Goal: Task Accomplishment & Management: Manage account settings

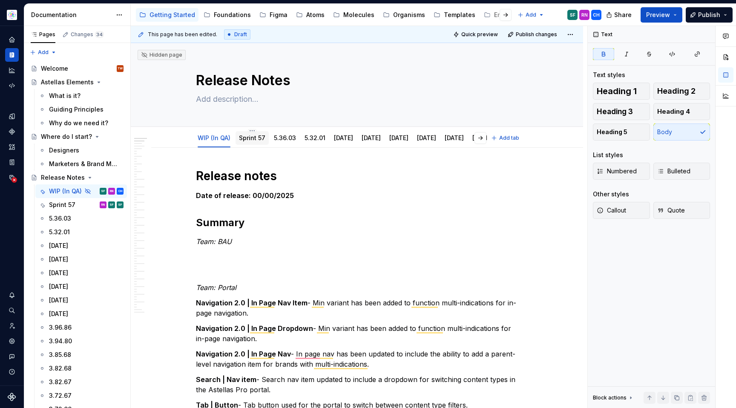
click at [251, 139] on link "Sprint 57" at bounding box center [252, 137] width 26 height 7
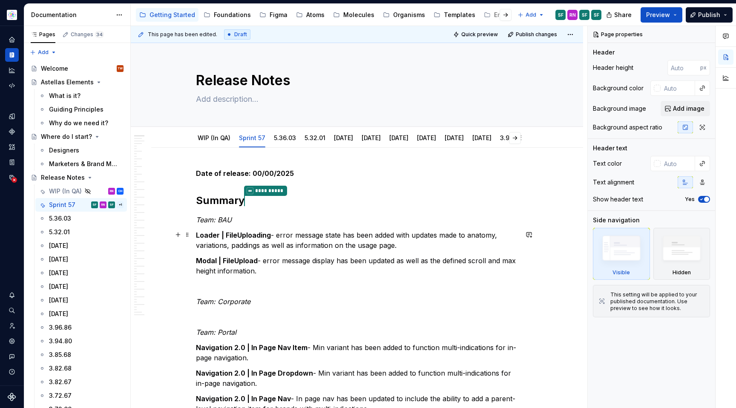
click at [299, 231] on p "Loader | FileUploading - error message state has been added with updates made t…" at bounding box center [357, 240] width 322 height 20
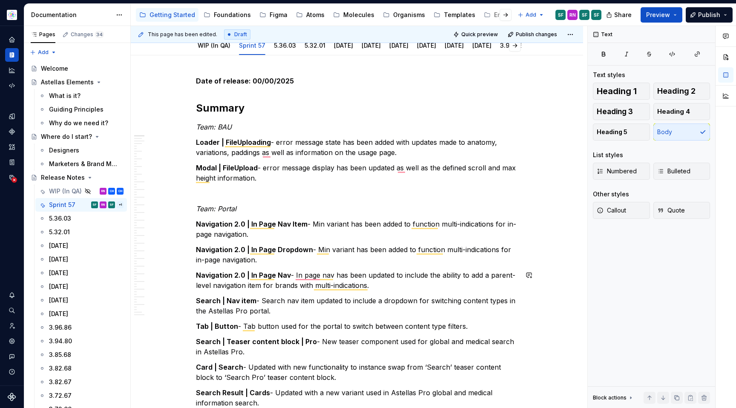
scroll to position [93, 0]
type textarea "*"
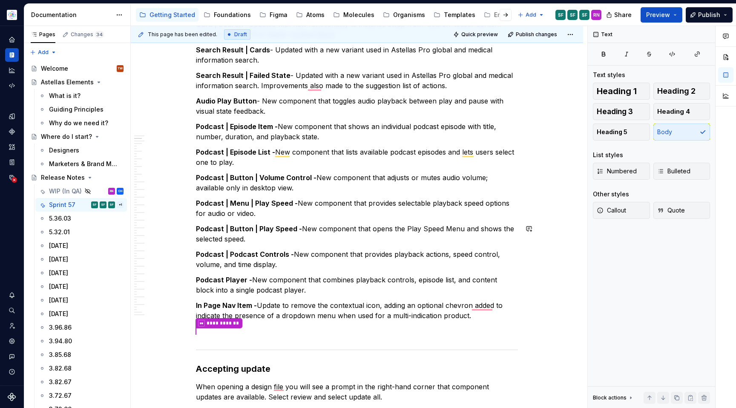
scroll to position [432, 0]
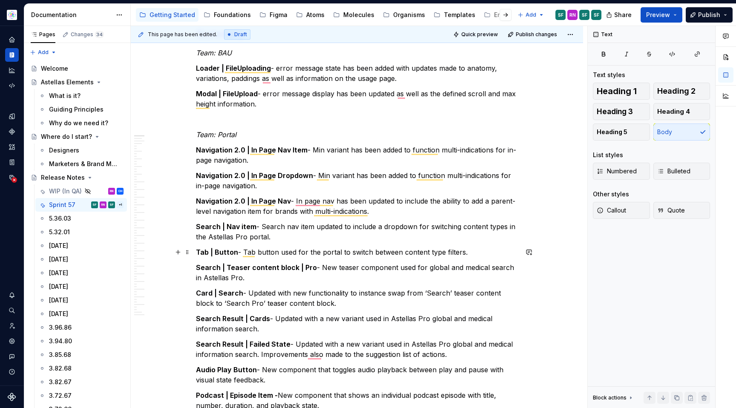
click at [491, 248] on p "Tab | Button - Tab button used for the portal to switch between content type fi…" at bounding box center [357, 252] width 322 height 10
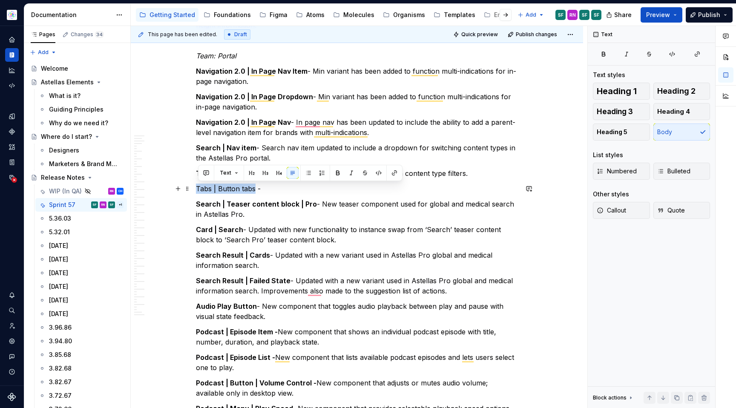
drag, startPoint x: 247, startPoint y: 189, endPoint x: 197, endPoint y: 187, distance: 49.9
click at [338, 170] on button "button" at bounding box center [338, 173] width 12 height 12
click at [303, 193] on p "Tabs | Button tabs -" at bounding box center [357, 189] width 322 height 10
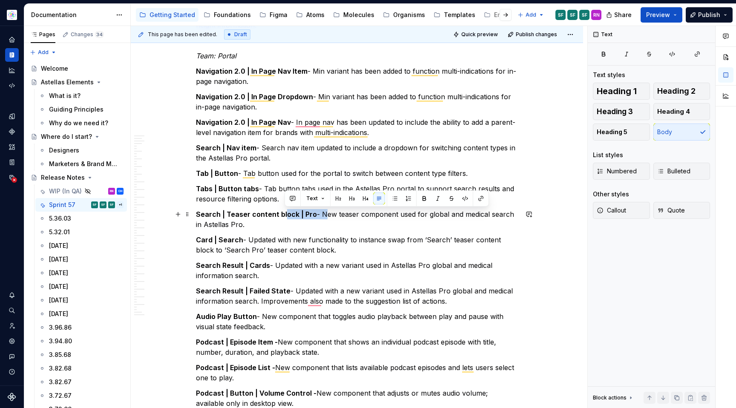
drag, startPoint x: 322, startPoint y: 214, endPoint x: 285, endPoint y: 214, distance: 37.1
click at [285, 214] on p "Search | Teaser content block | Pro - New teaser component used for global and …" at bounding box center [357, 219] width 322 height 20
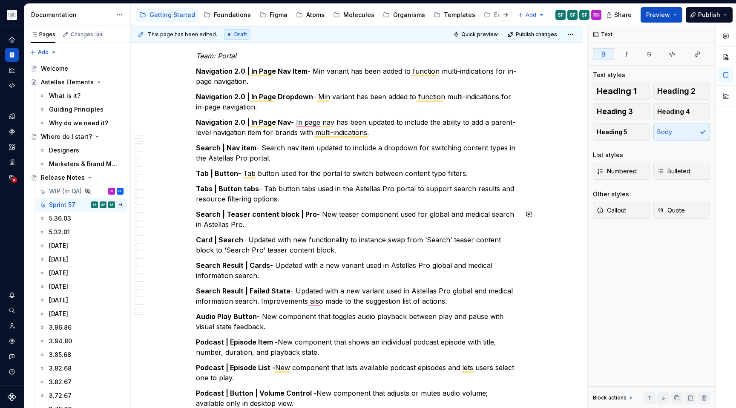
click at [265, 185] on p "Tabs | Button tabs - Tab button tabs used in the Astellas Pro portal to support…" at bounding box center [357, 194] width 322 height 20
drag, startPoint x: 264, startPoint y: 187, endPoint x: 294, endPoint y: 200, distance: 32.1
click at [294, 200] on p "Tabs | Button tabs - Tab button tabs used in the Astellas Pro portal to support…" at bounding box center [357, 194] width 322 height 20
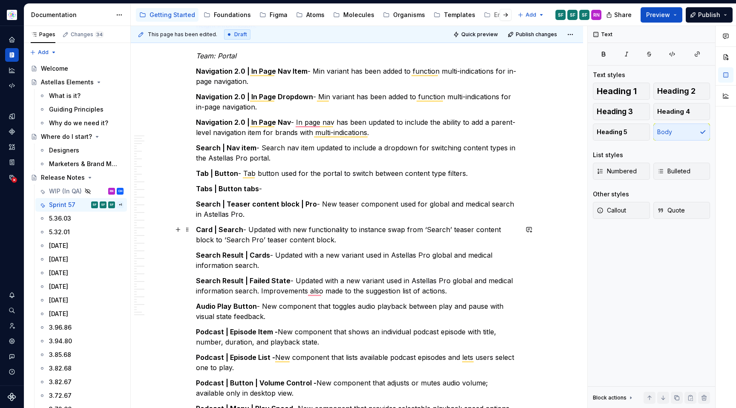
click at [350, 240] on p "Card | Search - Updated with new functionality to instance swap from ‘Search’ t…" at bounding box center [357, 235] width 322 height 20
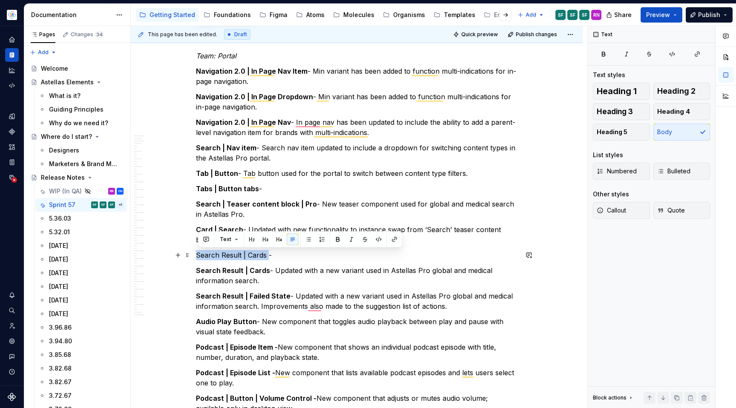
drag, startPoint x: 216, startPoint y: 253, endPoint x: 193, endPoint y: 250, distance: 23.3
click at [337, 236] on button "button" at bounding box center [338, 240] width 12 height 12
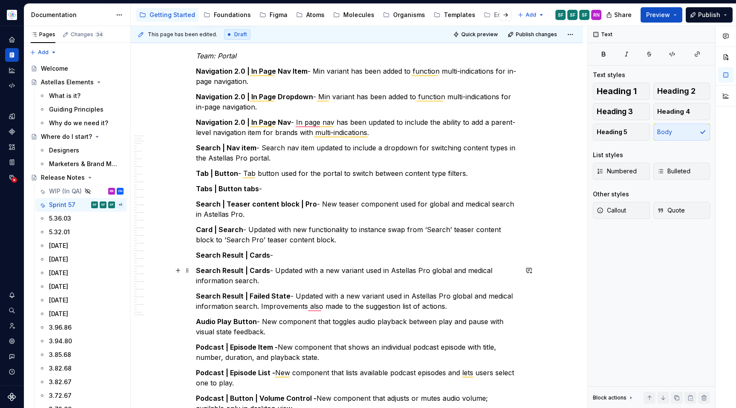
click at [297, 272] on p "Search Result | Cards - Updated with a new variant used in Astellas Pro global …" at bounding box center [357, 276] width 322 height 20
click at [254, 257] on strong "Search Result | Cards" at bounding box center [233, 255] width 74 height 9
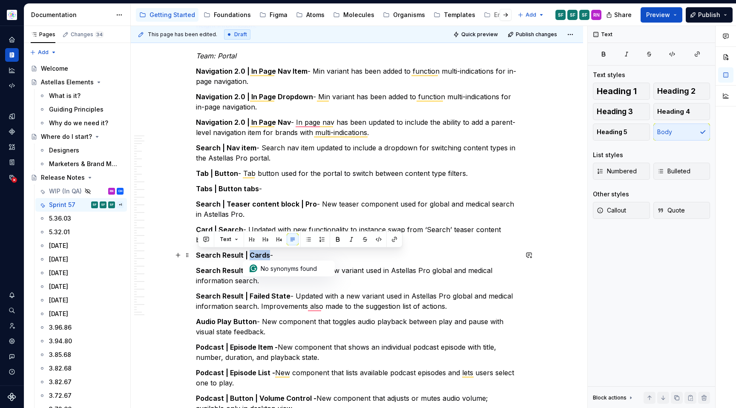
click at [254, 257] on strong "Search Result | Cards" at bounding box center [233, 255] width 74 height 9
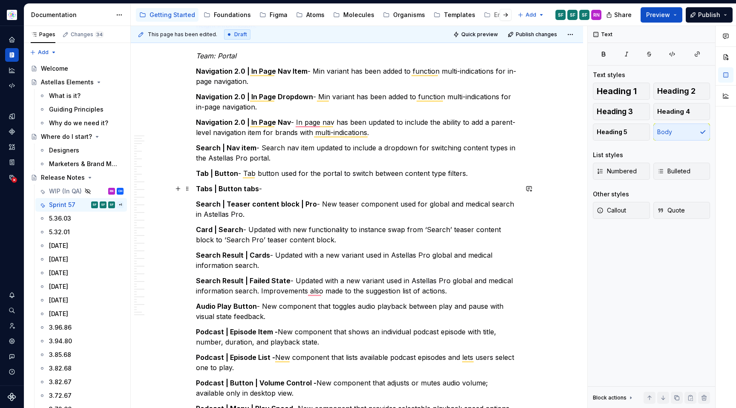
click at [335, 187] on p "Tabs | Button tabs -" at bounding box center [357, 189] width 322 height 10
click at [292, 268] on p "Search Result | Cards - Updated with a new variant used in Astellas Pro global …" at bounding box center [357, 260] width 322 height 20
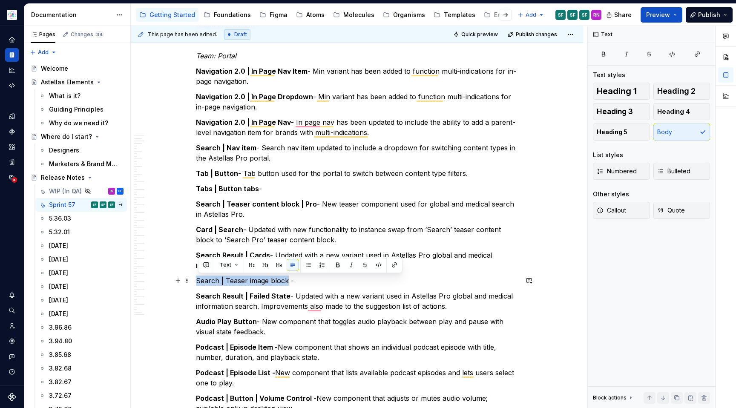
drag, startPoint x: 291, startPoint y: 280, endPoint x: 198, endPoint y: 280, distance: 92.5
click at [198, 280] on p "Search | Teaser image block -" at bounding box center [357, 281] width 322 height 10
click at [337, 263] on button "button" at bounding box center [338, 265] width 12 height 12
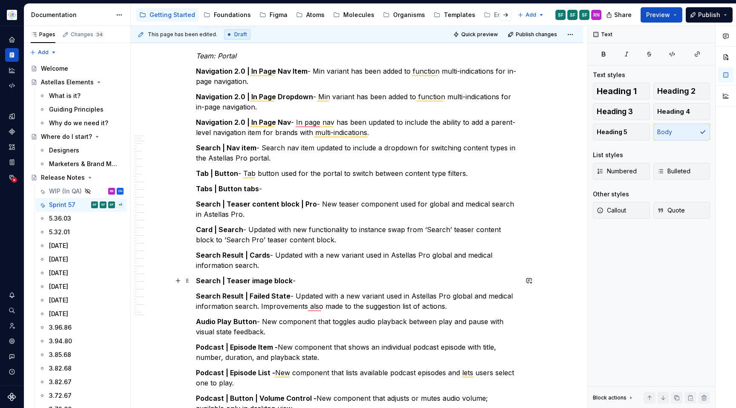
click at [320, 282] on p "Search | Teaser image block -" at bounding box center [357, 281] width 322 height 10
click at [460, 306] on p "Search Result | Failed State - Updated with a new variant used in Astellas Pro …" at bounding box center [357, 301] width 322 height 20
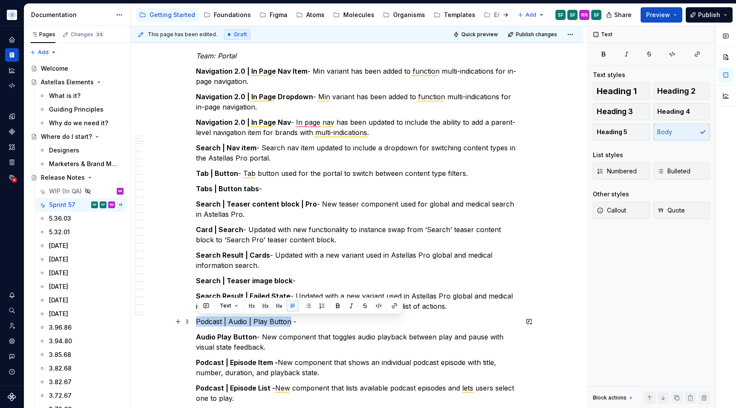
drag, startPoint x: 292, startPoint y: 320, endPoint x: 198, endPoint y: 320, distance: 93.8
click at [198, 320] on p "Podcast | Audio | Play Button -" at bounding box center [357, 322] width 322 height 10
click at [336, 304] on button "button" at bounding box center [338, 306] width 12 height 12
click at [289, 342] on p "Audio Play Button - New component that toggles audio playback between play and …" at bounding box center [357, 342] width 322 height 20
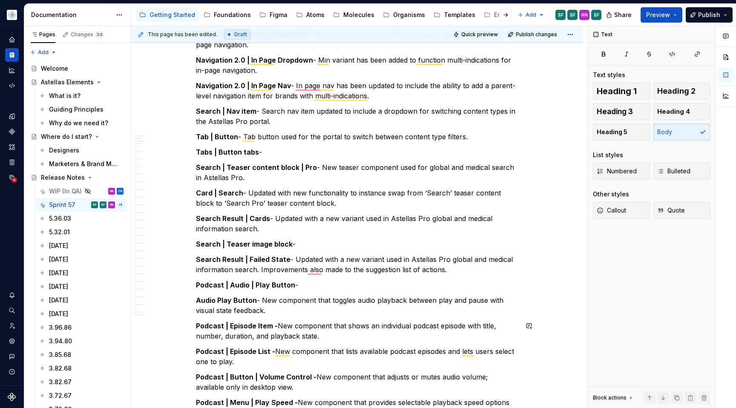
scroll to position [283, 0]
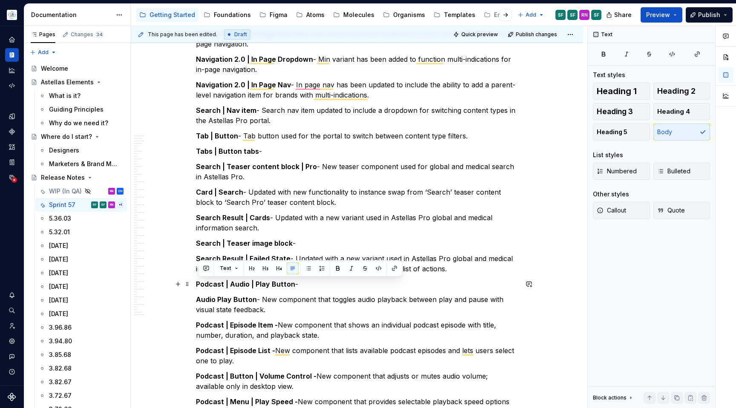
drag, startPoint x: 300, startPoint y: 284, endPoint x: 198, endPoint y: 283, distance: 102.3
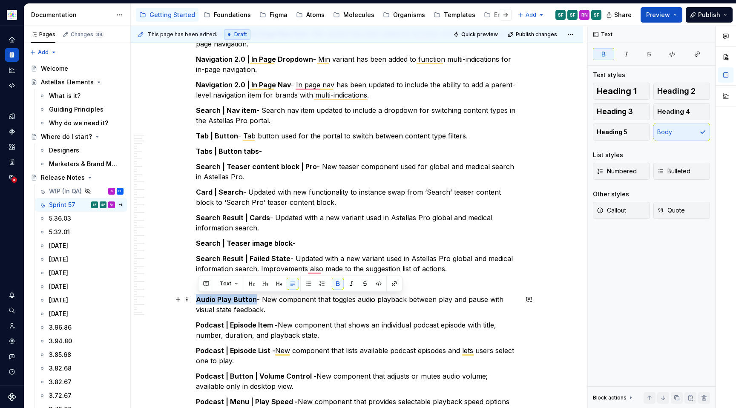
drag, startPoint x: 256, startPoint y: 298, endPoint x: 199, endPoint y: 298, distance: 57.1
click at [199, 298] on strong "Audio Play Button" at bounding box center [226, 299] width 61 height 9
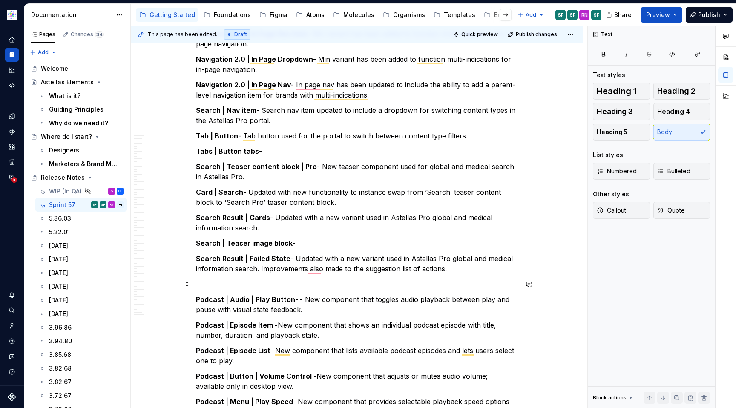
click at [216, 284] on p "To enrich screen reader interactions, please activate Accessibility in Grammarl…" at bounding box center [357, 284] width 322 height 10
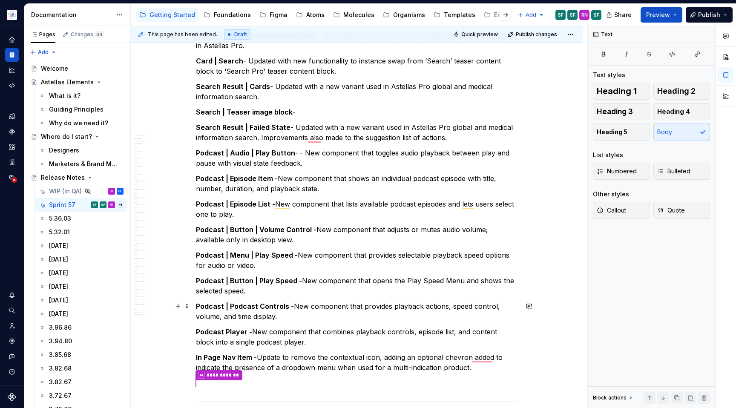
scroll to position [417, 0]
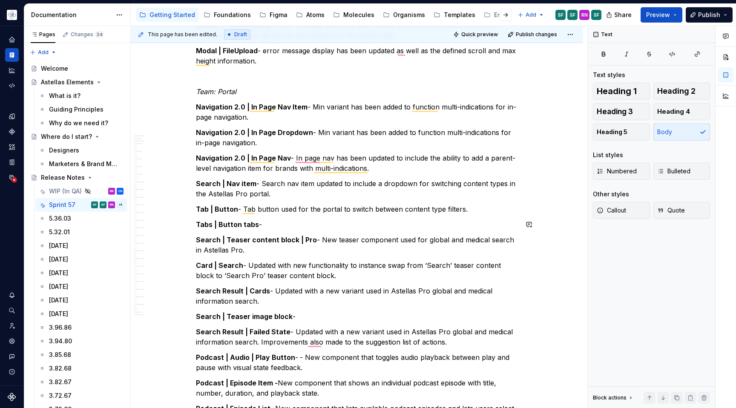
click at [252, 225] on strong "Tabs | Button tabs" at bounding box center [227, 224] width 63 height 9
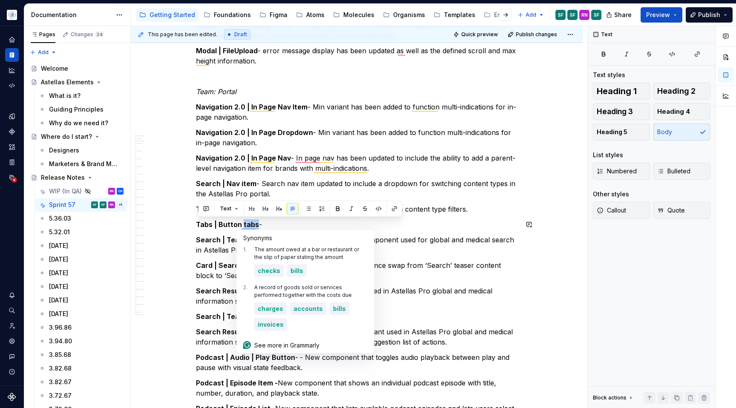
copy p "Tabs | Button tabs -"
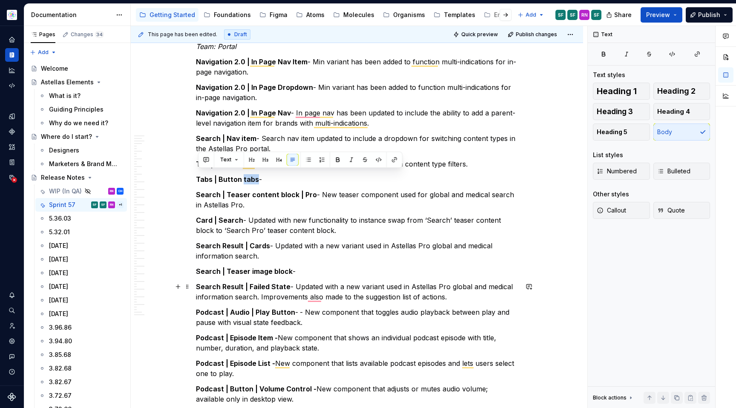
scroll to position [259, 0]
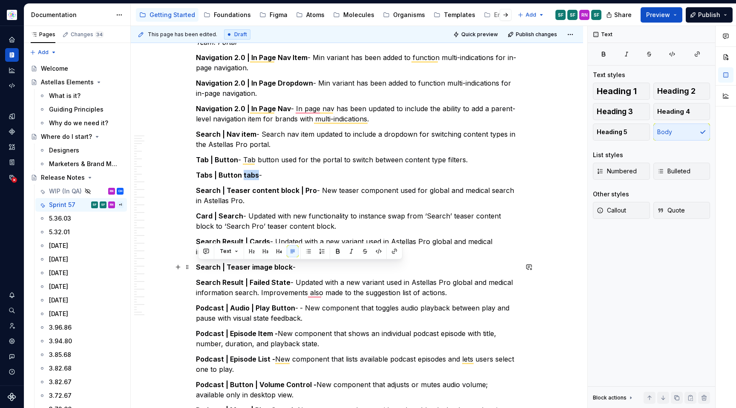
drag, startPoint x: 303, startPoint y: 265, endPoint x: 197, endPoint y: 265, distance: 105.7
copy p "Search | Teaser image block -"
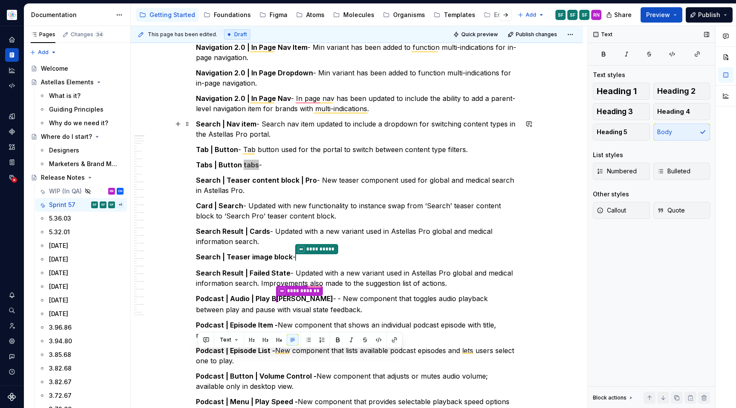
scroll to position [308, 0]
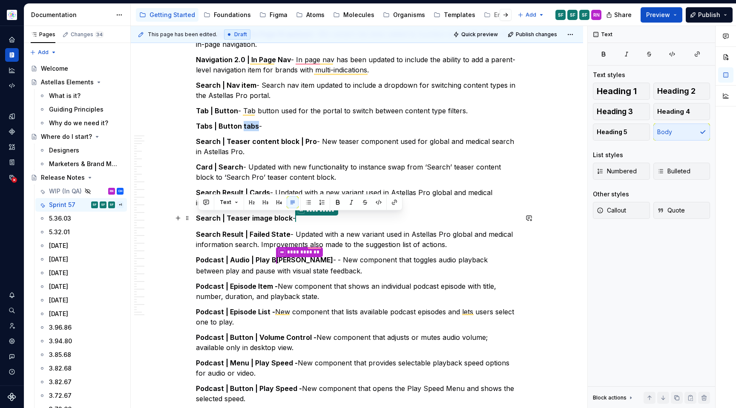
click at [376, 214] on p "**********" at bounding box center [357, 218] width 322 height 11
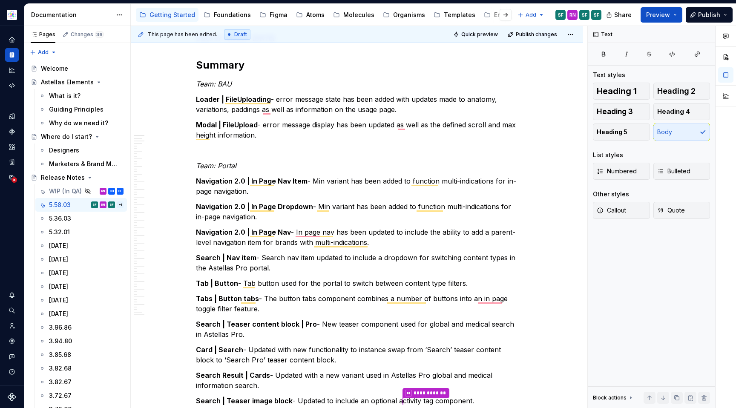
scroll to position [0, 0]
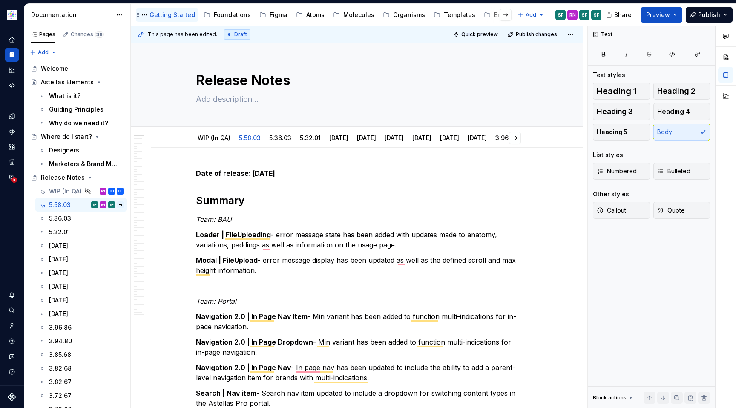
click at [180, 12] on div "Getting Started" at bounding box center [173, 15] width 46 height 9
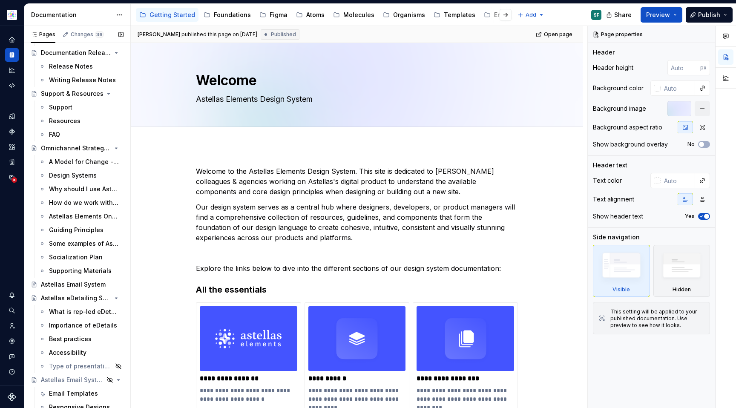
scroll to position [797, 0]
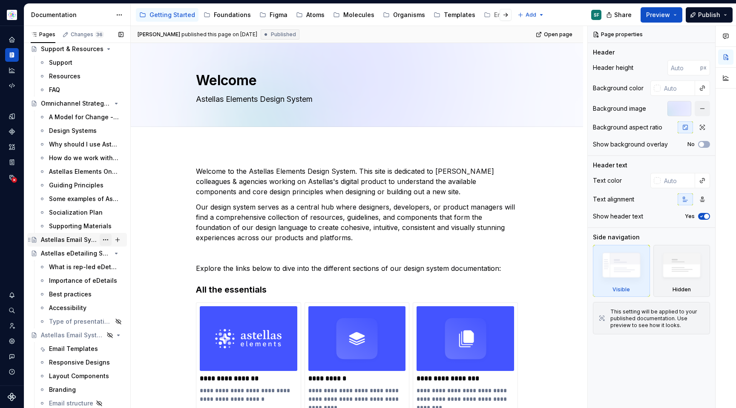
click at [107, 240] on button "Page tree" at bounding box center [106, 240] width 12 height 12
type textarea "*"
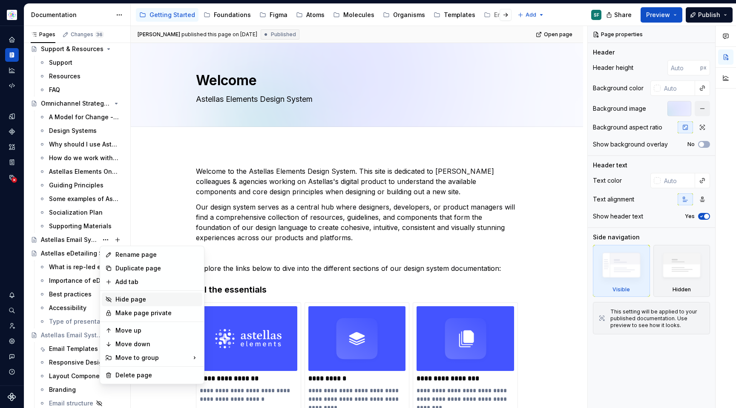
click at [126, 297] on div "Hide page" at bounding box center [157, 299] width 84 height 9
click at [109, 301] on icon at bounding box center [108, 299] width 7 height 7
click at [127, 254] on div "Rename page" at bounding box center [157, 255] width 84 height 9
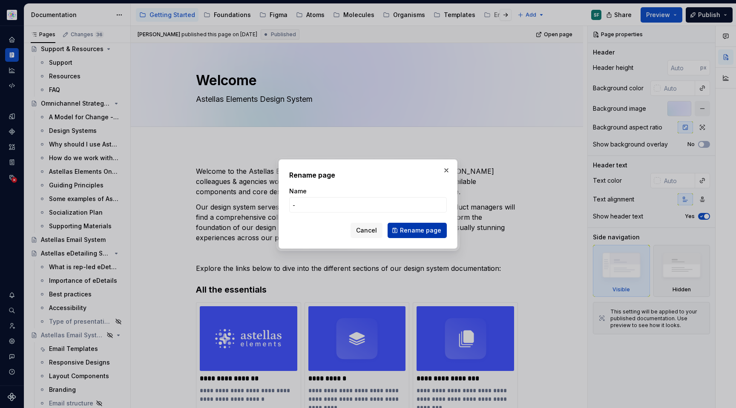
type input "-"
click at [411, 228] on span "Rename page" at bounding box center [420, 230] width 41 height 9
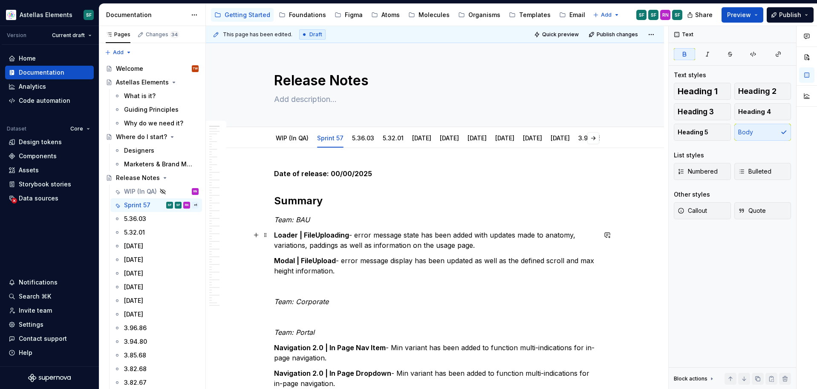
click at [333, 205] on h2 "Summary" at bounding box center [435, 201] width 322 height 14
type textarea "*"
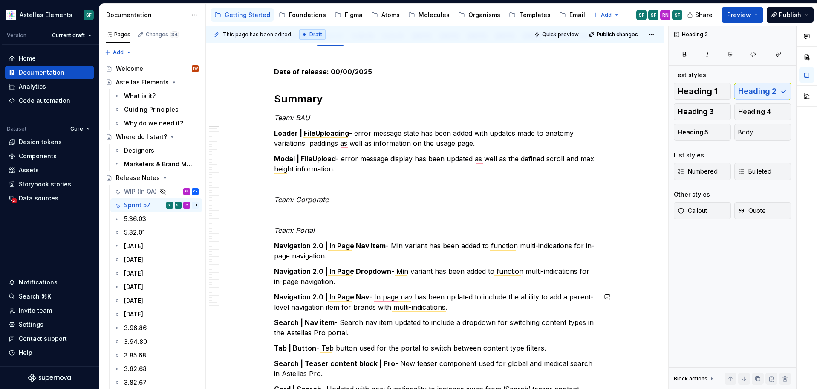
scroll to position [102, 0]
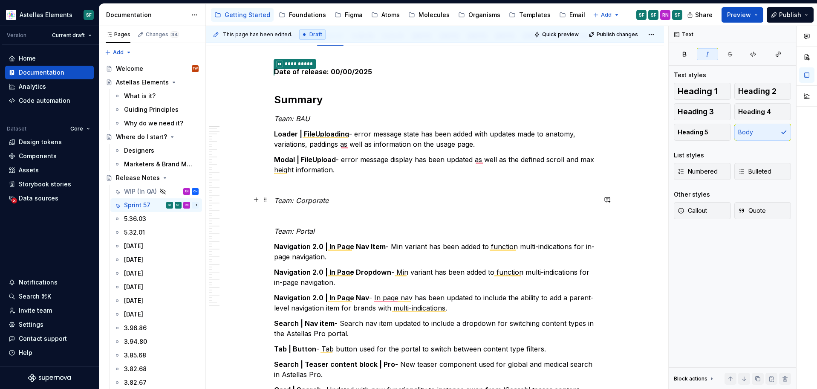
click at [339, 202] on p "Team: Corporate" at bounding box center [435, 200] width 322 height 10
drag, startPoint x: 340, startPoint y: 201, endPoint x: 287, endPoint y: 203, distance: 53.3
click at [276, 199] on p "Team: Corporate" at bounding box center [435, 200] width 322 height 10
click at [285, 202] on em "Team: Corporate" at bounding box center [301, 200] width 55 height 9
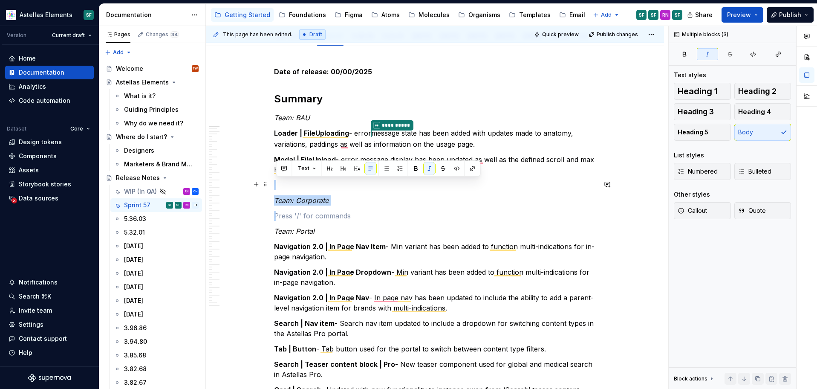
drag, startPoint x: 337, startPoint y: 205, endPoint x: 281, endPoint y: 187, distance: 58.9
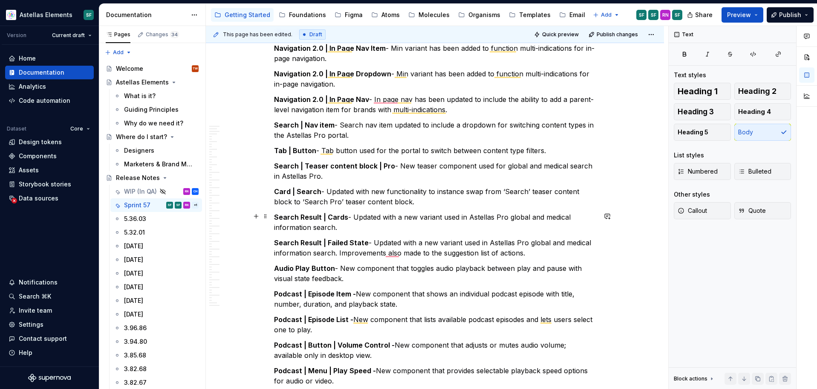
scroll to position [0, 0]
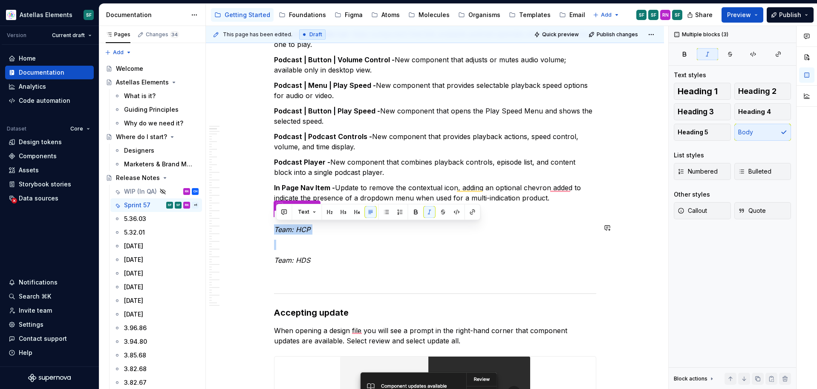
drag, startPoint x: 312, startPoint y: 253, endPoint x: 280, endPoint y: 221, distance: 45.5
drag, startPoint x: 312, startPoint y: 258, endPoint x: 278, endPoint y: 226, distance: 46.7
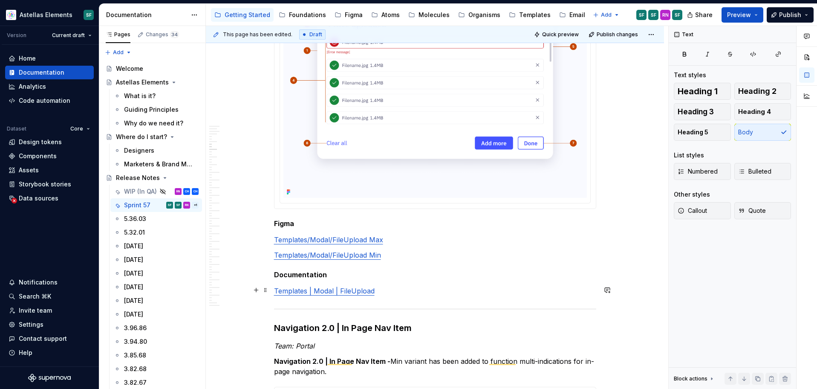
click at [383, 286] on p "Templates | Modal | FileUpload" at bounding box center [435, 291] width 322 height 10
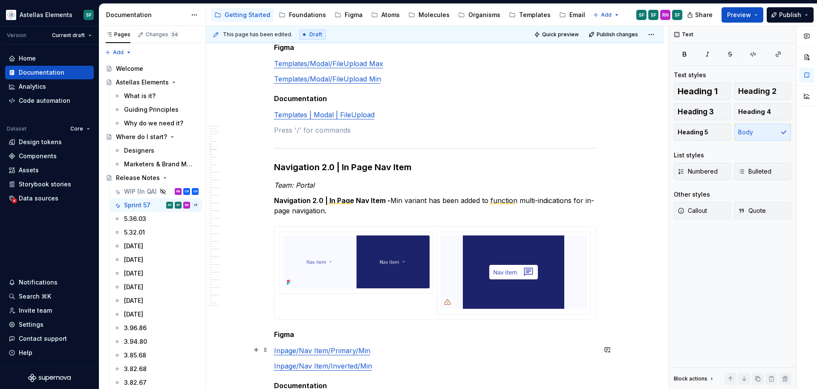
click at [349, 348] on link "Inpage/Nav Item/Primary/Min" at bounding box center [322, 350] width 96 height 9
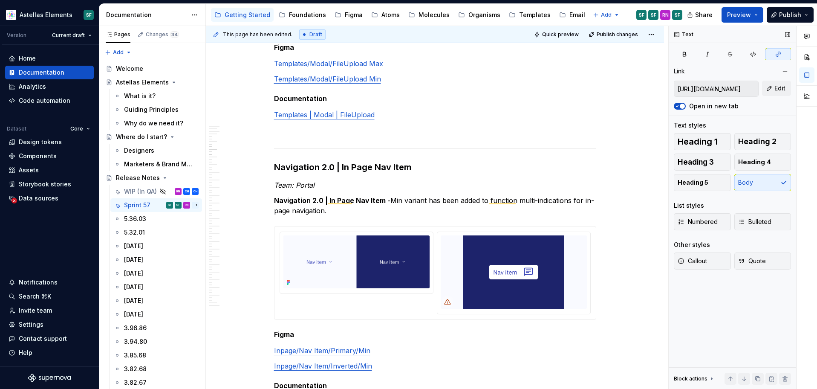
click at [733, 85] on input "https://www.figma.com/design/2rYCVCmhE5VZG2YScON28E/DS-Atoms?node-id=22967-3141…" at bounding box center [716, 88] width 84 height 15
type textarea "*"
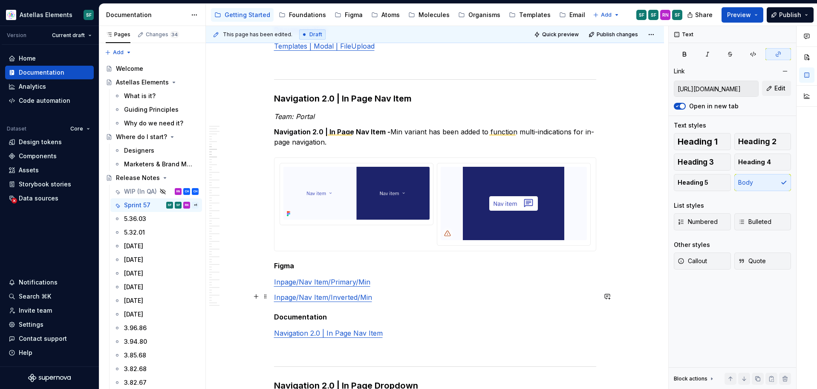
click at [357, 297] on link "Inpage/Nav Item/Inverted/Min" at bounding box center [323, 297] width 98 height 9
type input "Navigation 2.0 | In Page Nav Item"
click at [331, 332] on link "Navigation 2.0 | In Page Nav Item" at bounding box center [328, 333] width 109 height 9
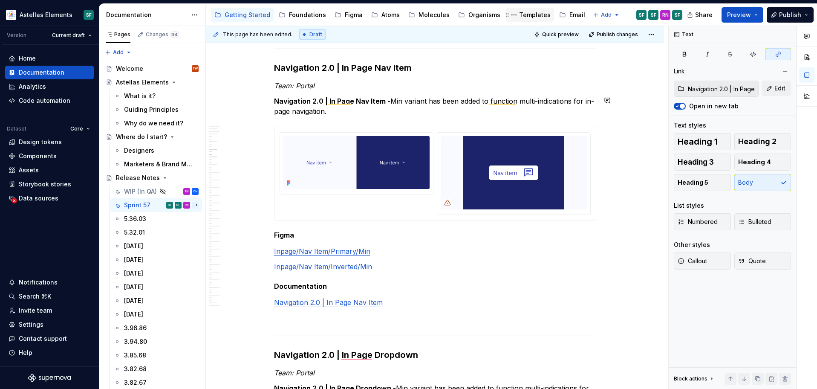
type textarea "*"
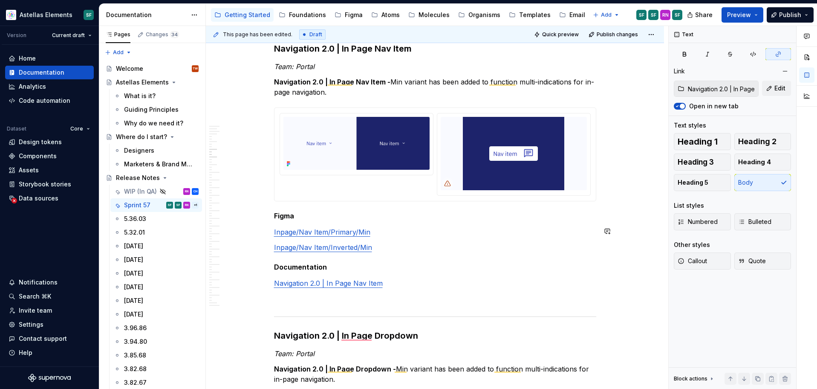
scroll to position [1703, 0]
type input "https://www.figma.com/design/2rYCVCmhE5VZG2YScON28E/DS-Atoms?node-id=22967-3128…"
click at [333, 247] on link "Inpage/Nav Item/Inverted/Min" at bounding box center [323, 247] width 98 height 9
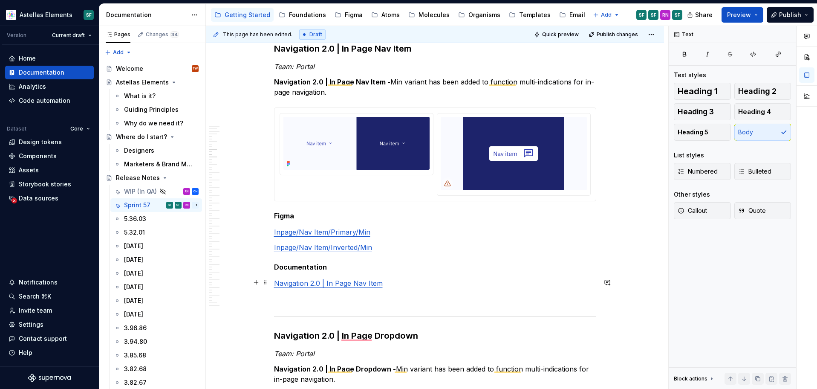
click at [395, 281] on p "Navigation 2.0 | In Page Nav Item" at bounding box center [435, 283] width 322 height 10
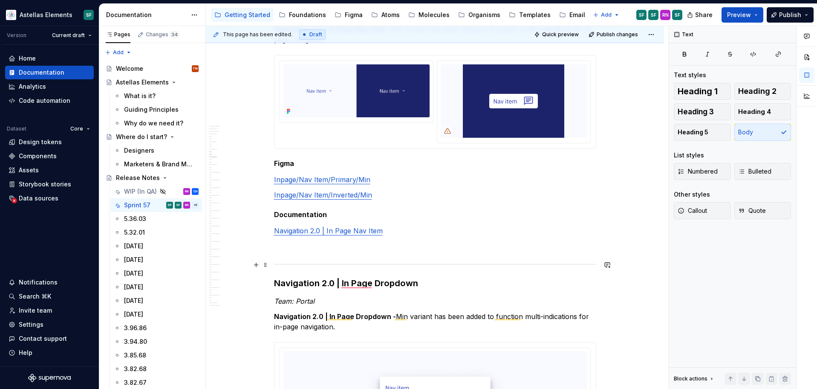
scroll to position [1781, 0]
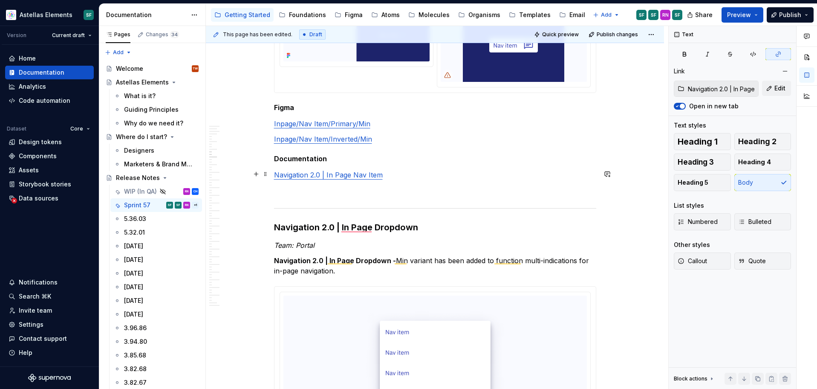
click at [354, 177] on link "Navigation 2.0 | In Page Nav Item" at bounding box center [328, 174] width 109 height 9
click at [363, 139] on link "Inpage/Nav Item/Inverted/Min" at bounding box center [323, 139] width 98 height 9
click at [364, 124] on link "Inpage/Nav Item/Primary/Min" at bounding box center [322, 123] width 96 height 9
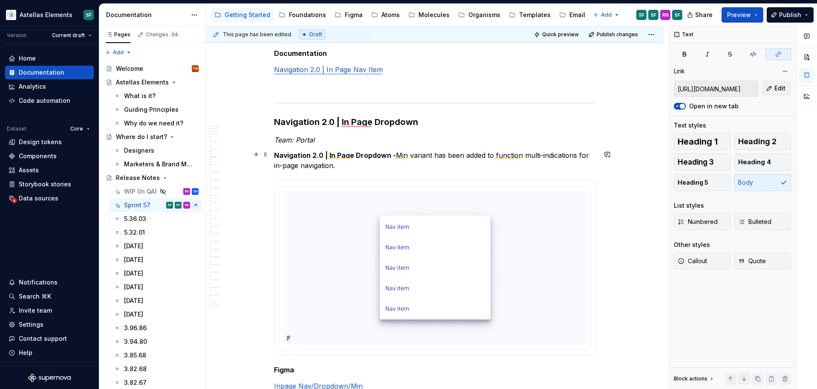
scroll to position [1944, 0]
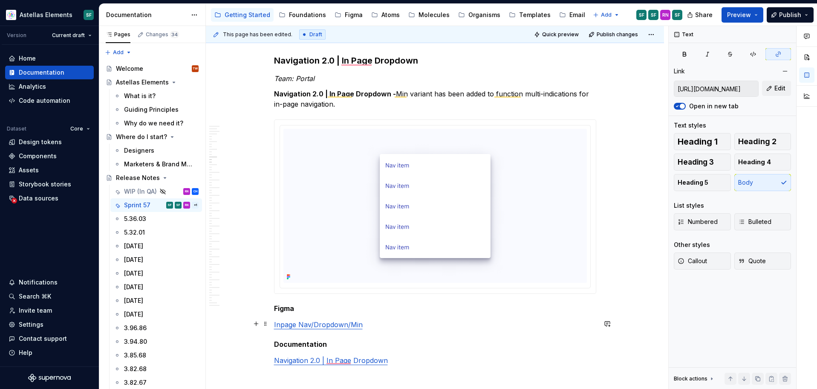
type input "https://www.figma.com/design/DMEKQoBKa10KFSCqrJ3TfO/DS-Molecules?node-id=18588-…"
click at [340, 320] on link "Inpage Nav/Dropdown/Min" at bounding box center [318, 324] width 89 height 9
click at [713, 82] on input "https://www.figma.com/design/DMEKQoBKa10KFSCqrJ3TfO/DS-Molecules?node-id=18588-…" at bounding box center [716, 88] width 84 height 15
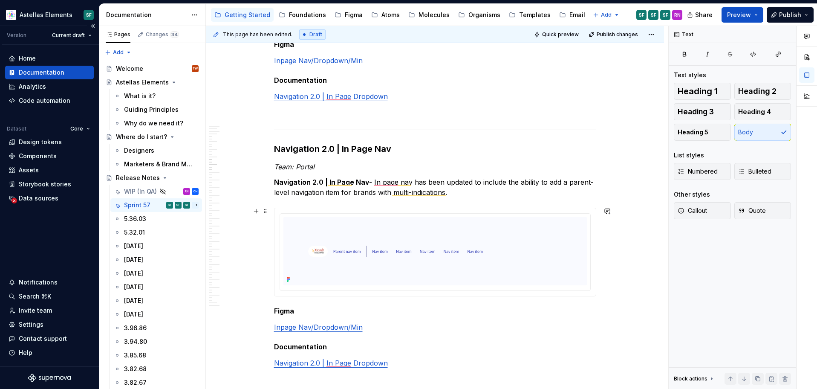
scroll to position [2246, 0]
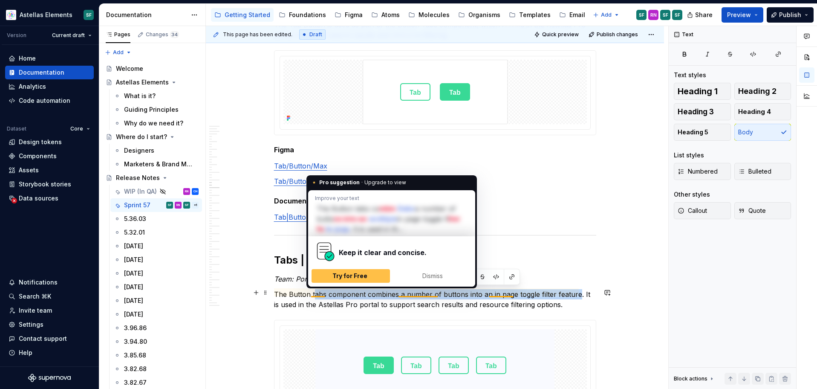
drag, startPoint x: 580, startPoint y: 292, endPoint x: 315, endPoint y: 295, distance: 265.1
click at [315, 295] on p "The Button tabs component combines a number of buttons into an in page toggle f…" at bounding box center [435, 299] width 322 height 20
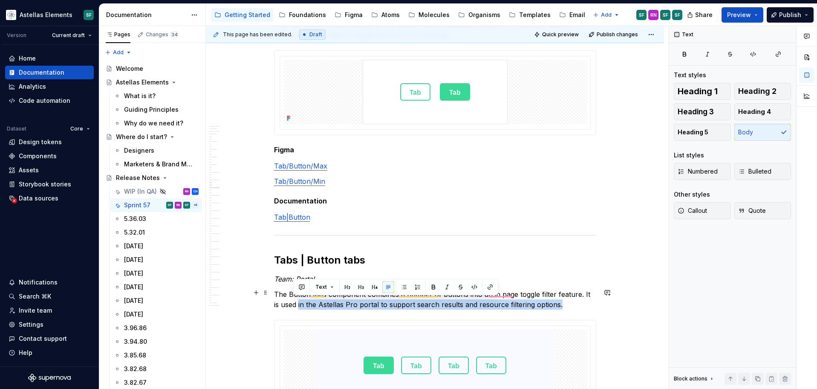
drag, startPoint x: 294, startPoint y: 302, endPoint x: 554, endPoint y: 304, distance: 260.4
click at [554, 304] on p "The Button tabs component combines a number of buttons into an in page toggle f…" at bounding box center [435, 299] width 322 height 20
copy p "in the Astellas Pro portal to support search results and resource filtering opt…"
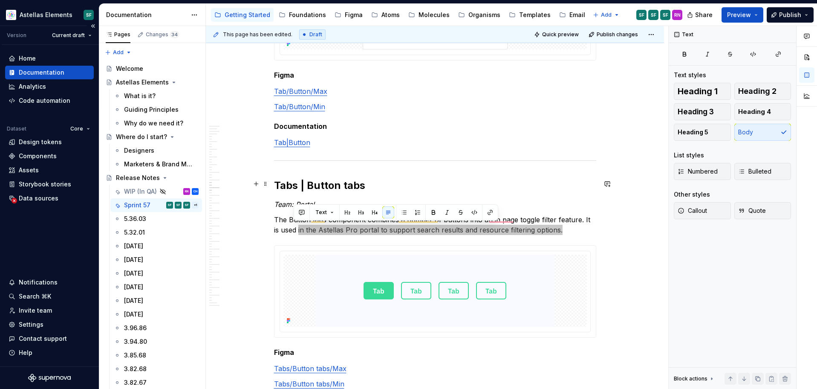
scroll to position [2982, 0]
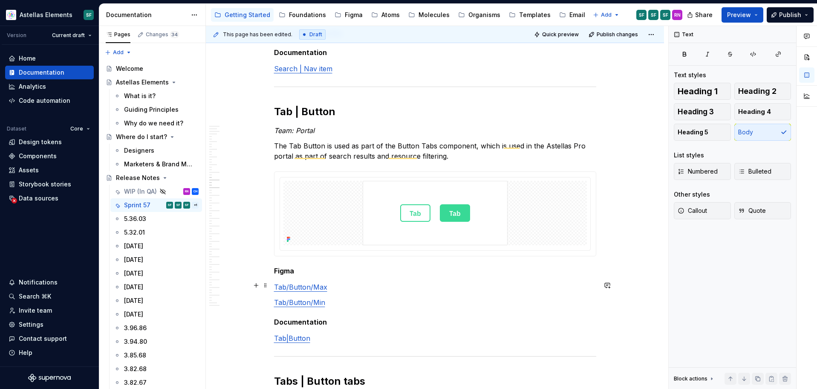
click at [325, 284] on link "Tab/Button/Max" at bounding box center [300, 287] width 53 height 9
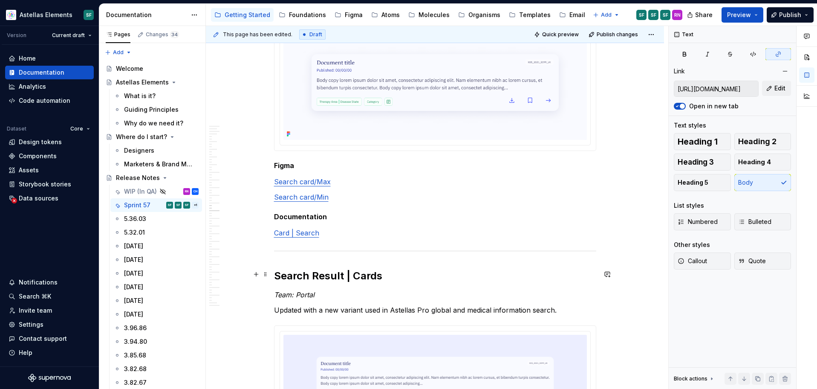
click at [365, 271] on h2 "Search Result | Cards" at bounding box center [435, 276] width 322 height 14
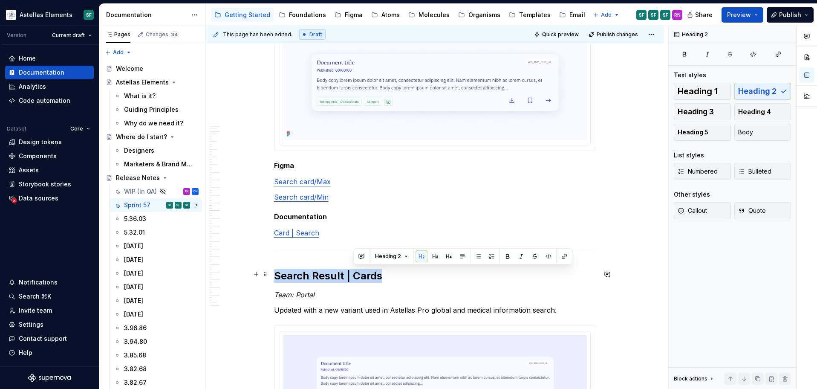
click at [365, 271] on h2 "Search Result | Cards" at bounding box center [435, 276] width 322 height 14
copy h2 "Search Result | Cards"
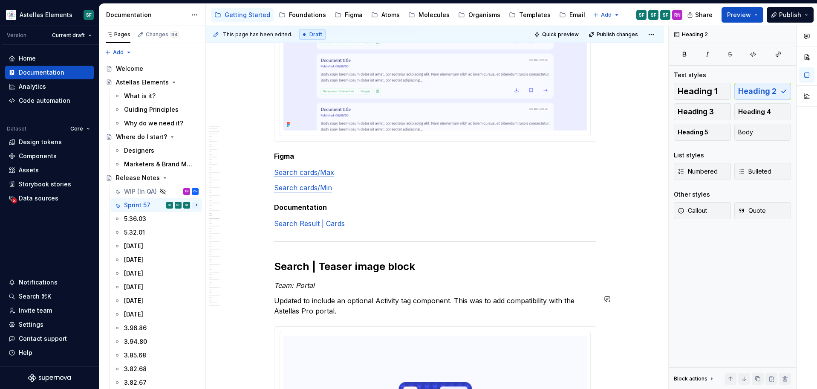
click at [338, 264] on h2 "Search | Teaser image block" at bounding box center [435, 267] width 322 height 14
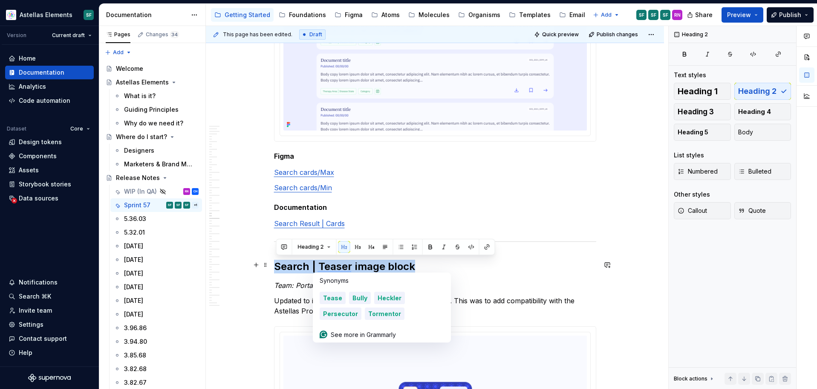
click at [338, 264] on h2 "Search | Teaser image block" at bounding box center [435, 267] width 322 height 14
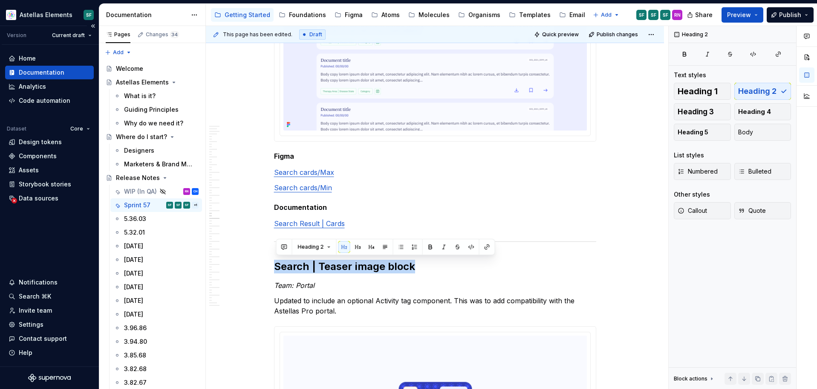
copy h2 "Search | Teaser image block"
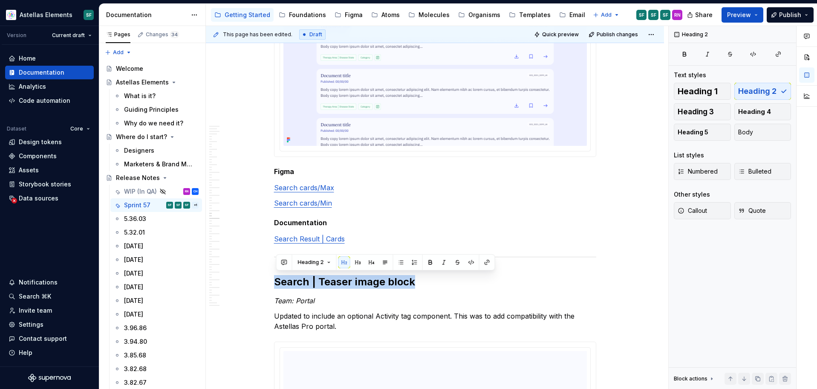
click at [367, 314] on p "Updated to include an optional Activity tag component. This was to add compatib…" at bounding box center [435, 321] width 322 height 20
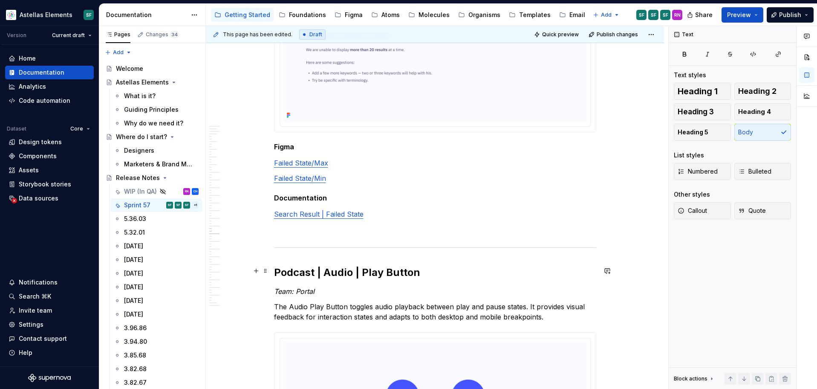
click at [364, 273] on h2 "Podcast | Audio | Play Button" at bounding box center [435, 273] width 322 height 14
click at [364, 273] on h2 "Podcast | Audio | Play Button" at bounding box center [435, 272] width 322 height 14
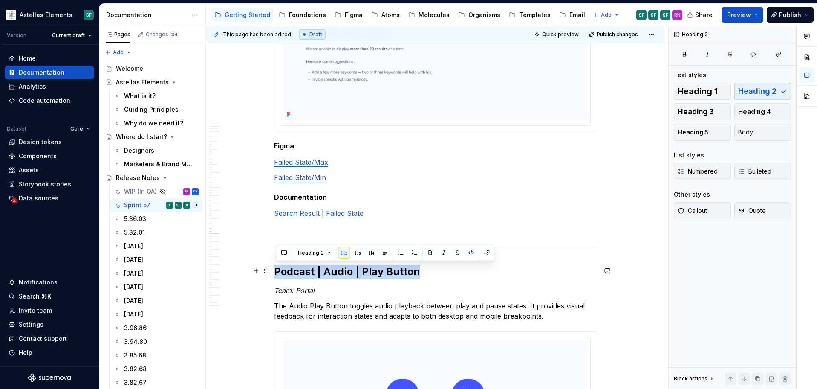
click at [364, 273] on h2 "Podcast | Audio | Play Button" at bounding box center [435, 272] width 322 height 14
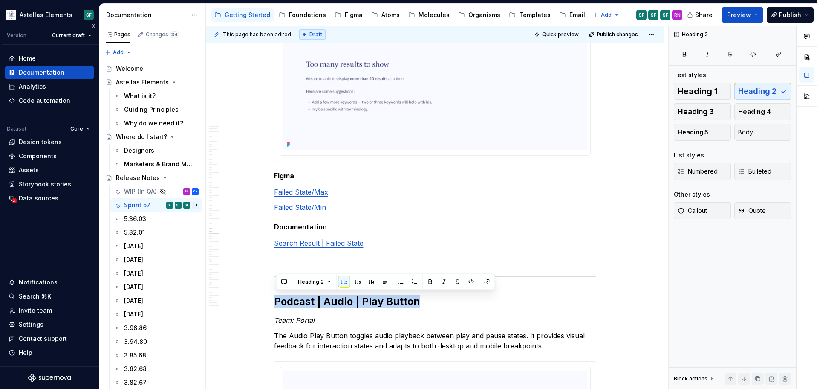
copy h2 "Podcast | Audio | Play Button"
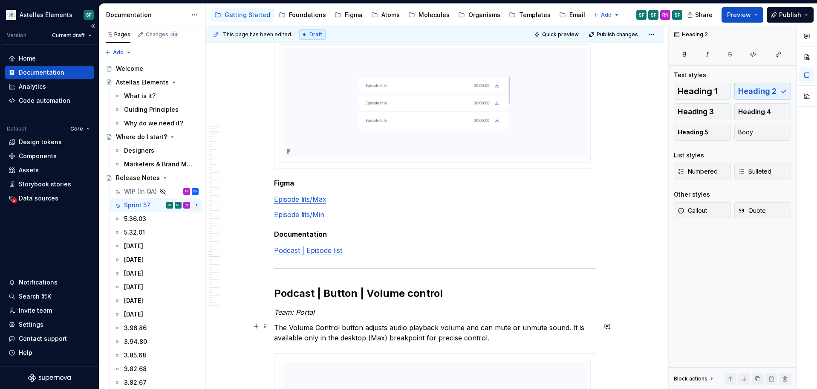
type textarea "*"
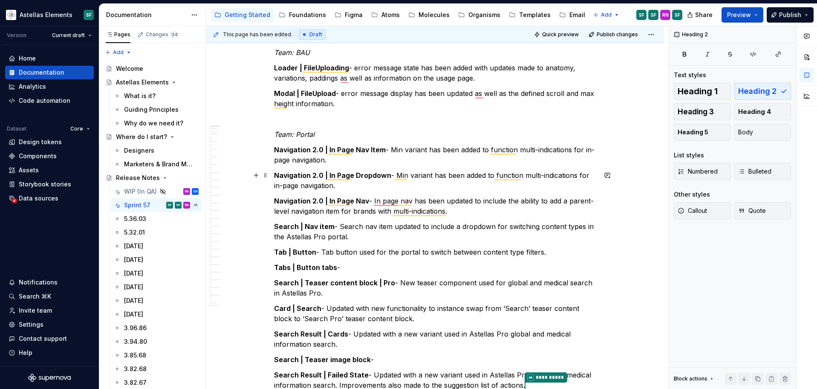
click at [363, 182] on p "Navigation 2.0 | In Page Dropdown - Min variant has been added to function mult…" at bounding box center [435, 180] width 322 height 20
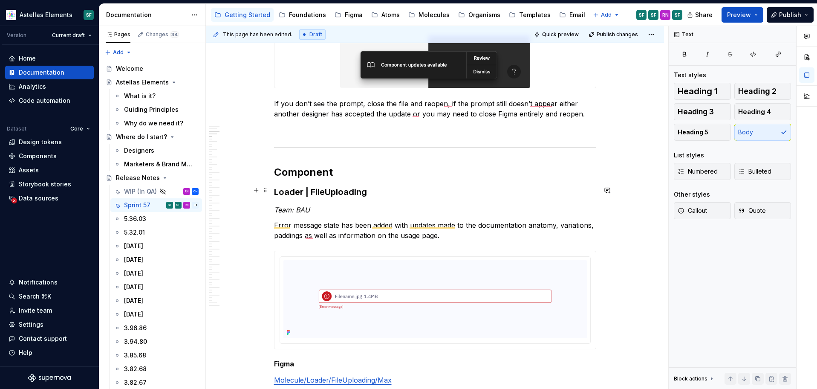
click at [372, 191] on h3 "Loader | FileUploading" at bounding box center [435, 192] width 322 height 12
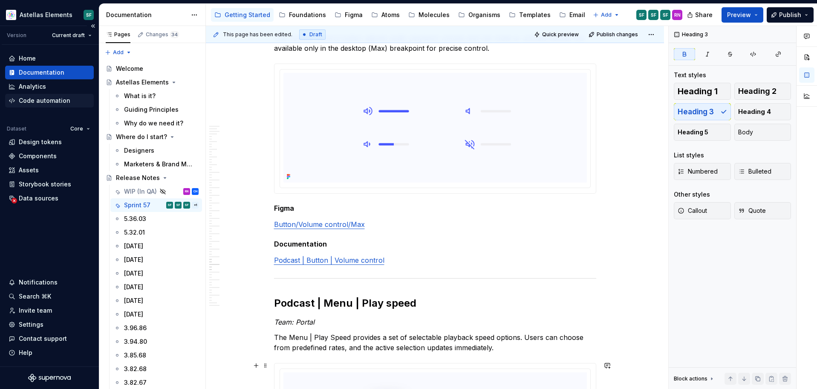
scroll to position [5969, 0]
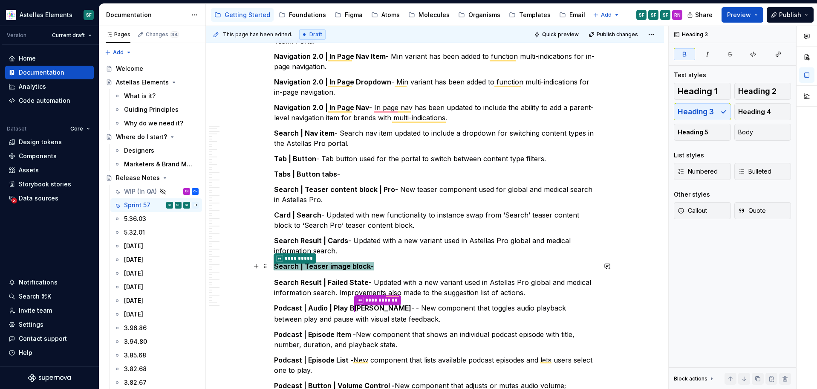
click at [434, 267] on p "**********" at bounding box center [435, 266] width 322 height 11
click at [435, 268] on p "**********" at bounding box center [435, 266] width 322 height 11
click at [417, 269] on p "**********" at bounding box center [435, 266] width 322 height 11
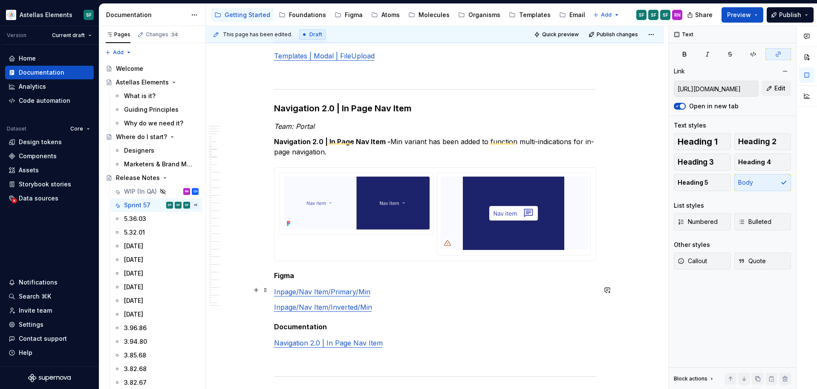
click at [350, 287] on link "Inpage/Nav Item/Primary/Min" at bounding box center [322, 291] width 96 height 9
type input "https://www.figma.com/design/2rYCVCmhE5VZG2YScON28E/DS-Atoms?node-id=22967-3128…"
click at [359, 304] on link "Inpage/Nav Item/Inverted/Min" at bounding box center [323, 307] width 98 height 9
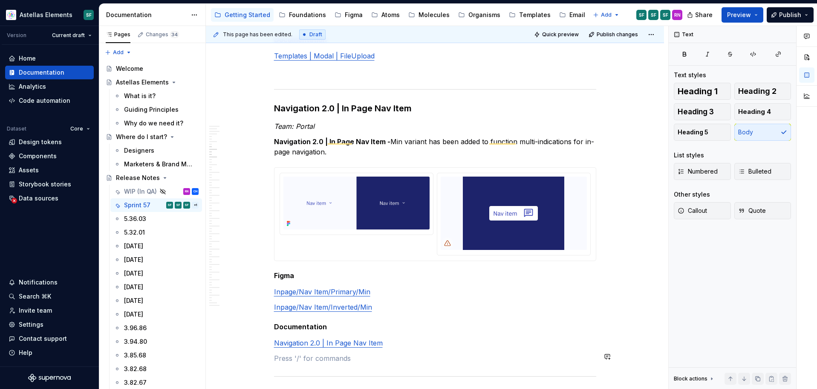
click at [352, 353] on p "To enrich screen reader interactions, please activate Accessibility in Grammarl…" at bounding box center [435, 358] width 322 height 10
click at [361, 338] on link "Navigation 2.0 | In Page Nav Item" at bounding box center [328, 342] width 109 height 9
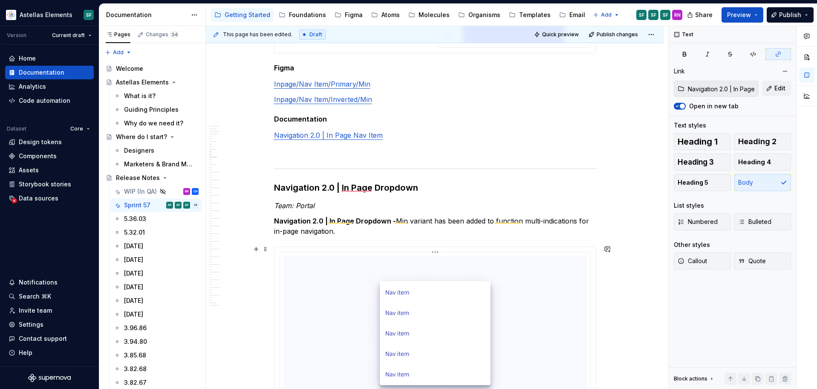
type textarea "*"
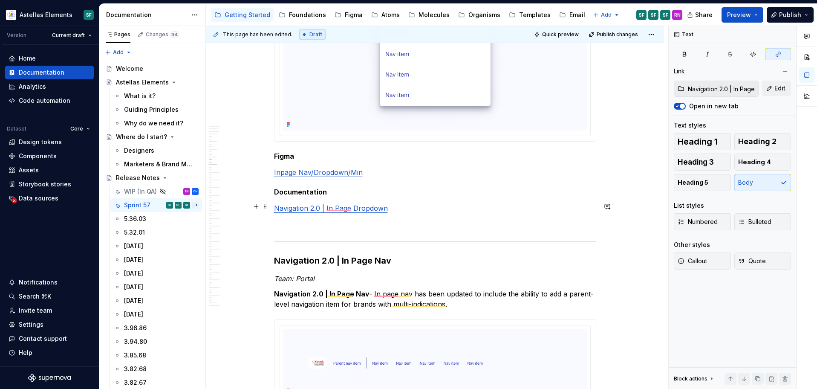
click at [372, 204] on link "Navigation 2.0 | In Page Dropdown" at bounding box center [331, 208] width 114 height 9
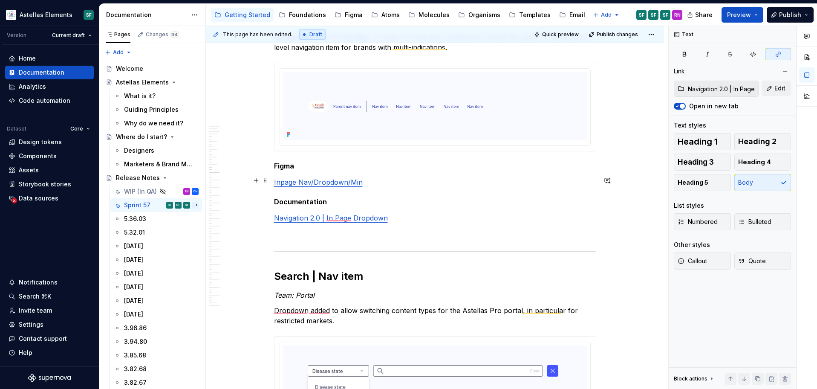
type input "https://www.figma.com/design/DMEKQoBKa10KFSCqrJ3TfO/DS-Molecules?node-id=18588-…"
click at [355, 180] on link "Inpage Nav/Dropdown/Min" at bounding box center [318, 182] width 89 height 9
click at [355, 216] on link "Navigation 2.0 | In Page Dropdown" at bounding box center [331, 218] width 114 height 9
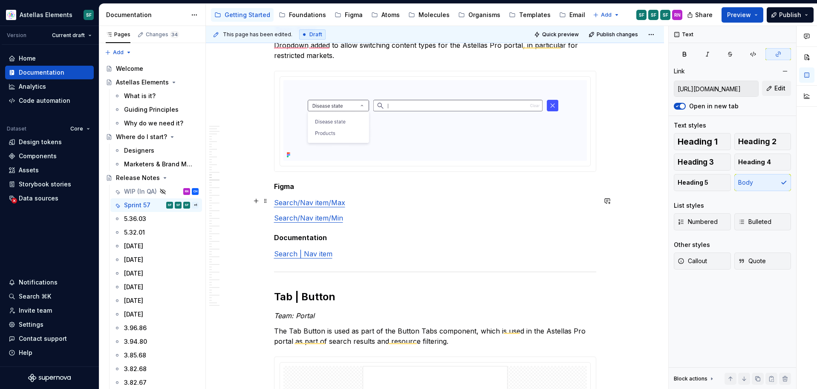
click at [331, 200] on link "Search/Nav item/Max" at bounding box center [309, 202] width 71 height 9
click at [334, 217] on link "Search/Nav item/Min" at bounding box center [308, 218] width 69 height 9
click at [324, 253] on link "Search | Nav item" at bounding box center [303, 253] width 58 height 9
click at [341, 216] on link "Search/Nav item/Min" at bounding box center [308, 218] width 69 height 9
click at [337, 203] on link "Search/Nav item/Max" at bounding box center [309, 202] width 71 height 9
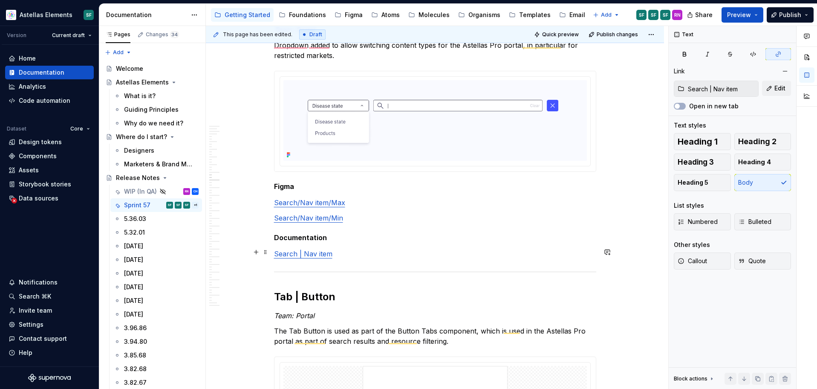
click at [329, 253] on link "Search | Nav item" at bounding box center [303, 253] width 58 height 9
click at [681, 100] on div "Search | Nav item Edit Open in new tab" at bounding box center [732, 96] width 117 height 30
click at [681, 105] on button "Open in new tab" at bounding box center [680, 106] width 12 height 7
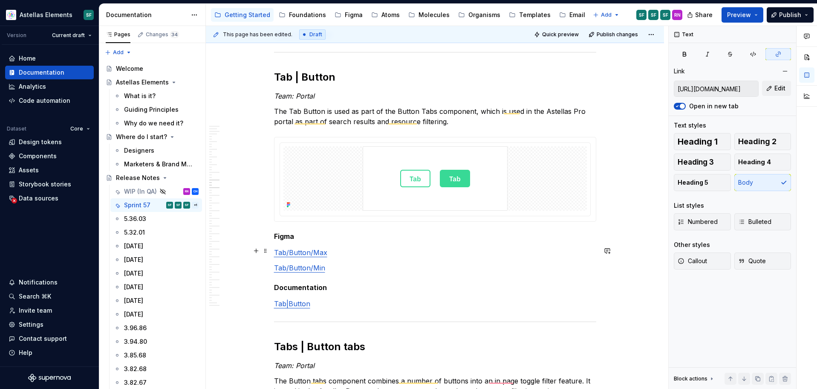
click at [306, 250] on link "Tab/Button/Max" at bounding box center [300, 252] width 53 height 9
click at [308, 271] on p "Tab/Button/Min" at bounding box center [435, 268] width 322 height 10
type input "Tab | Button"
click at [299, 302] on link "Tab|Button" at bounding box center [292, 303] width 36 height 9
click at [681, 105] on button "Open in new tab" at bounding box center [680, 106] width 12 height 7
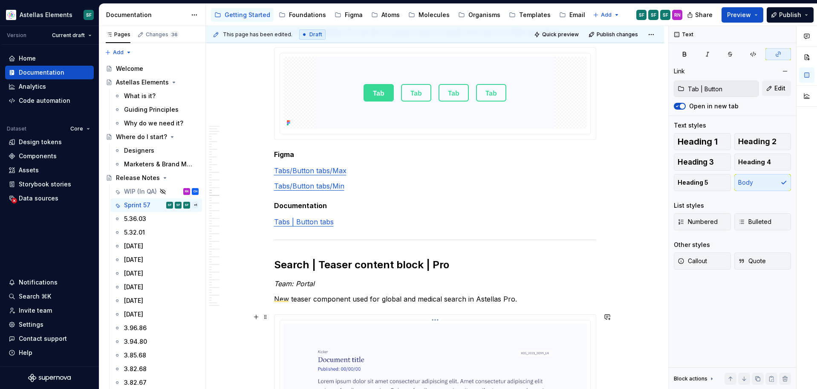
type textarea "*"
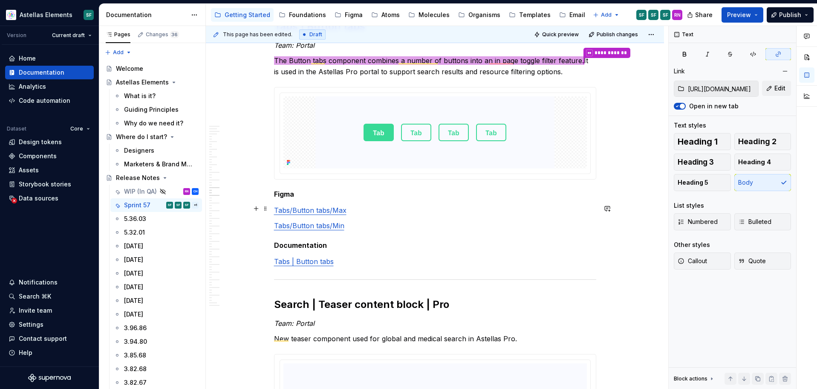
click at [339, 211] on link "Tabs/Button tabs/Max" at bounding box center [310, 210] width 72 height 9
click at [337, 223] on link "Tabs/Button tabs/Min" at bounding box center [309, 225] width 70 height 9
click at [316, 262] on link "Tabs | Button tabs" at bounding box center [304, 261] width 60 height 9
click at [682, 107] on button "Open in new tab" at bounding box center [680, 106] width 12 height 7
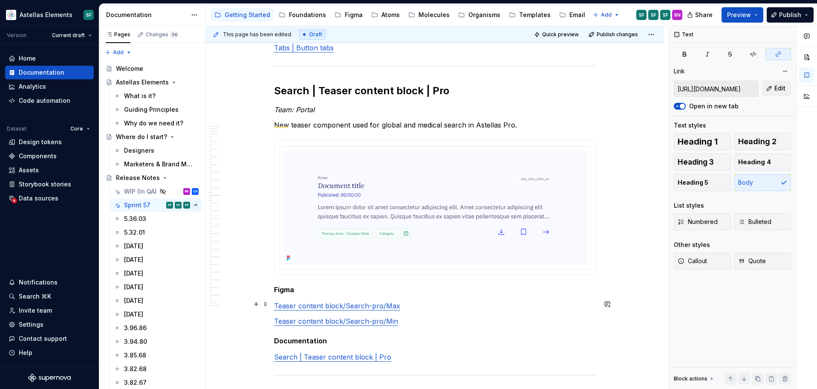
click at [370, 304] on link "Teaser content block/Search-pro/Max" at bounding box center [337, 305] width 126 height 9
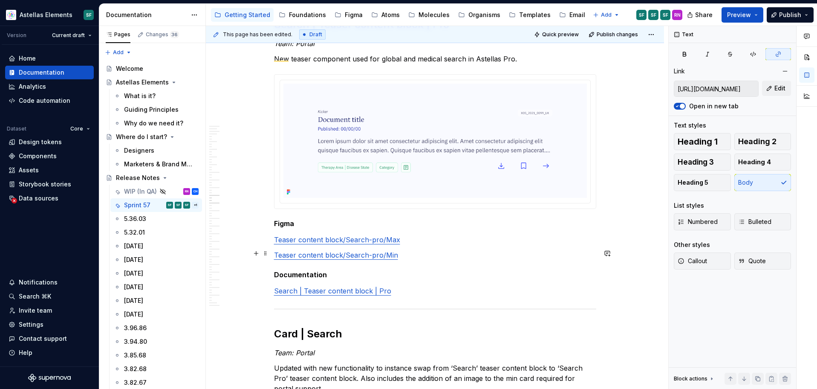
click at [378, 254] on link "Teaser content block/Search-pro/Min" at bounding box center [336, 255] width 124 height 9
click at [365, 287] on link "Search | Teaser content block | Pro" at bounding box center [332, 290] width 117 height 9
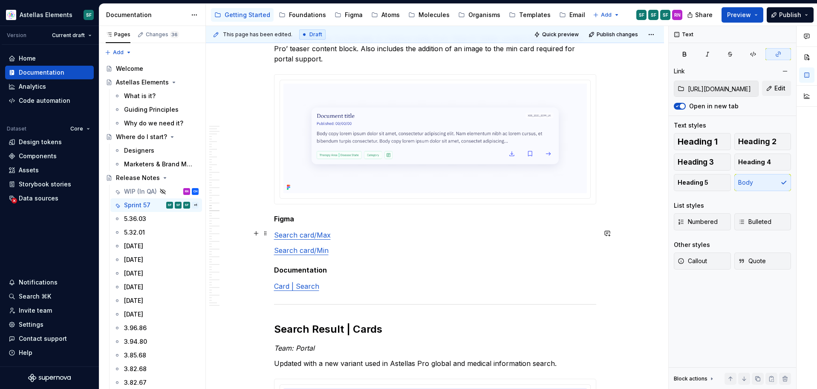
click at [308, 235] on link "Search card/Max" at bounding box center [302, 235] width 57 height 9
click at [308, 250] on link "Search card/Min" at bounding box center [301, 250] width 55 height 9
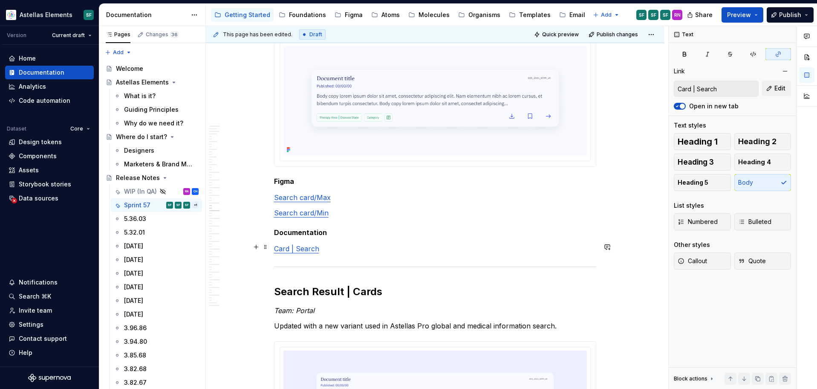
click at [308, 247] on link "Card | Search" at bounding box center [296, 248] width 45 height 9
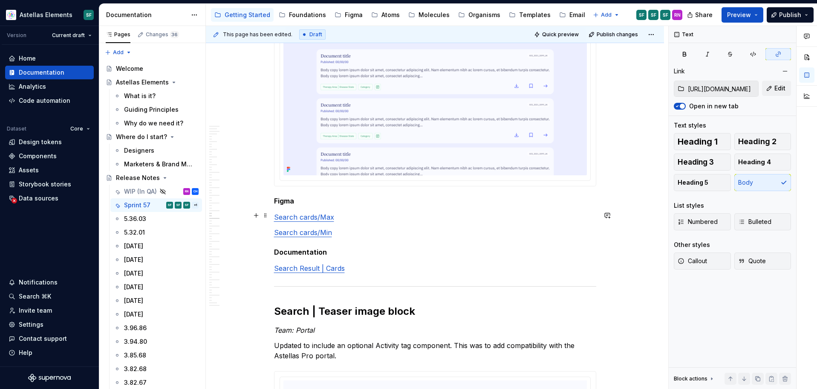
click at [313, 216] on link "Search cards/Max" at bounding box center [304, 217] width 60 height 9
click at [312, 230] on link "Search cards/Min" at bounding box center [303, 231] width 58 height 9
click at [305, 266] on link "Search Result | Cards" at bounding box center [309, 268] width 71 height 9
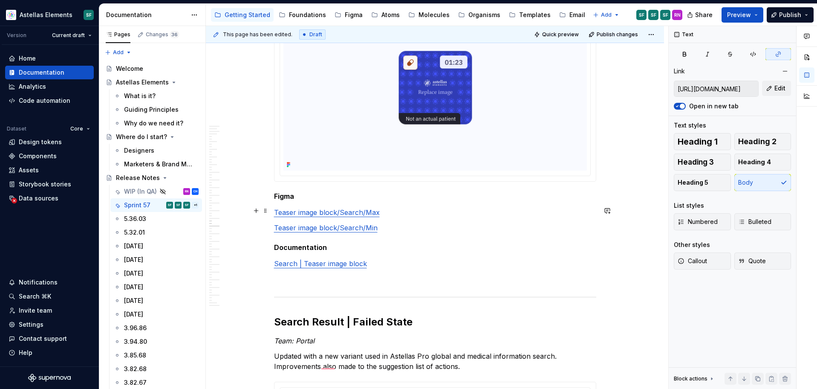
click at [321, 214] on link "Teaser image block/Search/Max" at bounding box center [327, 212] width 106 height 9
click at [320, 223] on link "Teaser image block/Search/Min" at bounding box center [326, 227] width 104 height 9
click at [310, 260] on link "Search | Teaser image block" at bounding box center [320, 263] width 93 height 9
click at [681, 109] on button "Open in new tab" at bounding box center [680, 106] width 12 height 7
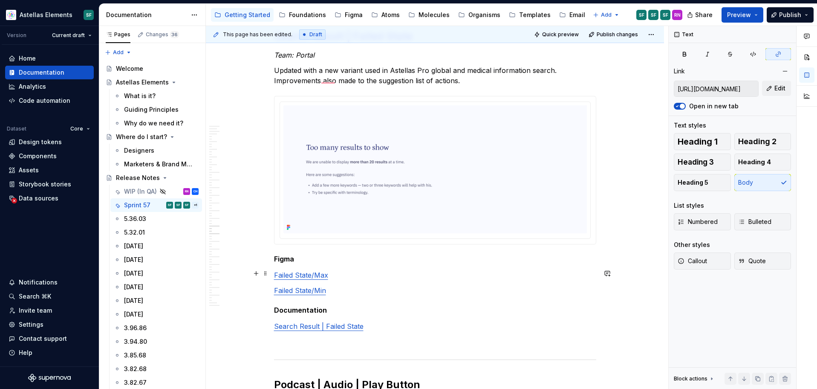
click at [299, 275] on link "Failed State/Max" at bounding box center [301, 275] width 54 height 9
click at [299, 290] on link "Failed State/Min" at bounding box center [300, 290] width 52 height 9
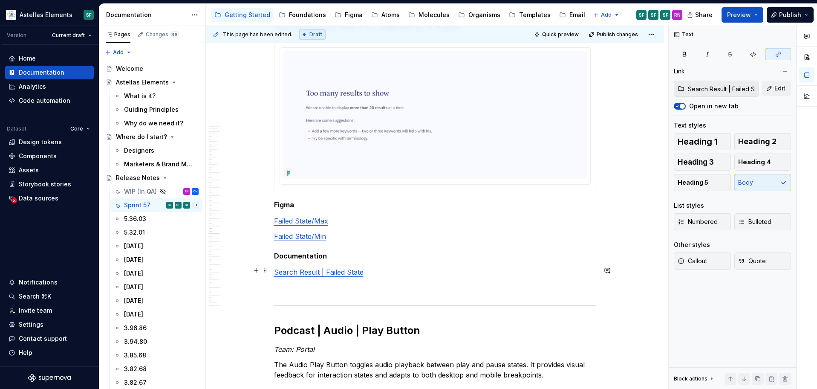
click at [316, 274] on p "Search Result | Failed State" at bounding box center [435, 272] width 322 height 10
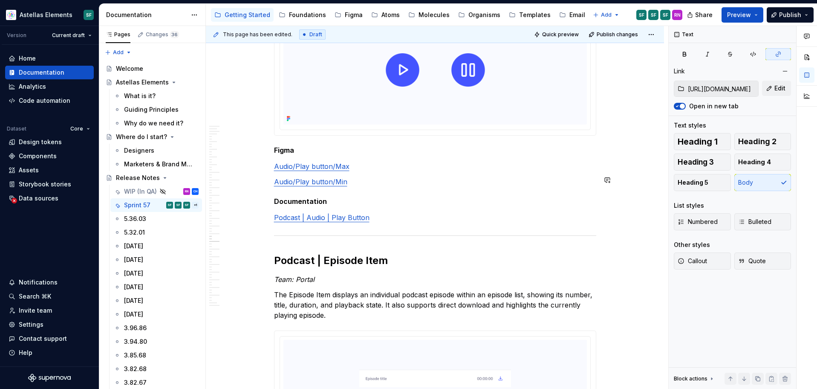
click at [340, 167] on link "Audio/Play button/Max" at bounding box center [311, 166] width 75 height 9
click at [339, 179] on link "Audio/Play button/Min" at bounding box center [310, 180] width 73 height 9
click at [332, 211] on p "Podcast | Audio | Play Button" at bounding box center [435, 216] width 322 height 10
click at [683, 106] on button "Open in new tab" at bounding box center [680, 106] width 12 height 7
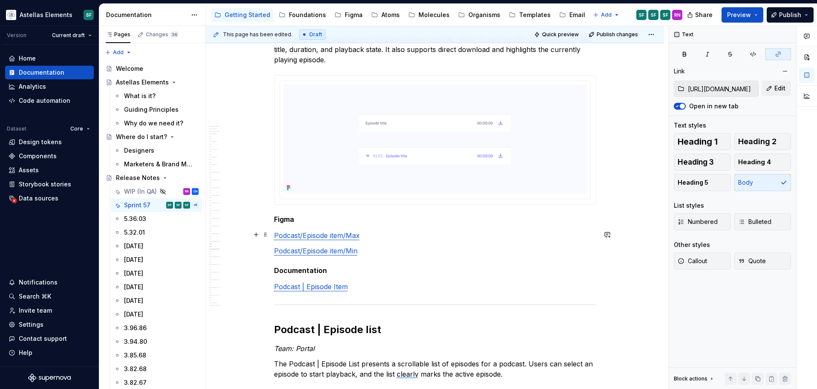
click at [340, 237] on link "Podcast/Episode item/Max" at bounding box center [317, 235] width 86 height 9
click at [339, 251] on link "Podcast/Episode item/Min" at bounding box center [316, 250] width 84 height 9
click at [322, 289] on link "Podcast | Episode Item" at bounding box center [311, 286] width 74 height 9
click at [681, 105] on button "Open in new tab" at bounding box center [680, 106] width 12 height 7
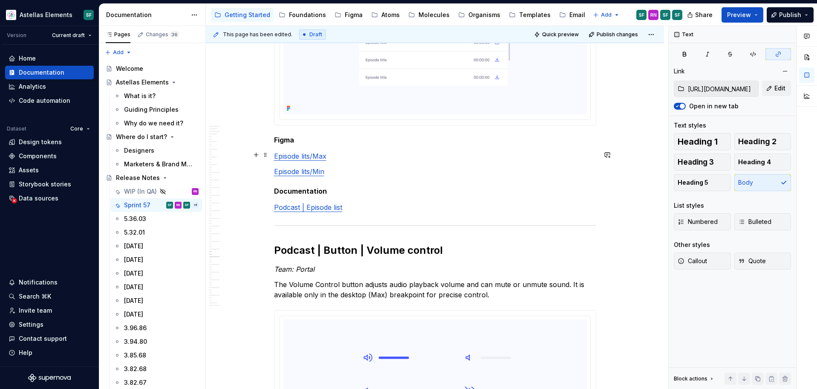
click at [303, 153] on link "Episode lits/Max" at bounding box center [300, 156] width 52 height 9
click at [302, 170] on link "Episode lits/Min" at bounding box center [299, 171] width 50 height 9
click at [299, 206] on link "Podcast | Episode list" at bounding box center [308, 207] width 68 height 9
click at [677, 104] on span "button" at bounding box center [677, 106] width 5 height 5
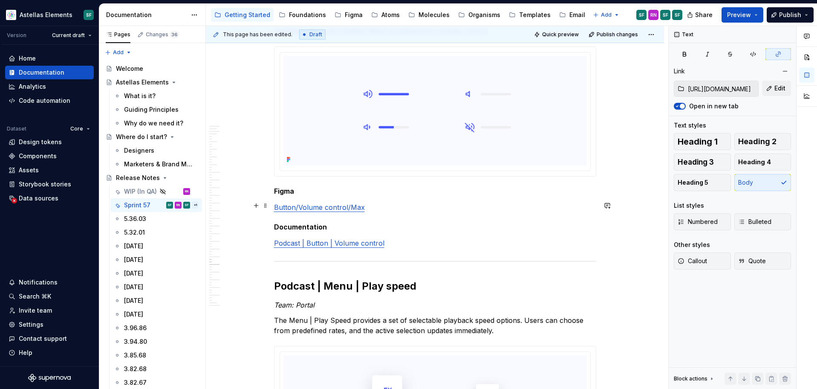
click at [351, 203] on link "Button/Volume control/Max" at bounding box center [319, 207] width 91 height 9
click at [351, 241] on link "Podcast | Button | Volume control" at bounding box center [329, 243] width 110 height 9
click at [682, 105] on button "Open in new tab" at bounding box center [680, 106] width 12 height 7
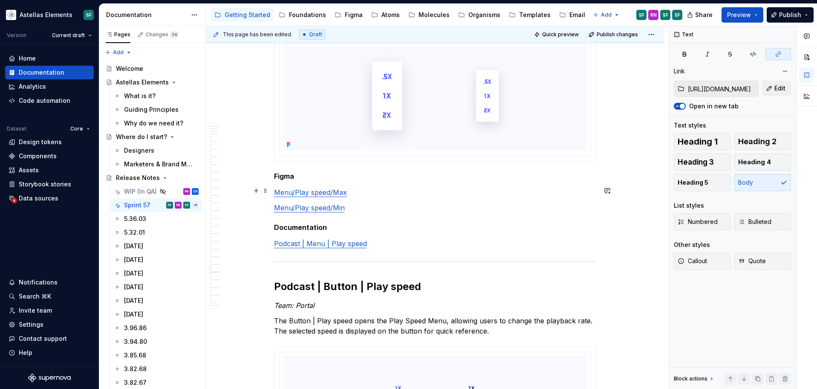
click at [319, 188] on link "Menu/Play speed/Max" at bounding box center [310, 192] width 73 height 9
click at [320, 204] on link "Menu/Play speed/Min" at bounding box center [309, 207] width 71 height 9
click at [323, 240] on link "Podcast | Menu | Play speed" at bounding box center [320, 243] width 93 height 9
click at [679, 106] on span "button" at bounding box center [677, 106] width 5 height 5
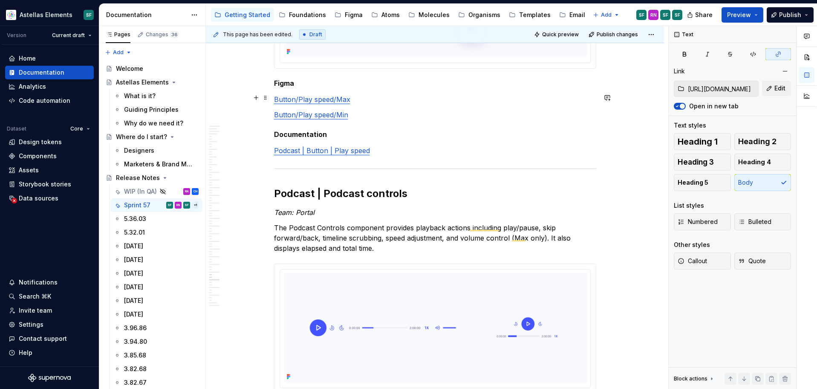
click at [336, 97] on link "Button/Play speed/Max" at bounding box center [312, 99] width 76 height 9
click at [336, 115] on link "Button/Play speed/Min" at bounding box center [311, 114] width 74 height 9
click at [344, 146] on link "Podcast | Button | Play speed" at bounding box center [322, 150] width 96 height 9
click at [679, 101] on div "Podcast | Button | Play speed Edit Open in new tab" at bounding box center [732, 96] width 117 height 30
click at [680, 107] on icon "button" at bounding box center [677, 106] width 7 height 5
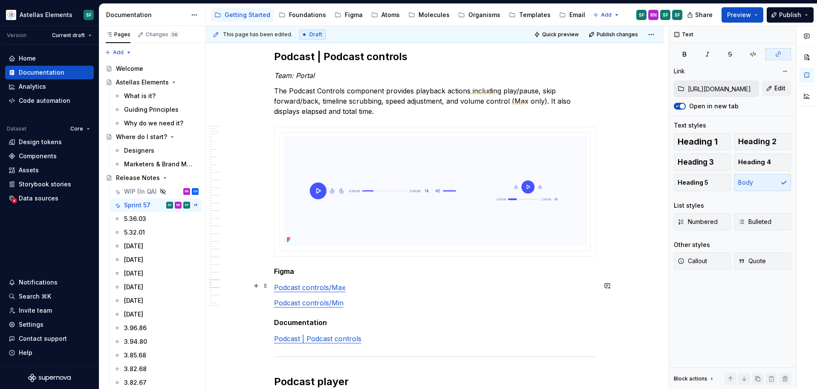
click at [334, 287] on link "Podcast controls/Max" at bounding box center [310, 287] width 72 height 9
click at [329, 302] on link "Podcast controls/Min" at bounding box center [308, 302] width 69 height 9
click at [327, 333] on p "Podcast | Podcast controls" at bounding box center [435, 338] width 322 height 10
drag, startPoint x: 682, startPoint y: 109, endPoint x: 671, endPoint y: 113, distance: 11.7
click at [682, 108] on button "Open in new tab" at bounding box center [680, 106] width 12 height 7
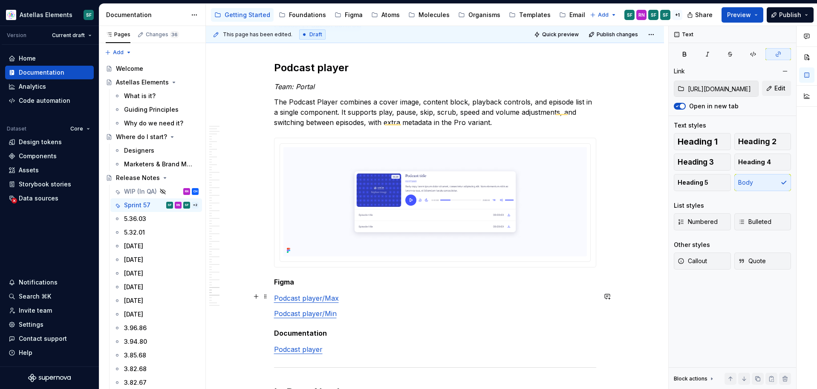
click at [317, 295] on link "Podcast player/Max" at bounding box center [306, 298] width 65 height 9
click at [310, 310] on link "Podcast player/Min" at bounding box center [305, 313] width 63 height 9
click at [306, 348] on link "Podcast player" at bounding box center [298, 349] width 49 height 9
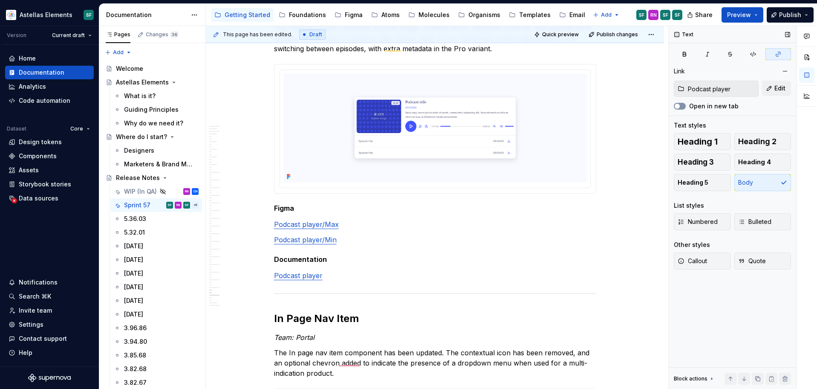
click at [680, 108] on icon "button" at bounding box center [677, 106] width 7 height 5
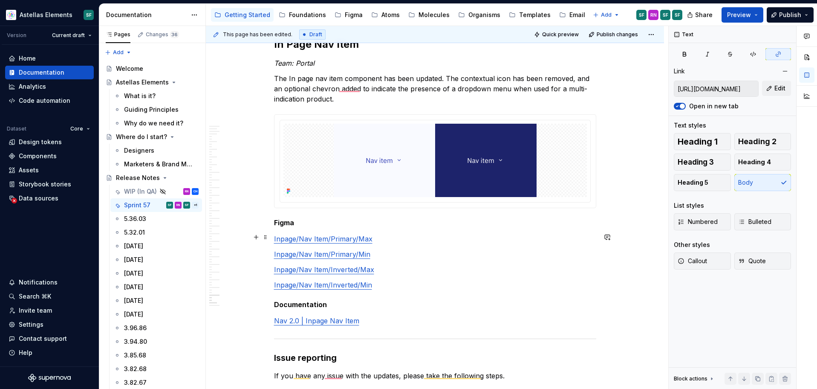
click at [305, 234] on link "Inpage/Nav Item/Primary/Max" at bounding box center [323, 238] width 98 height 9
click at [303, 253] on link "Inpage/Nav Item/Primary/Min" at bounding box center [322, 254] width 96 height 9
click at [302, 271] on link "Inpage/Nav Item/Inverted/Max" at bounding box center [324, 269] width 100 height 9
click at [302, 286] on link "Inpage/Nav Item/Inverted/Min" at bounding box center [323, 284] width 98 height 9
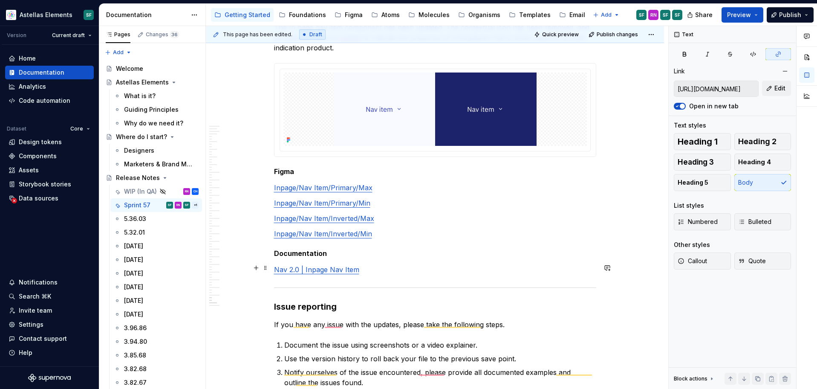
type input "Navigation 2.0 | In Page Nav Item"
click at [311, 271] on link "Nav 2.0 | Inpage Nav Item" at bounding box center [316, 269] width 85 height 9
click at [680, 107] on icon "button" at bounding box center [677, 106] width 7 height 5
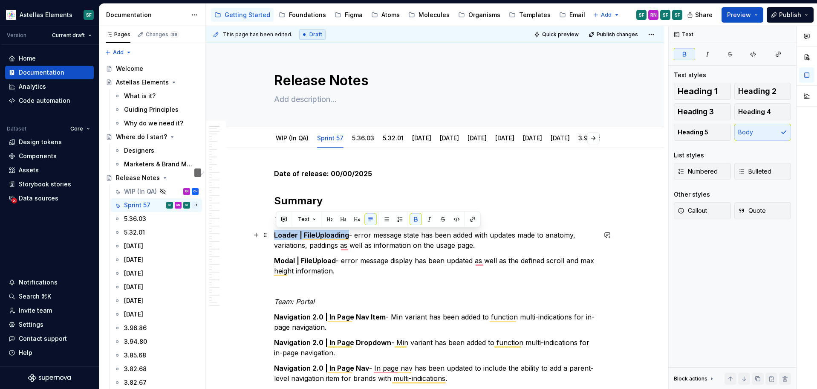
drag, startPoint x: 351, startPoint y: 235, endPoint x: 275, endPoint y: 232, distance: 76.3
copy strong "Loader | FileUploading"
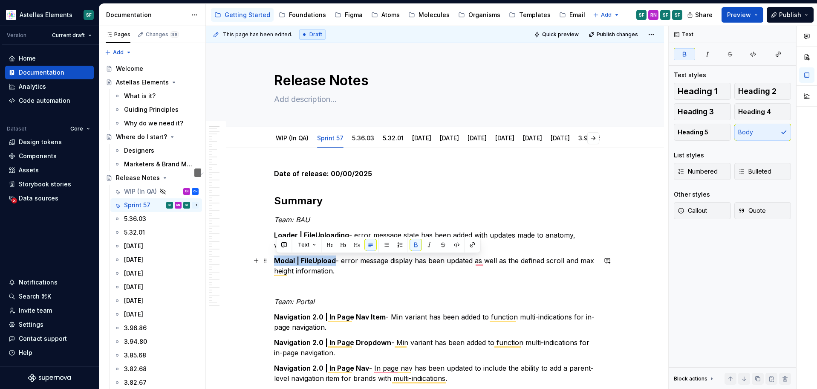
drag, startPoint x: 338, startPoint y: 263, endPoint x: 274, endPoint y: 263, distance: 64.4
copy strong "Modal | FileUpload"
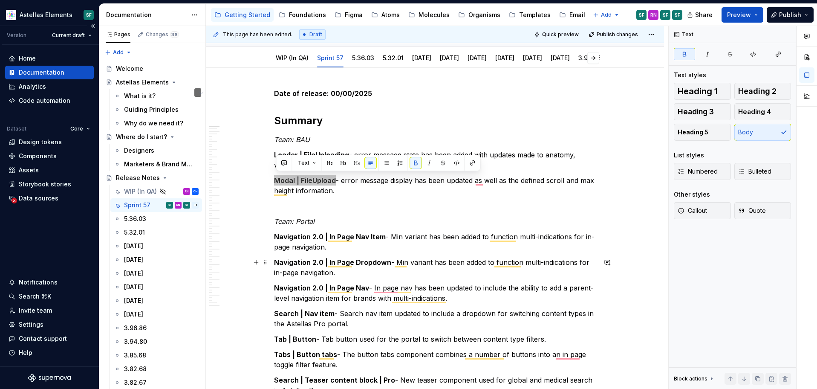
scroll to position [82, 0]
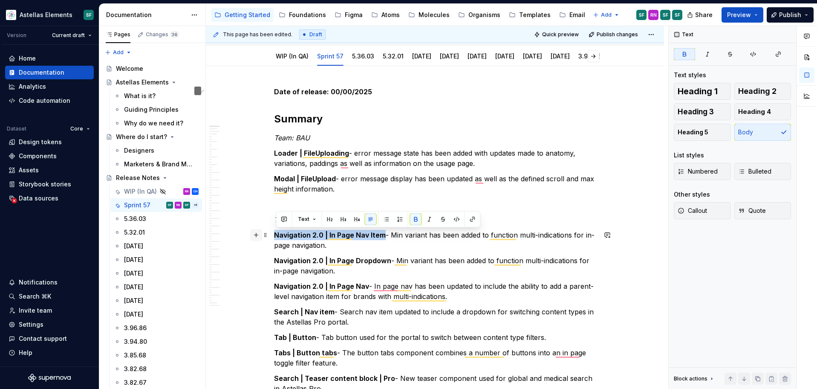
drag, startPoint x: 385, startPoint y: 234, endPoint x: 254, endPoint y: 234, distance: 130.4
copy strong "Navigation 2.0 | In Page Nav Item"
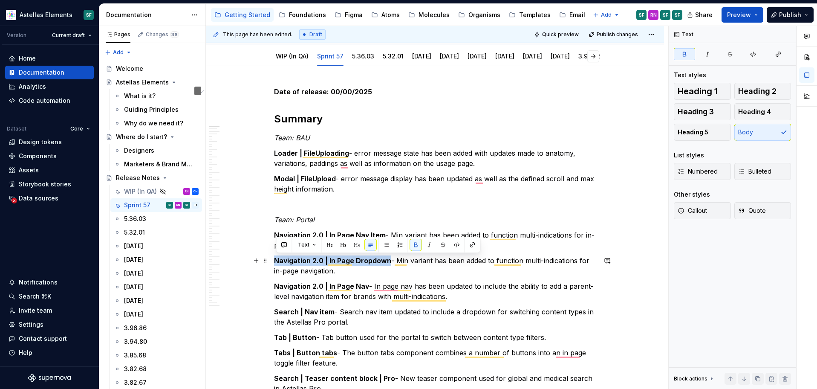
drag, startPoint x: 390, startPoint y: 261, endPoint x: 273, endPoint y: 262, distance: 116.8
copy strong "Navigation 2.0 | In Page Dropdown"
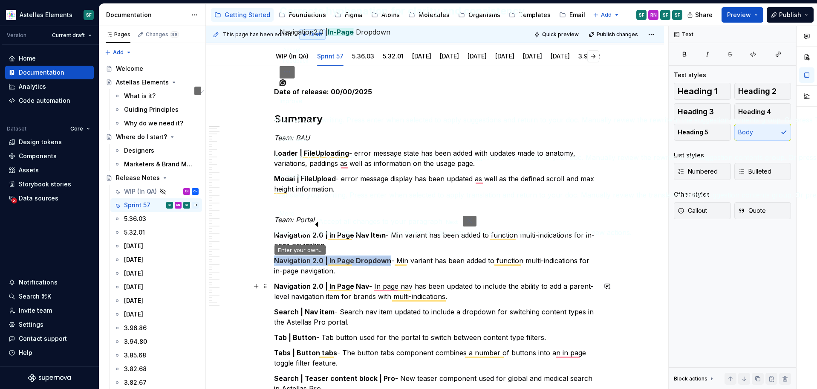
click at [376, 296] on p "Navigation 2.0 | In Page Nav - In page nav has been updated to include the abil…" at bounding box center [435, 291] width 322 height 20
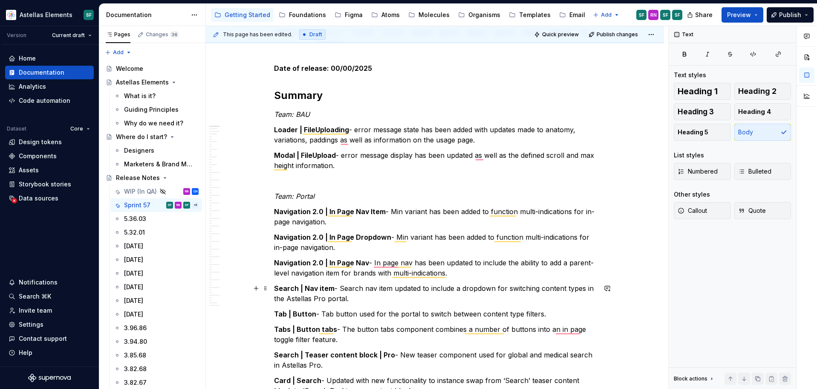
scroll to position [106, 0]
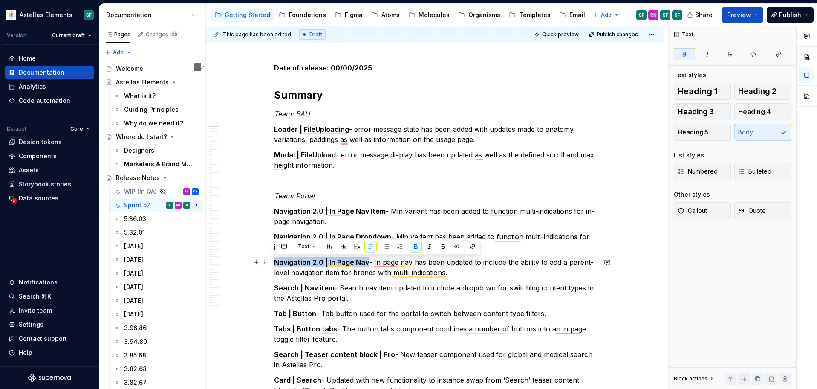
drag, startPoint x: 369, startPoint y: 262, endPoint x: 277, endPoint y: 260, distance: 92.1
click at [277, 260] on strong "Navigation 2.0 | In Page Nav" at bounding box center [321, 262] width 95 height 9
copy strong "Navigation 2.0 | In Page Nav"
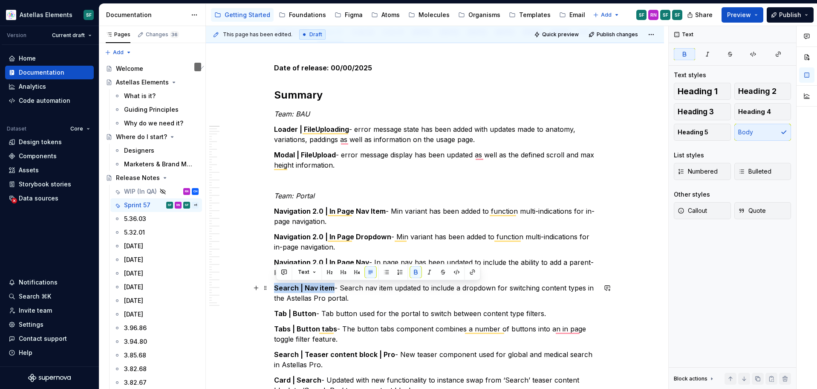
drag, startPoint x: 334, startPoint y: 289, endPoint x: 277, endPoint y: 286, distance: 56.8
click at [277, 286] on p "Search | Nav item - Search nav item updated to include a dropdown for switching…" at bounding box center [435, 293] width 322 height 20
copy strong "Search | Nav item"
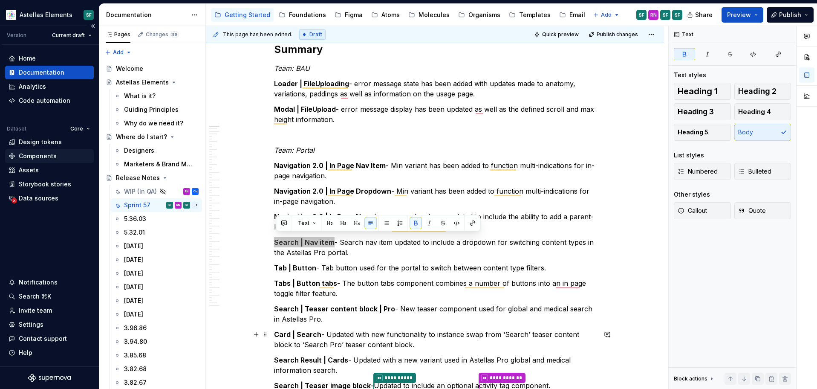
scroll to position [159, 0]
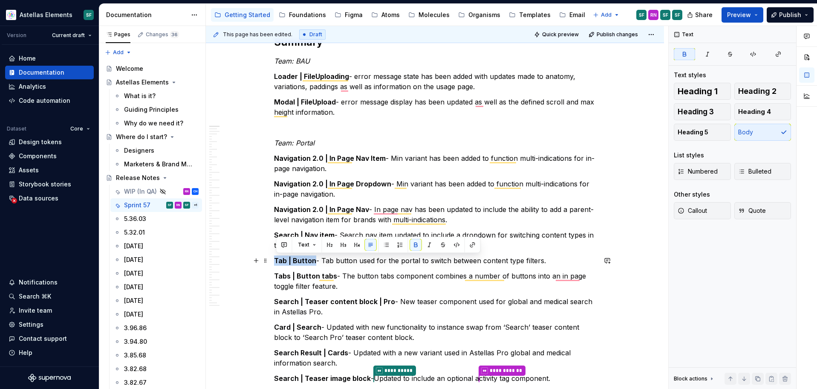
drag, startPoint x: 315, startPoint y: 261, endPoint x: 277, endPoint y: 257, distance: 38.1
click at [277, 257] on strong "Tab | Button" at bounding box center [295, 260] width 42 height 9
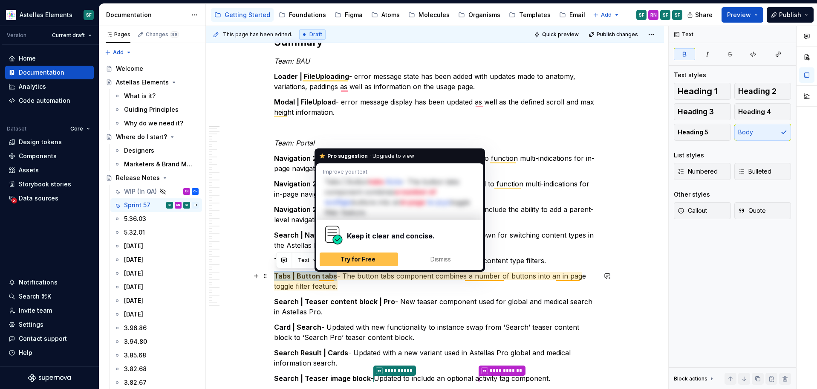
drag, startPoint x: 335, startPoint y: 277, endPoint x: 276, endPoint y: 277, distance: 59.2
click at [276, 277] on strong "Tabs | Button tabs" at bounding box center [305, 275] width 63 height 9
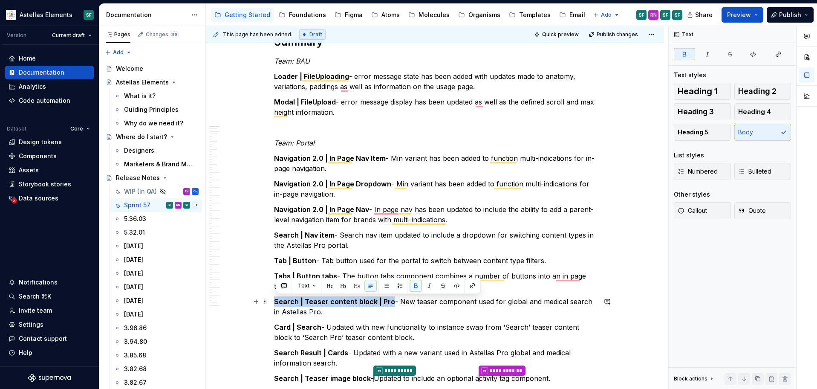
drag, startPoint x: 390, startPoint y: 300, endPoint x: 277, endPoint y: 297, distance: 113.4
click at [277, 297] on strong "Search | Teaser content block | Pro" at bounding box center [334, 301] width 121 height 9
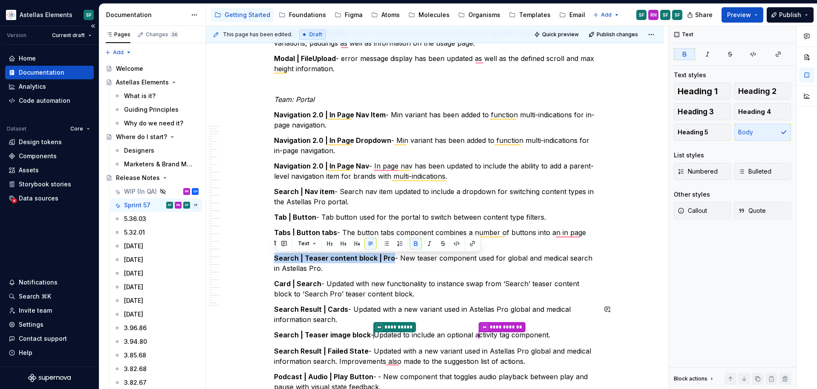
scroll to position [203, 0]
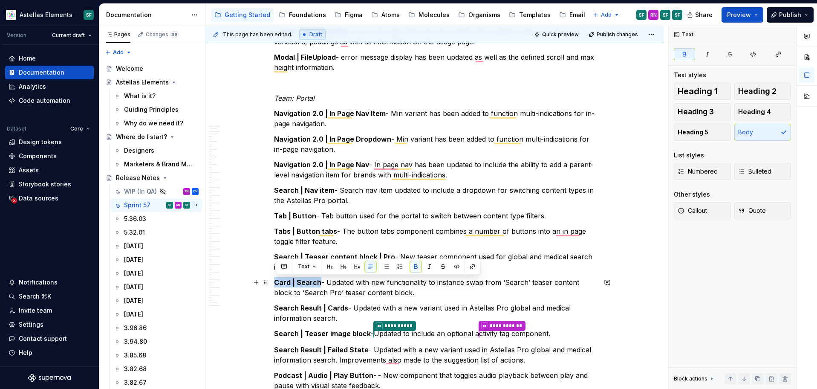
drag, startPoint x: 321, startPoint y: 283, endPoint x: 277, endPoint y: 281, distance: 43.5
click at [277, 281] on p "Card | Search - Updated with new functionality to instance swap from ‘Search’ t…" at bounding box center [435, 287] width 322 height 20
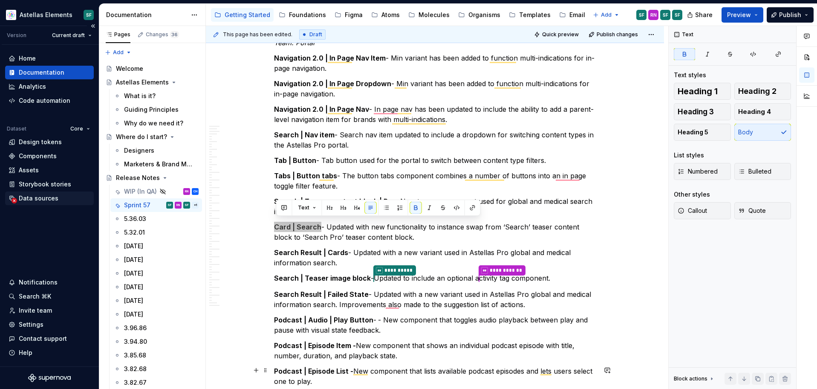
scroll to position [266, 0]
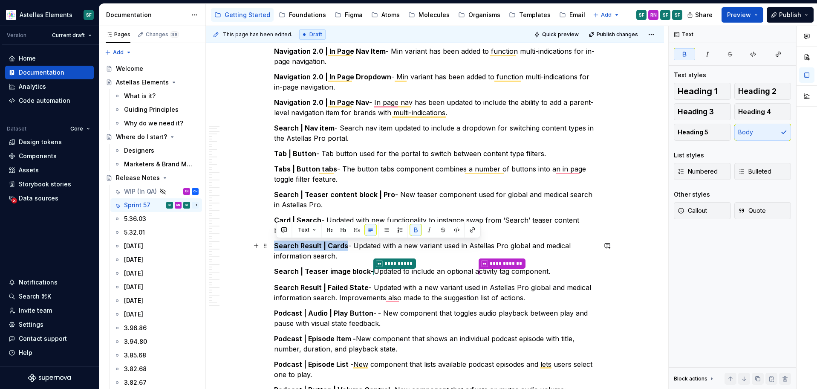
drag, startPoint x: 343, startPoint y: 246, endPoint x: 274, endPoint y: 246, distance: 69.0
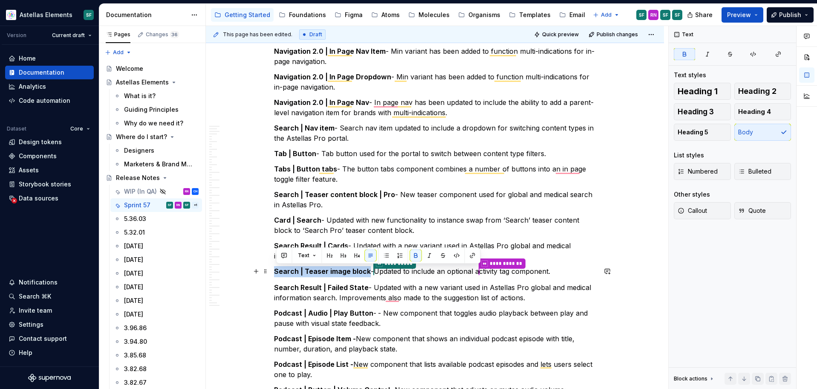
drag, startPoint x: 369, startPoint y: 271, endPoint x: 277, endPoint y: 268, distance: 92.1
click at [277, 268] on p "**********" at bounding box center [435, 271] width 322 height 11
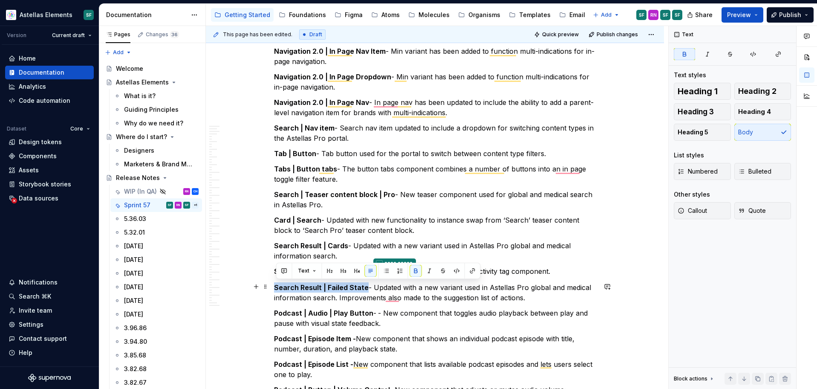
drag, startPoint x: 366, startPoint y: 287, endPoint x: 277, endPoint y: 286, distance: 88.7
click at [277, 286] on strong "Search Result | Failed State" at bounding box center [321, 287] width 95 height 9
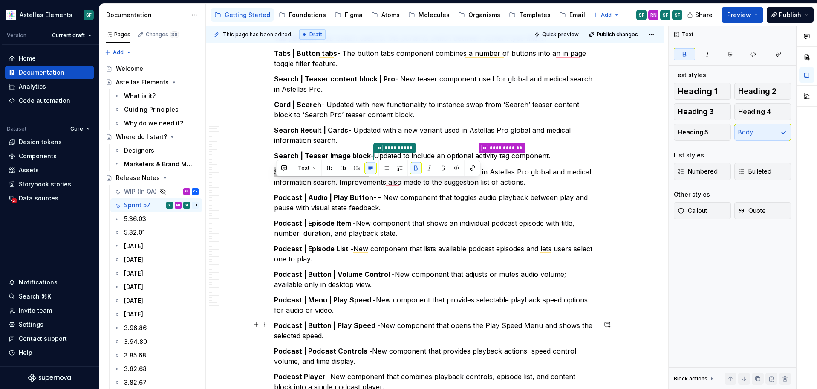
scroll to position [388, 0]
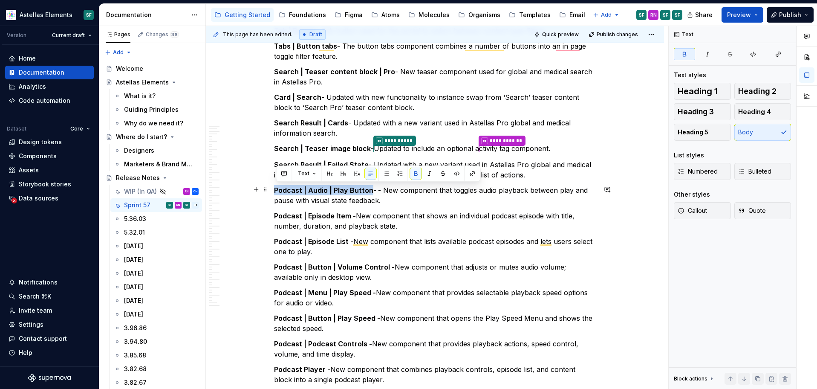
drag, startPoint x: 372, startPoint y: 189, endPoint x: 275, endPoint y: 187, distance: 96.3
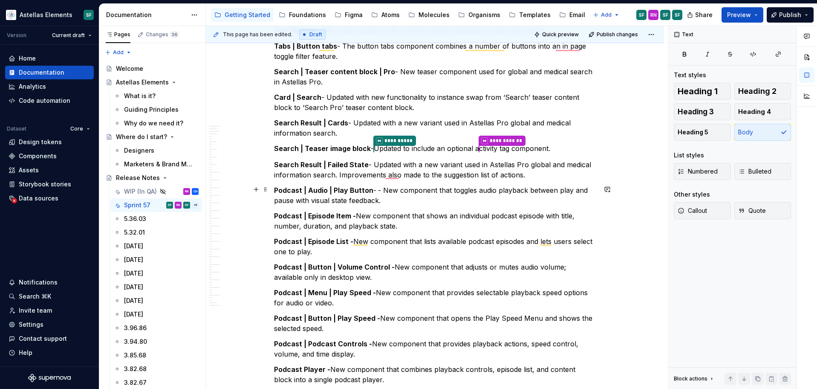
click at [384, 190] on p "Podcast | Audio | Play Button - - New component that toggles audio playback bet…" at bounding box center [435, 195] width 322 height 20
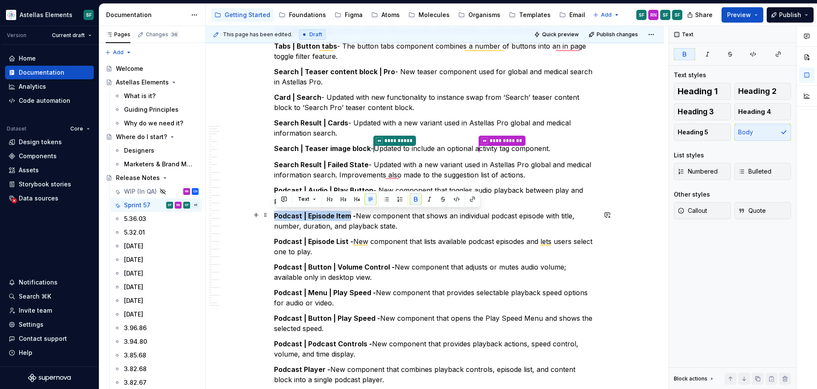
drag, startPoint x: 352, startPoint y: 214, endPoint x: 272, endPoint y: 213, distance: 79.7
click at [272, 213] on html "Astellas Elements SF Version Current draft Home Documentation Analytics Code au…" at bounding box center [408, 194] width 817 height 389
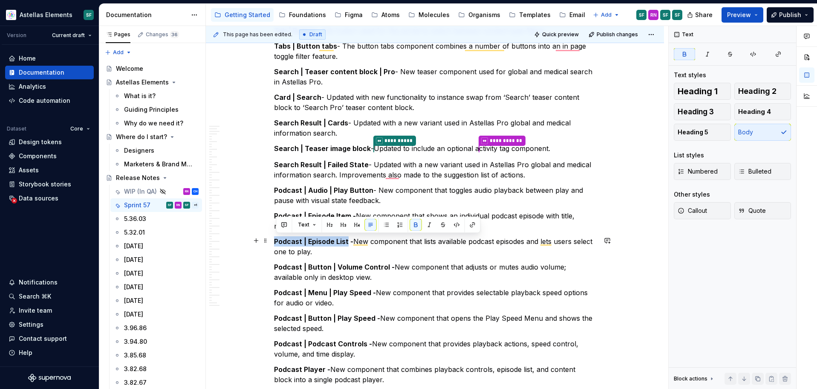
drag, startPoint x: 349, startPoint y: 241, endPoint x: 276, endPoint y: 241, distance: 72.9
click at [276, 241] on strong "Podcast | Episode List -" at bounding box center [313, 241] width 79 height 9
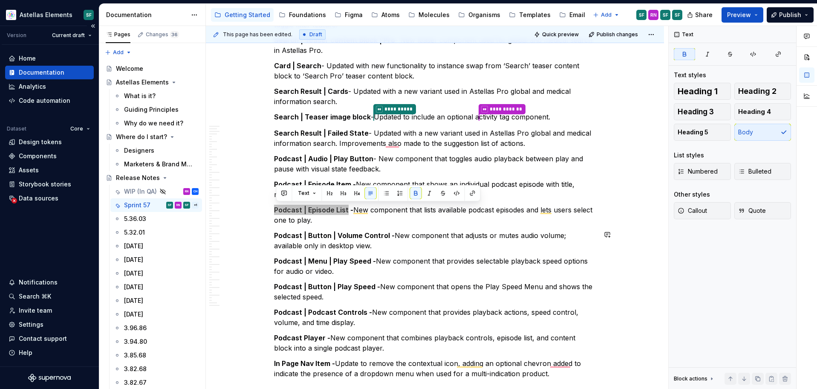
scroll to position [433, 0]
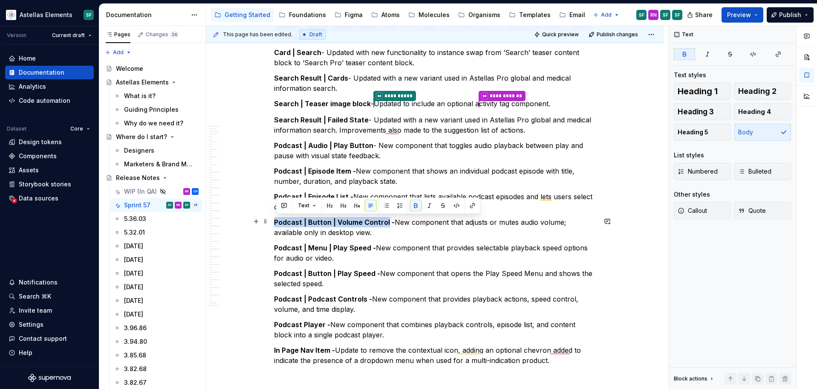
drag, startPoint x: 387, startPoint y: 222, endPoint x: 275, endPoint y: 219, distance: 111.7
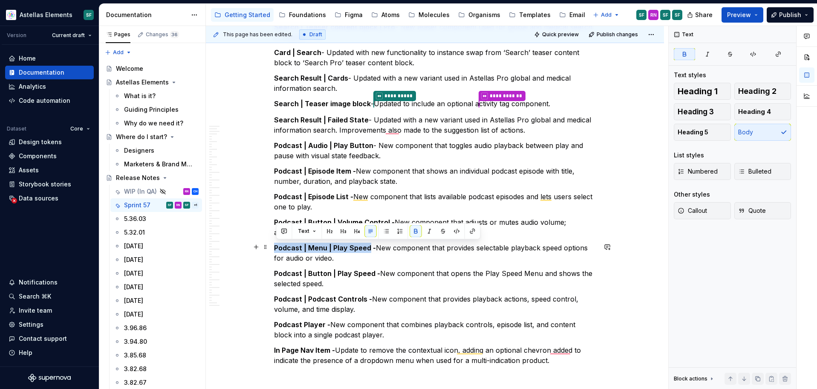
drag, startPoint x: 370, startPoint y: 245, endPoint x: 273, endPoint y: 245, distance: 97.2
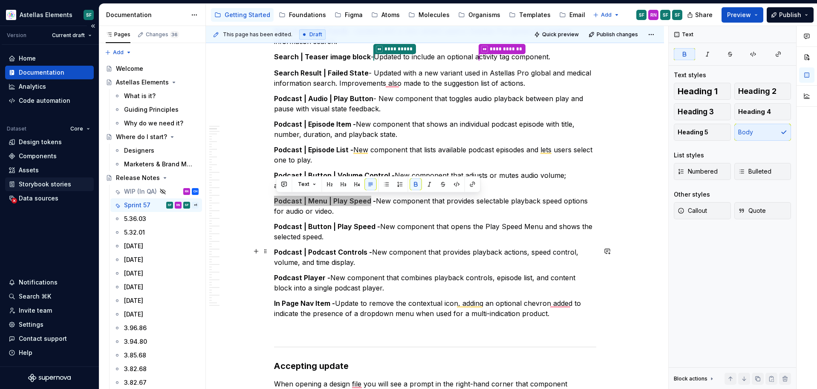
scroll to position [480, 0]
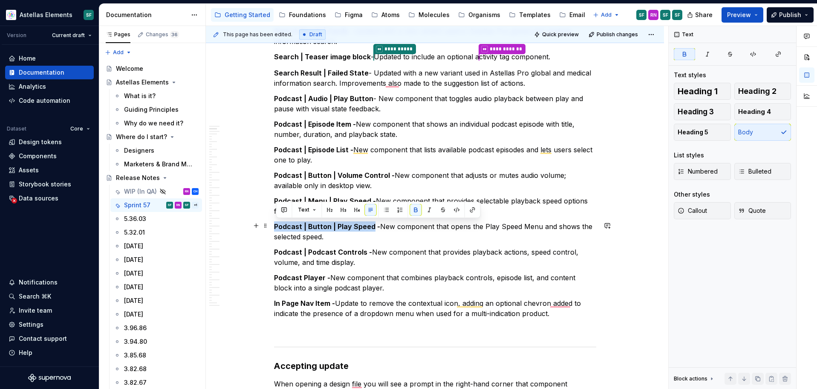
drag, startPoint x: 372, startPoint y: 226, endPoint x: 273, endPoint y: 224, distance: 99.3
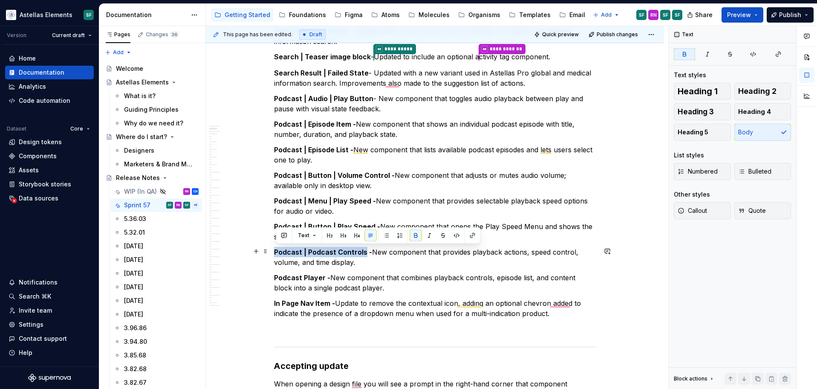
drag, startPoint x: 366, startPoint y: 252, endPoint x: 276, endPoint y: 250, distance: 89.5
click at [276, 250] on strong "Podcast | Podcast Controls -" at bounding box center [323, 252] width 98 height 9
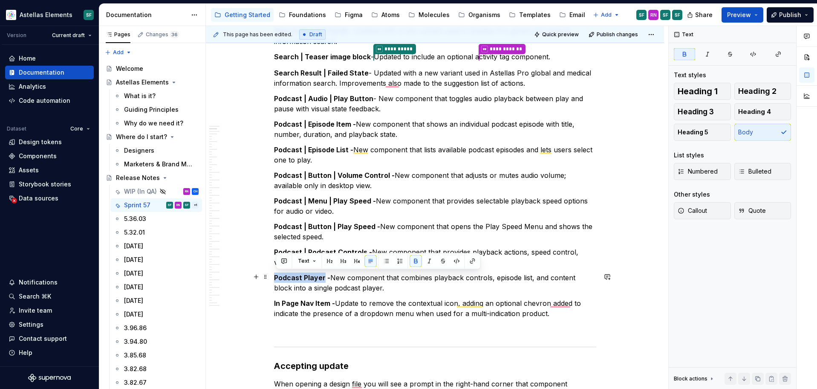
drag, startPoint x: 324, startPoint y: 278, endPoint x: 277, endPoint y: 276, distance: 47.4
click at [277, 276] on strong "Podcast Player -" at bounding box center [302, 277] width 56 height 9
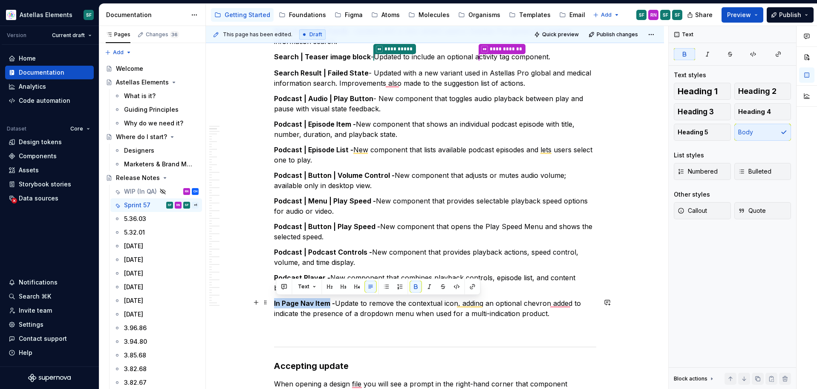
drag, startPoint x: 331, startPoint y: 303, endPoint x: 274, endPoint y: 303, distance: 57.1
click at [304, 309] on p "In Page Nav Item - Update to remove the contextual icon, adding an optional che…" at bounding box center [435, 308] width 322 height 20
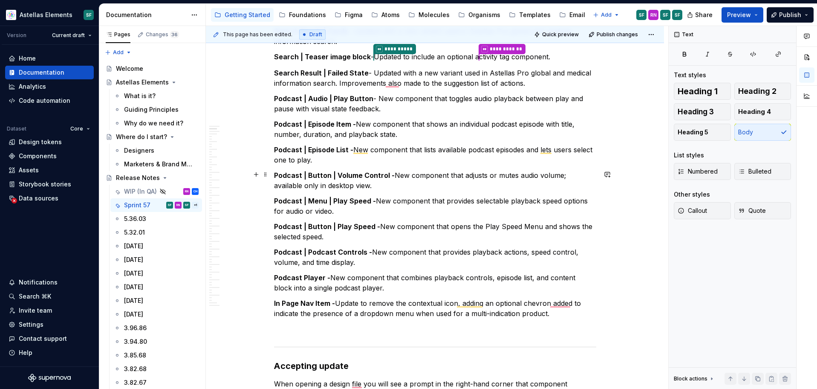
click at [323, 180] on p "Podcast | Button | Volume Control - New component that adjusts or mutes audio v…" at bounding box center [435, 180] width 322 height 20
click at [323, 153] on p "Podcast | Episode List - New component that lists available podcast episodes an…" at bounding box center [435, 154] width 322 height 20
click at [329, 124] on strong "Podcast | Episode Item -" at bounding box center [315, 124] width 82 height 9
click at [332, 106] on p "Podcast | Audio | Play Button - New component that toggles audio playback betwe…" at bounding box center [435, 103] width 322 height 20
click at [336, 73] on strong "Search Result | Failed State" at bounding box center [321, 73] width 95 height 9
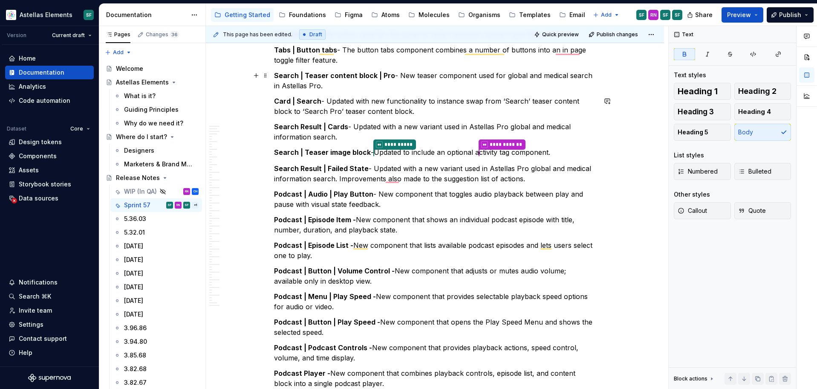
scroll to position [367, 0]
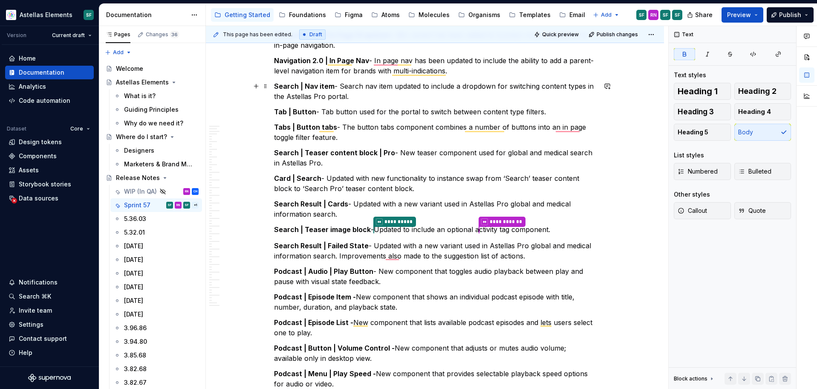
click at [312, 90] on p "Search | Nav item - Search nav item updated to include a dropdown for switching…" at bounding box center [435, 91] width 322 height 20
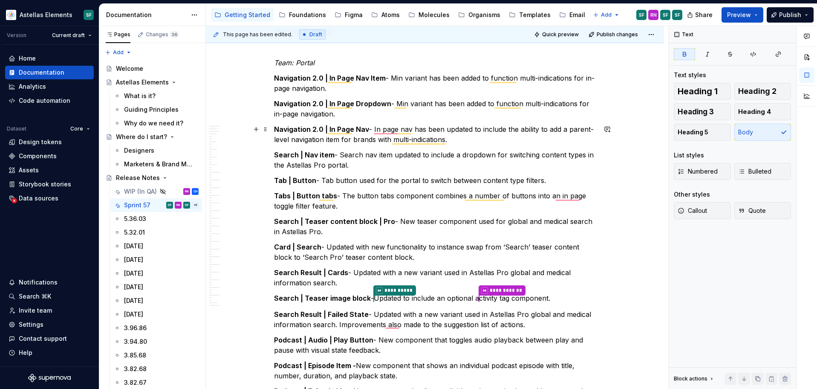
scroll to position [195, 0]
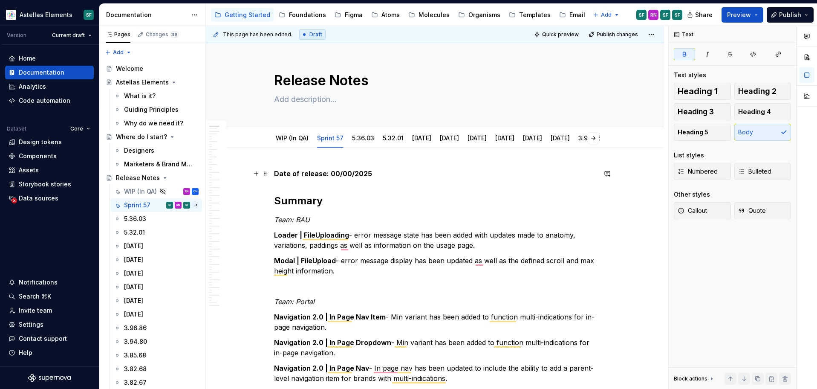
click at [337, 173] on strong "Date of release: 00/00/2025" at bounding box center [323, 173] width 98 height 9
click at [339, 170] on strong "Date of release: 0015/00/2025" at bounding box center [326, 173] width 105 height 9
click at [348, 173] on strong "Date of release: 15/00/2025" at bounding box center [322, 173] width 96 height 9
click at [335, 130] on html "Astellas Elements SF Version Current draft Home Documentation Analytics Code au…" at bounding box center [408, 194] width 817 height 389
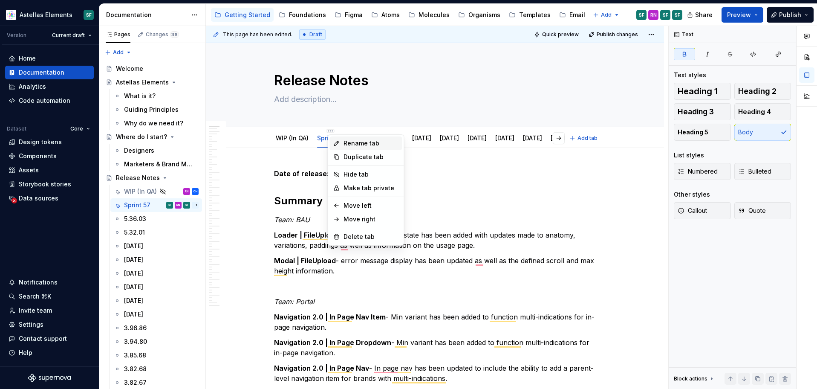
click at [344, 143] on div "Rename tab" at bounding box center [370, 143] width 55 height 9
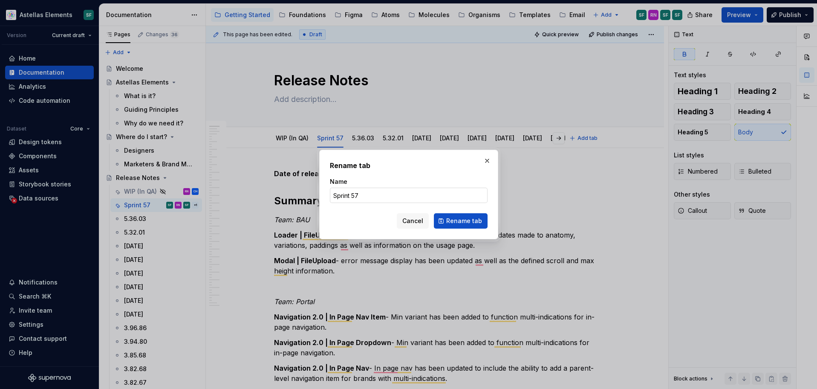
click at [353, 190] on input "Sprint 57" at bounding box center [409, 195] width 158 height 15
click at [370, 197] on input "Sprint 57" at bounding box center [409, 195] width 158 height 15
type textarea "*"
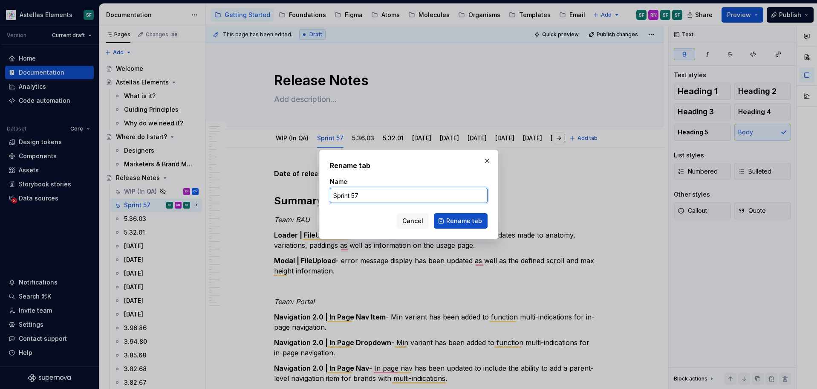
click at [370, 197] on input "Sprint 57" at bounding box center [409, 195] width 158 height 15
paste input "5.58.03"
type input "5.58.03"
click at [458, 219] on span "Rename tab" at bounding box center [464, 220] width 36 height 9
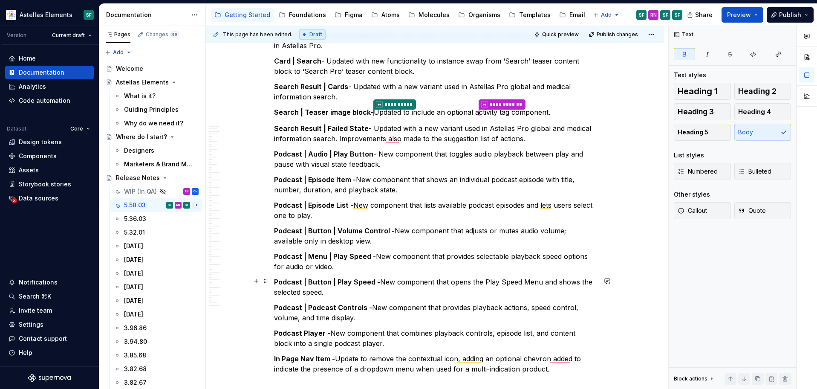
scroll to position [500, 0]
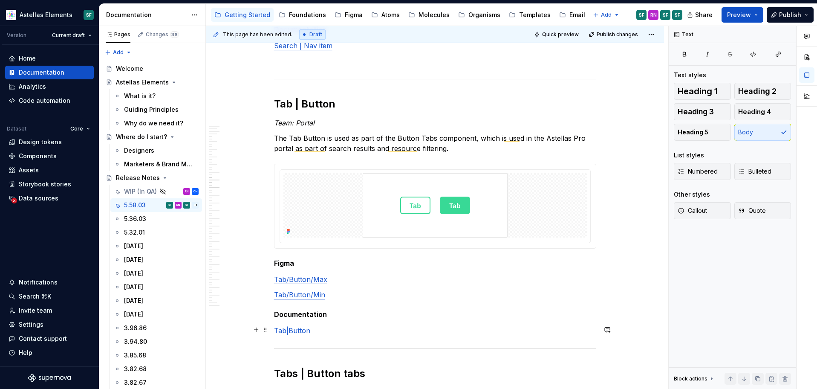
click at [357, 329] on p "Tab|Button" at bounding box center [435, 330] width 322 height 10
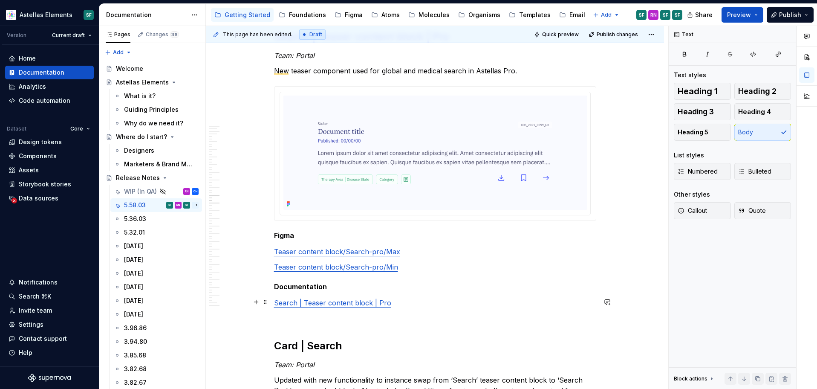
click at [402, 302] on p "Search | Teaser content block | Pro" at bounding box center [435, 302] width 322 height 10
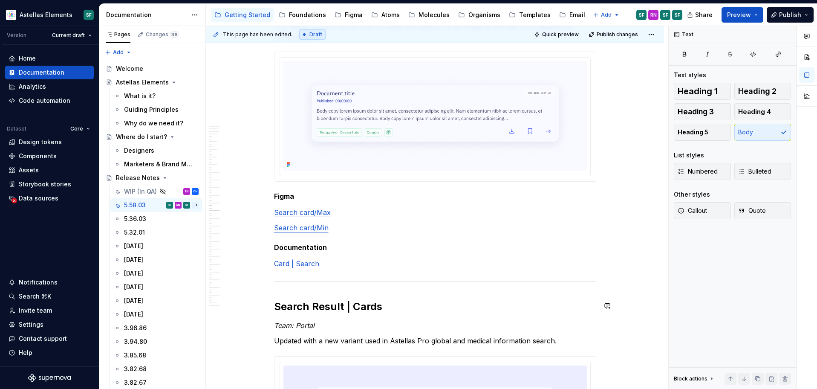
click at [386, 268] on div "Date of release: 15/08/2025 Summary Team: BAU Loader | FileUploading - error me…" at bounding box center [435, 307] width 322 height 8124
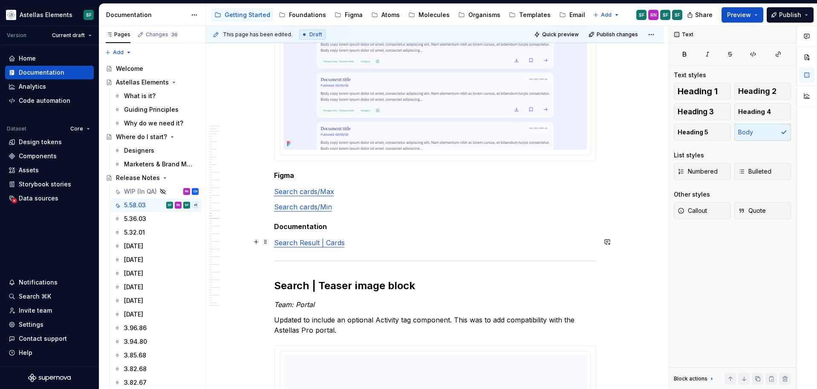
click at [385, 238] on p "Search Result | Cards" at bounding box center [435, 242] width 322 height 10
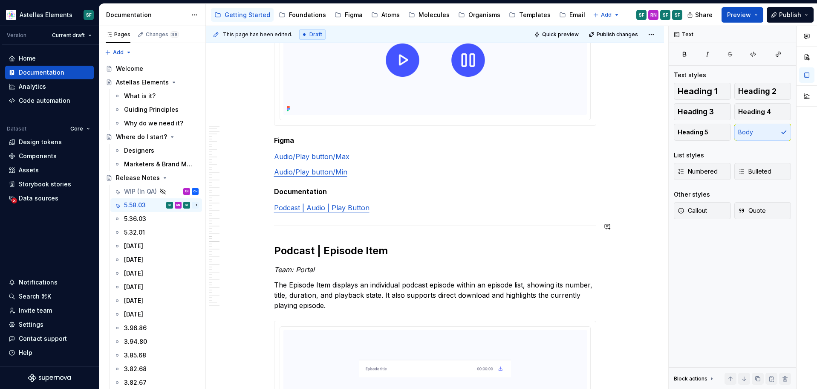
click at [388, 208] on p "Podcast | Audio | Play Button" at bounding box center [435, 207] width 322 height 10
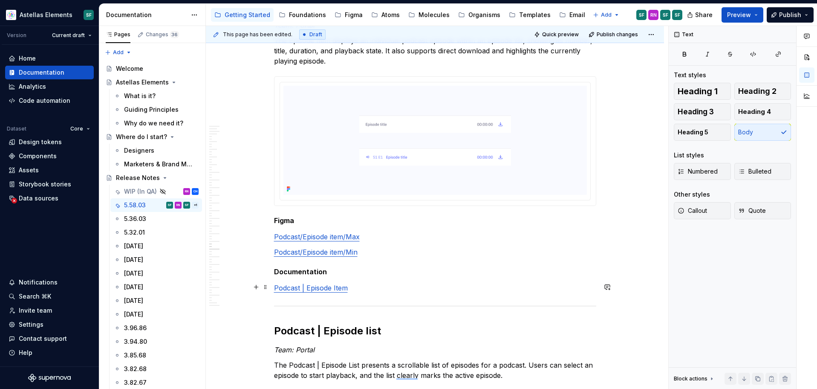
click at [364, 286] on p "Podcast | Episode Item" at bounding box center [435, 288] width 322 height 10
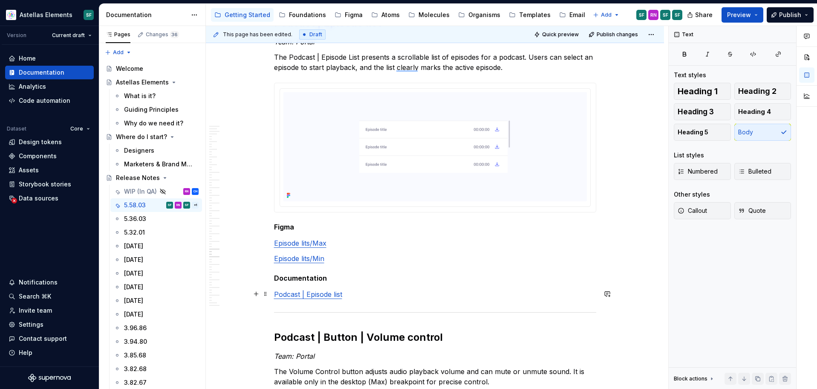
click at [361, 295] on p "Podcast | Episode list" at bounding box center [435, 294] width 322 height 10
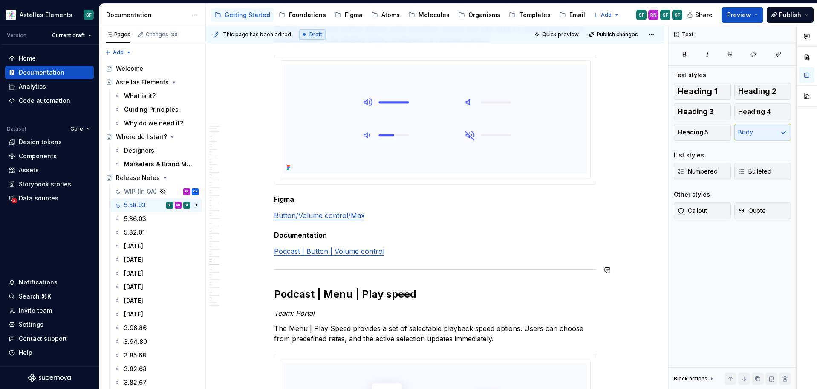
click at [401, 253] on p "Podcast | Button | Volume control" at bounding box center [435, 251] width 322 height 10
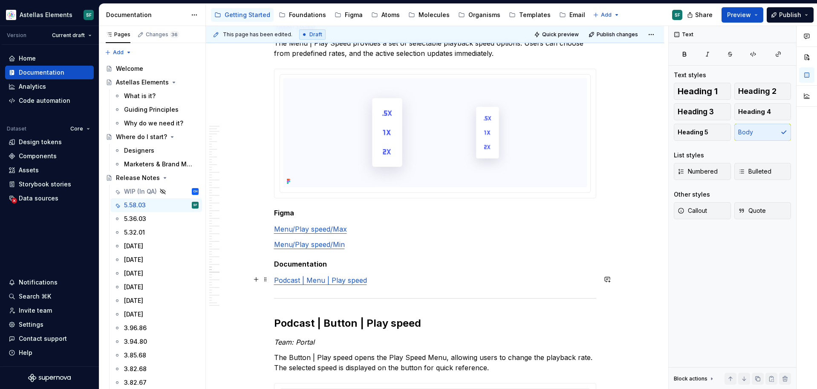
click at [382, 278] on p "Podcast | Menu | Play speed" at bounding box center [435, 280] width 322 height 10
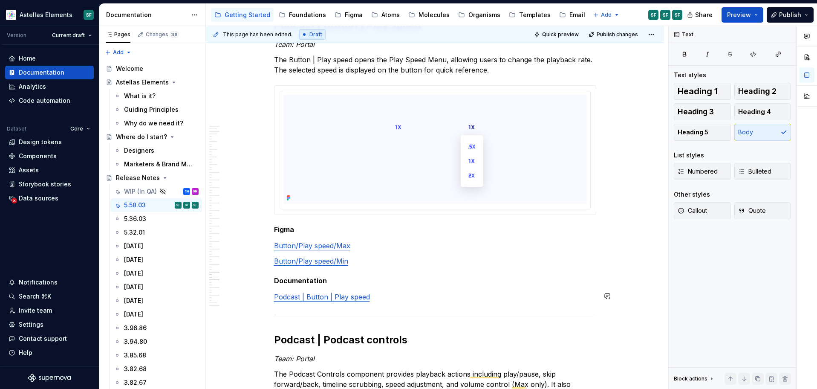
click at [379, 298] on p "Podcast | Button | Play speed" at bounding box center [435, 297] width 322 height 10
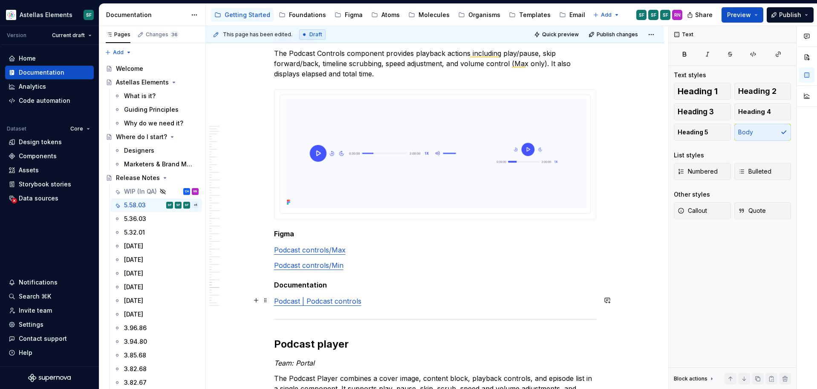
click at [378, 302] on p "Podcast | Podcast controls" at bounding box center [435, 301] width 322 height 10
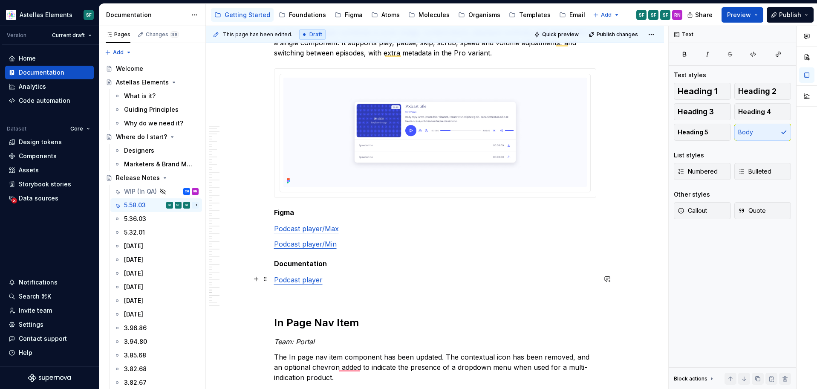
click at [364, 279] on p "Podcast player" at bounding box center [435, 279] width 322 height 10
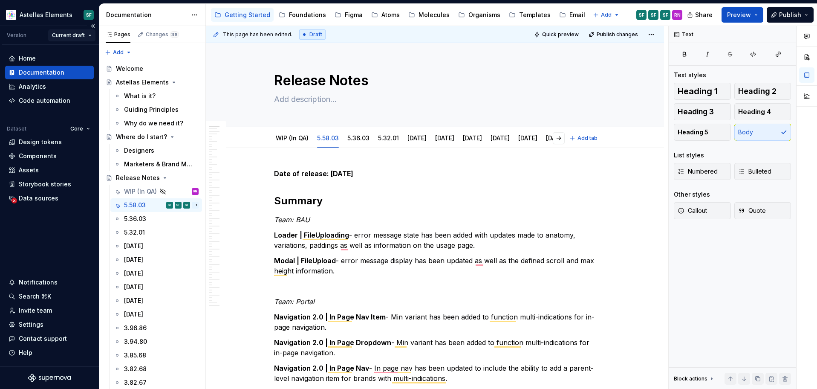
click at [90, 35] on html "Astellas Elements SF Version Current draft Home Documentation Analytics Code au…" at bounding box center [408, 194] width 817 height 389
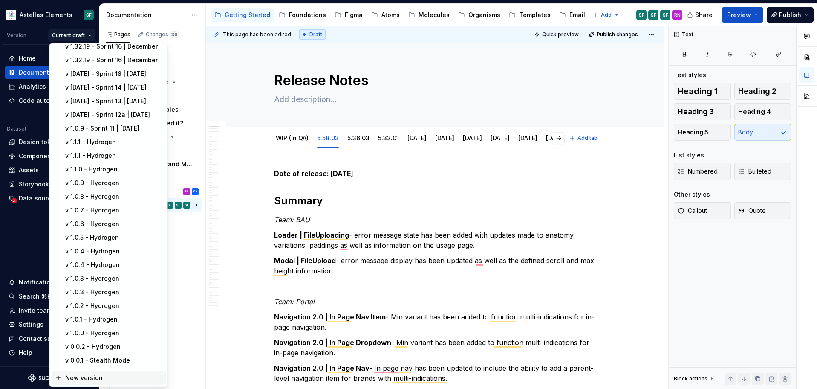
click at [84, 377] on div "New version" at bounding box center [113, 378] width 97 height 9
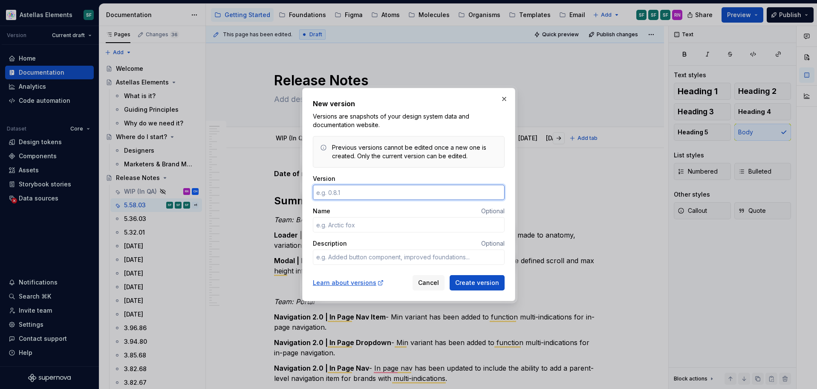
click at [372, 190] on input "Version" at bounding box center [409, 192] width 192 height 15
paste input "5.58.03"
type textarea "*"
type input "5.58.03"
click at [336, 227] on input "Name" at bounding box center [409, 224] width 192 height 15
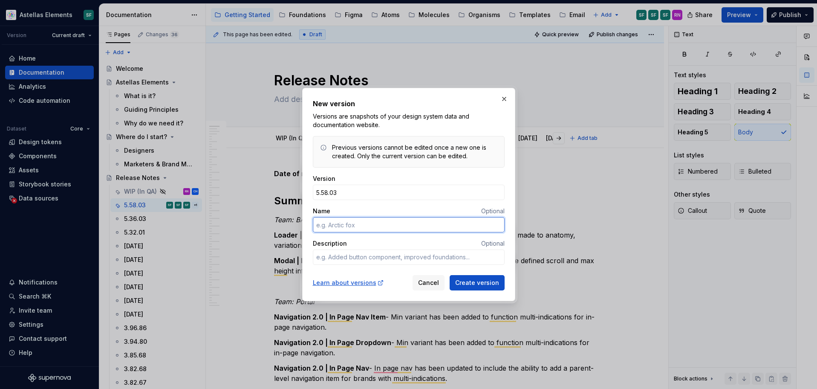
paste input "Sprint 57 | August 2025"
type textarea "*"
type input "Sprint 57 | August 2025"
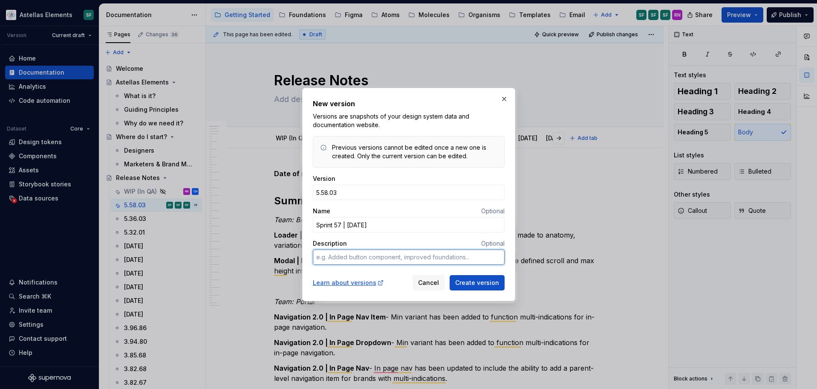
click at [348, 259] on textarea "Description" at bounding box center [409, 256] width 192 height 15
type textarea "*"
click at [359, 255] on textarea "Description" at bounding box center [409, 256] width 192 height 15
click at [359, 261] on textarea "Description" at bounding box center [409, 256] width 192 height 15
click at [358, 256] on textarea "Description" at bounding box center [409, 256] width 192 height 15
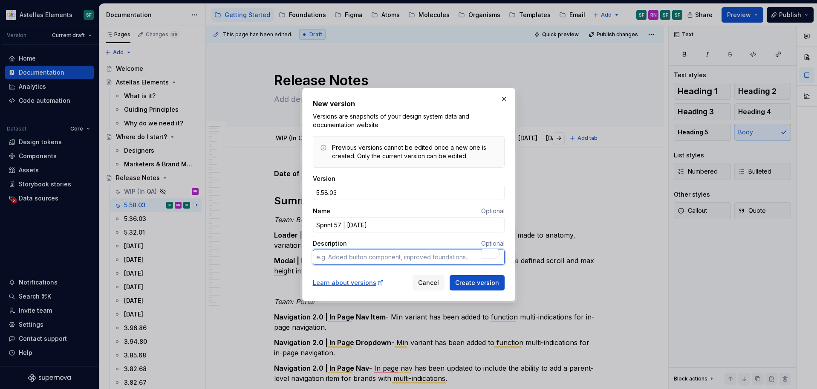
click at [386, 255] on textarea "Description" at bounding box center [409, 256] width 192 height 15
paste textarea "Team: BAU 0.1.0 - Loader | FileUploading 0.1.0 - Modal | FileUpload Team: Porta…"
type textarea "*"
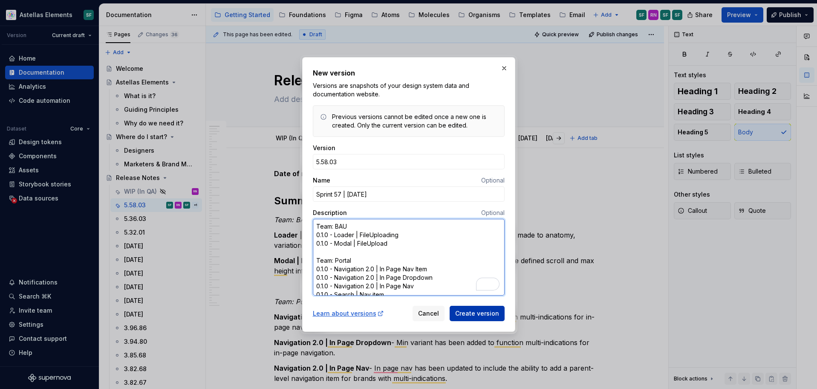
type textarea "Team: BAU 0.1.0 - Loader | FileUploading 0.1.0 - Modal | FileUpload Team: Porta…"
click at [468, 313] on span "Create version" at bounding box center [477, 313] width 44 height 9
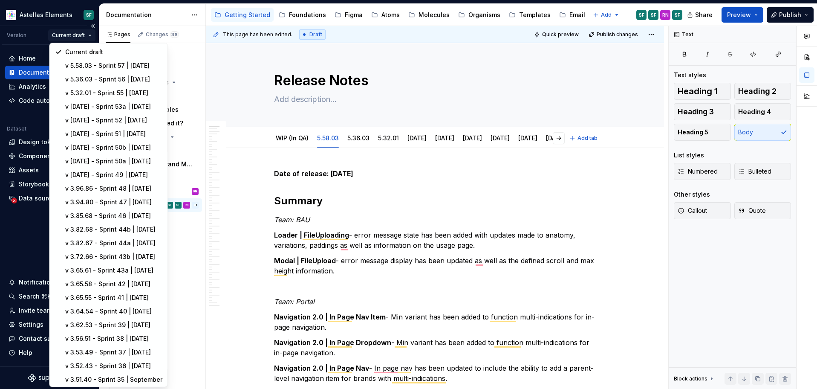
click at [84, 36] on html "Astellas Elements SF Version Current draft Home Documentation Analytics Code au…" at bounding box center [408, 194] width 817 height 389
click at [139, 66] on div "v 5.58.03 - Sprint 57 | [DATE]" at bounding box center [113, 65] width 97 height 9
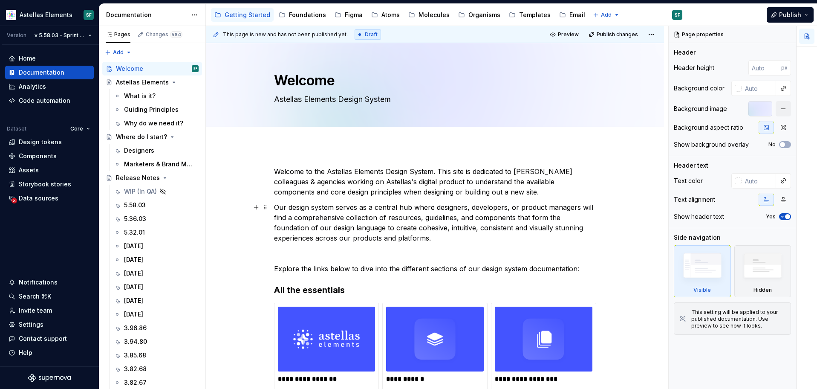
scroll to position [7, 0]
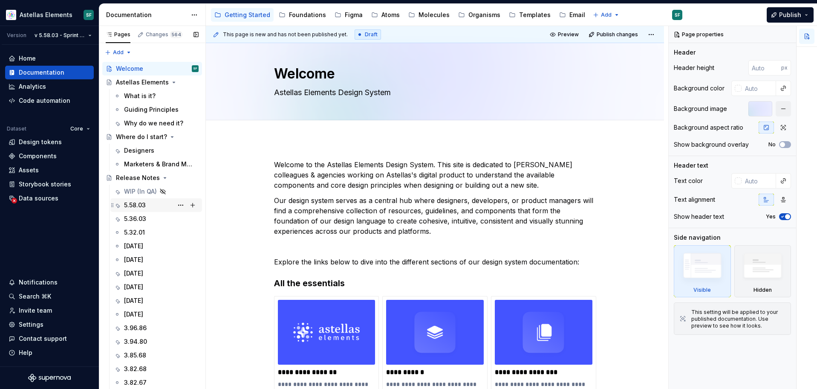
click at [156, 202] on div "5.58.03" at bounding box center [161, 205] width 75 height 12
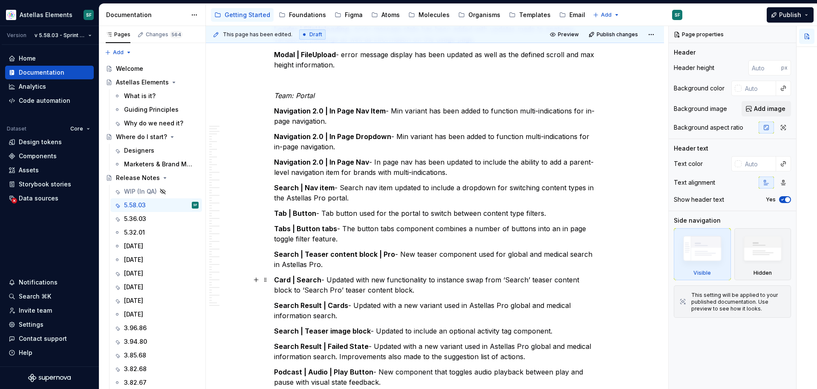
scroll to position [227, 0]
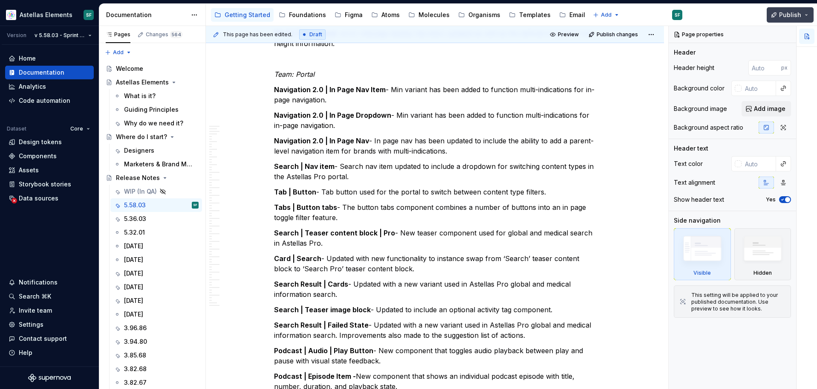
click at [808, 18] on button "Publish" at bounding box center [790, 14] width 47 height 15
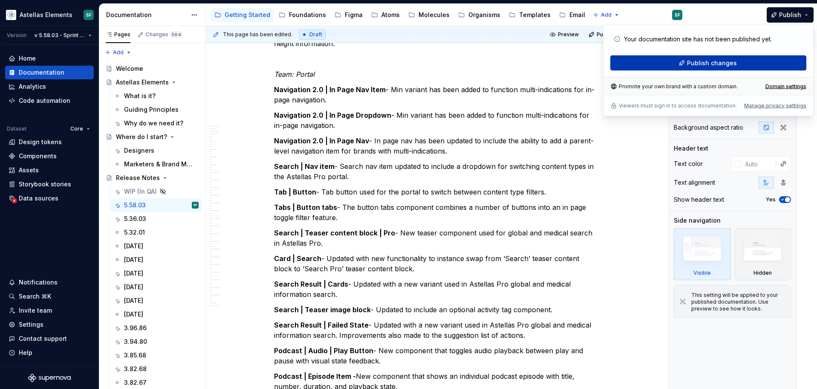
click at [748, 57] on button "Publish changes" at bounding box center [708, 62] width 196 height 15
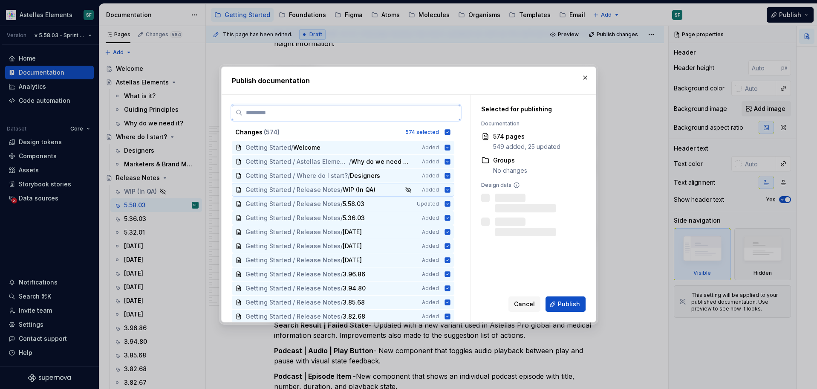
click at [450, 189] on icon at bounding box center [448, 190] width 6 height 6
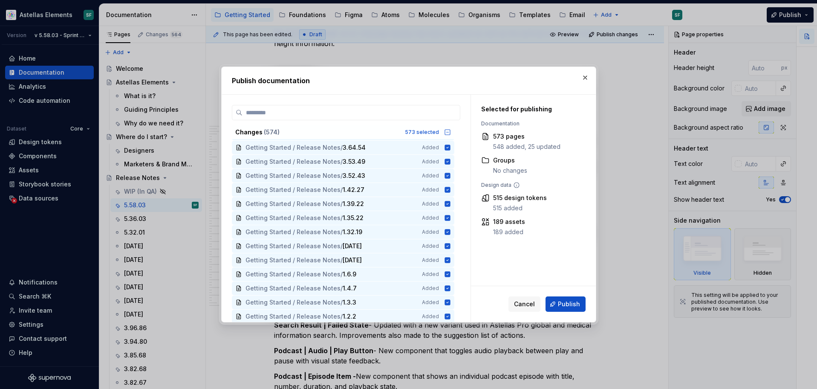
scroll to position [259, 0]
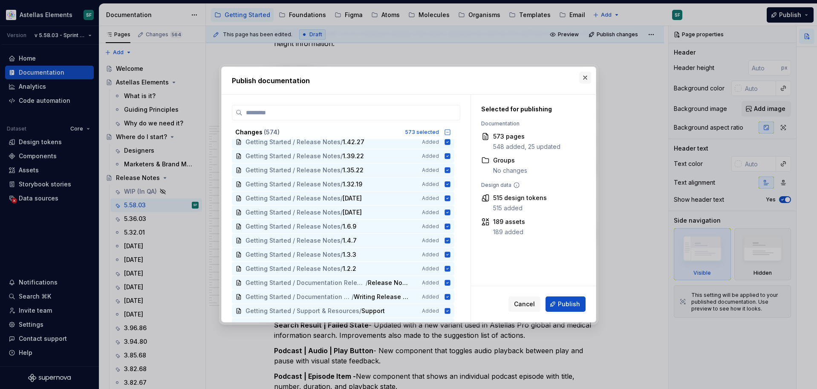
click at [583, 79] on button "button" at bounding box center [585, 78] width 12 height 12
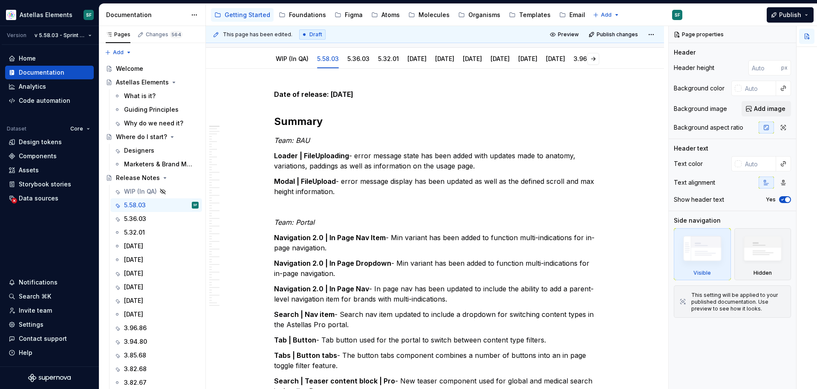
scroll to position [0, 0]
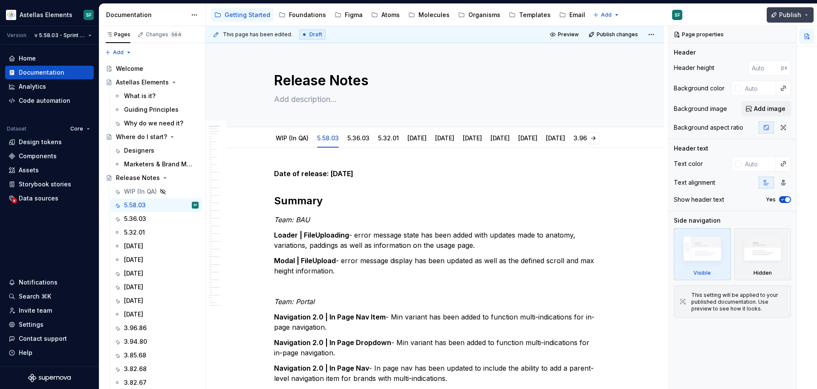
click at [807, 12] on button "Publish" at bounding box center [790, 14] width 47 height 15
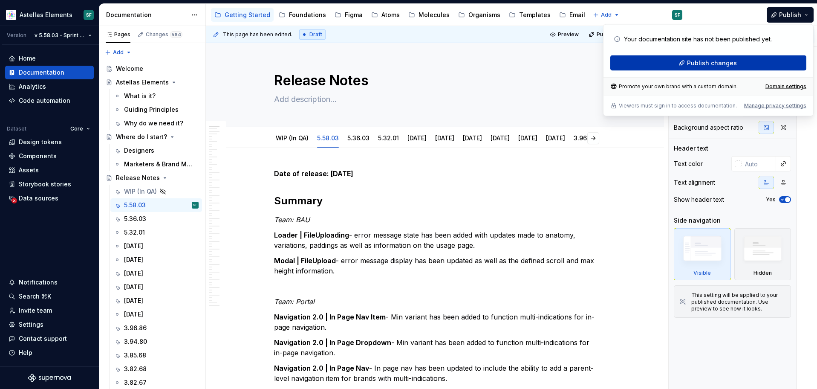
click at [736, 62] on button "Publish changes" at bounding box center [708, 62] width 196 height 15
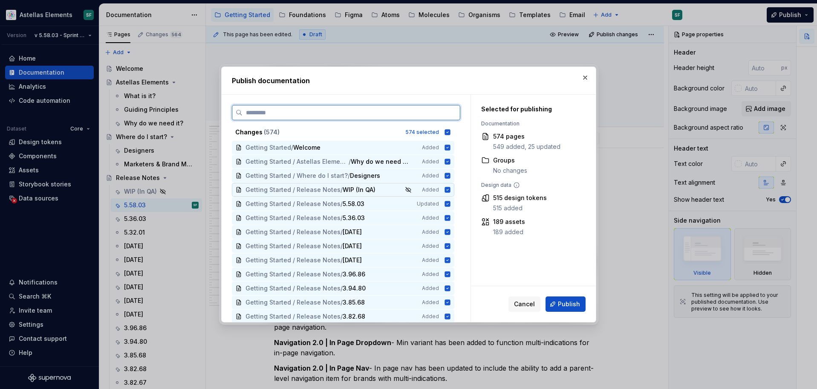
click at [450, 189] on icon at bounding box center [448, 190] width 6 height 6
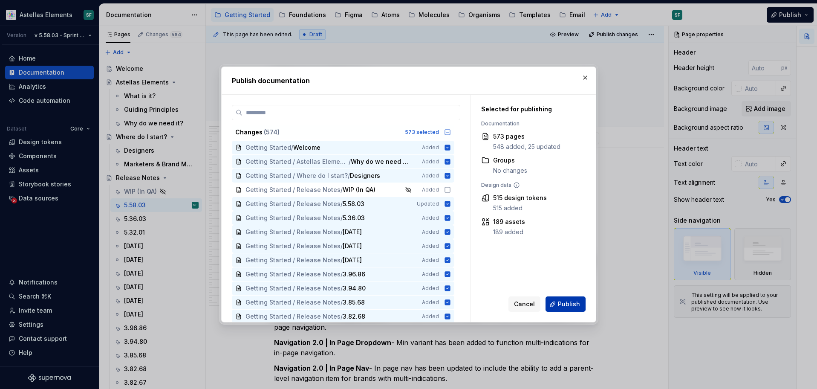
click at [572, 307] on span "Publish" at bounding box center [569, 304] width 22 height 9
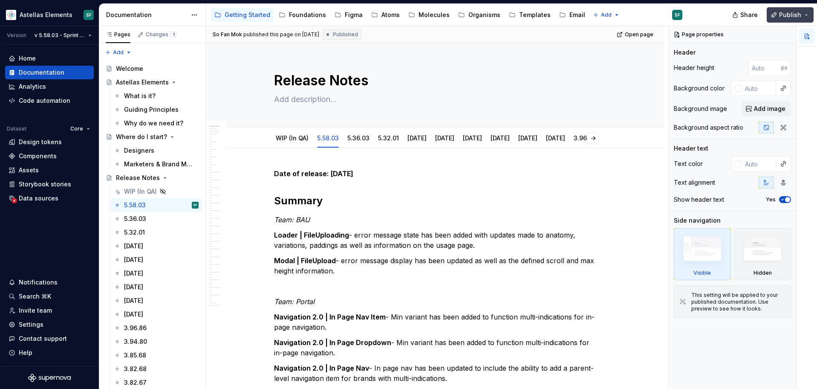
click at [810, 14] on button "Publish" at bounding box center [790, 14] width 47 height 15
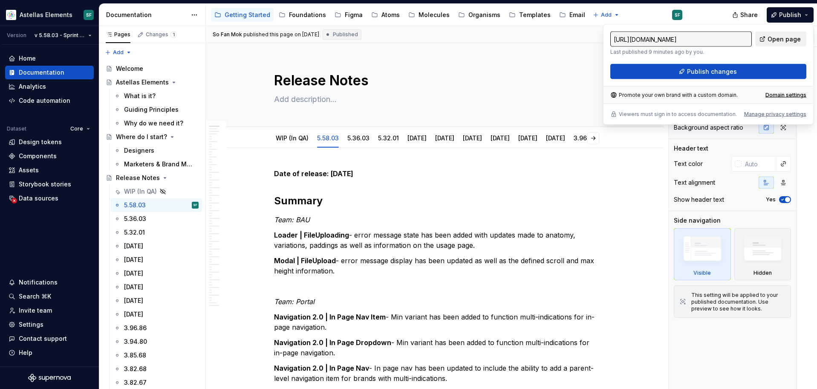
click at [774, 41] on span "Open page" at bounding box center [784, 39] width 33 height 9
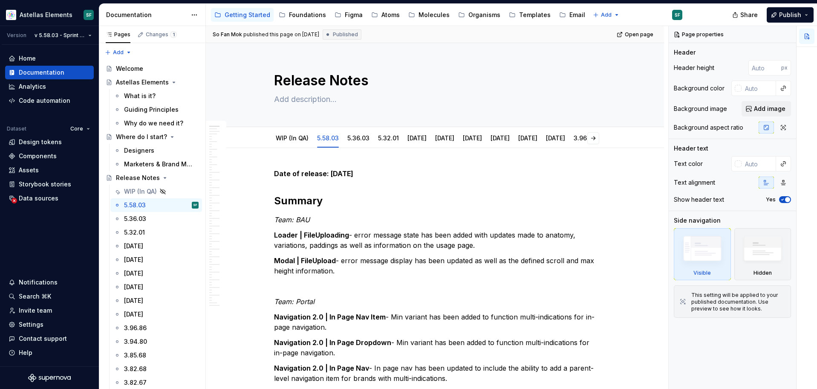
click at [695, 16] on div "Share Publish" at bounding box center [753, 15] width 128 height 22
type textarea "*"
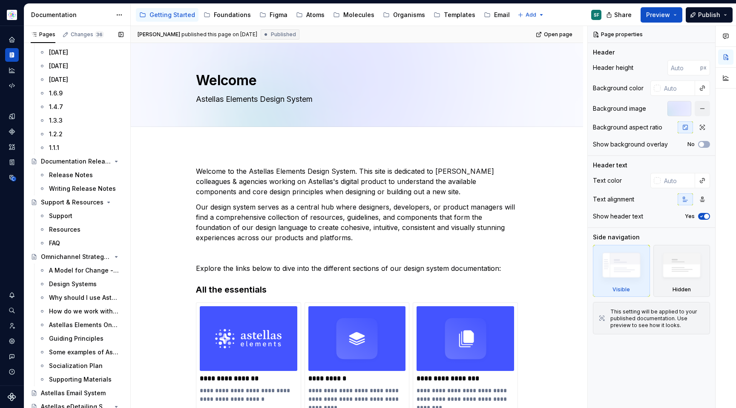
scroll to position [797, 0]
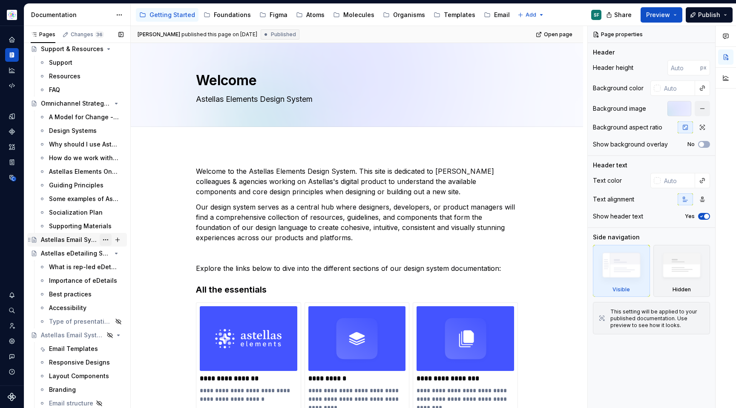
click at [107, 239] on button "Page tree" at bounding box center [106, 240] width 12 height 12
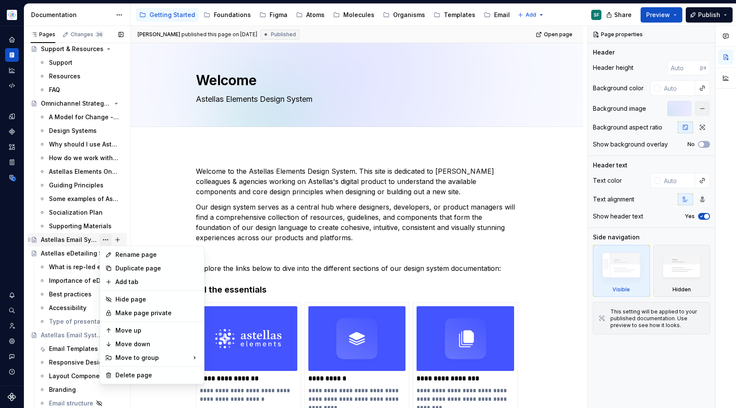
type textarea "*"
click at [121, 252] on div "Rename page" at bounding box center [157, 255] width 84 height 9
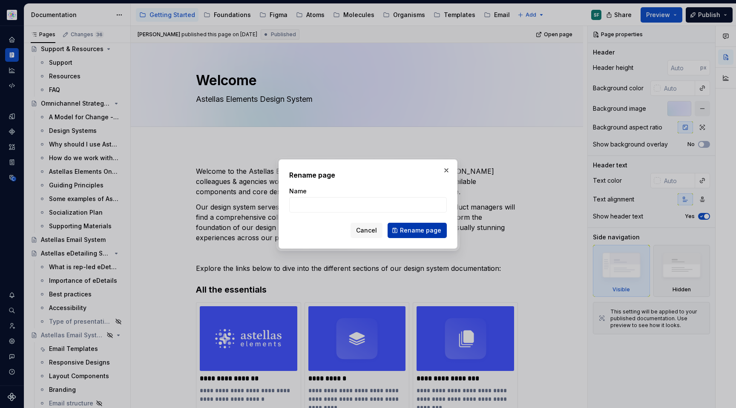
click at [396, 228] on button "Rename page" at bounding box center [417, 230] width 59 height 15
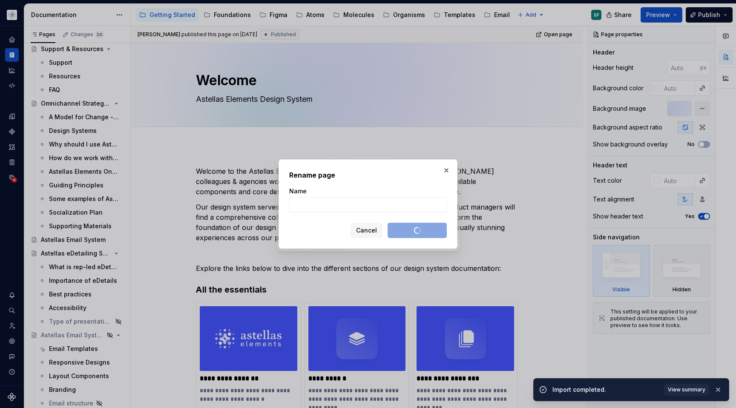
click at [417, 180] on h2 "Rename page" at bounding box center [368, 175] width 158 height 10
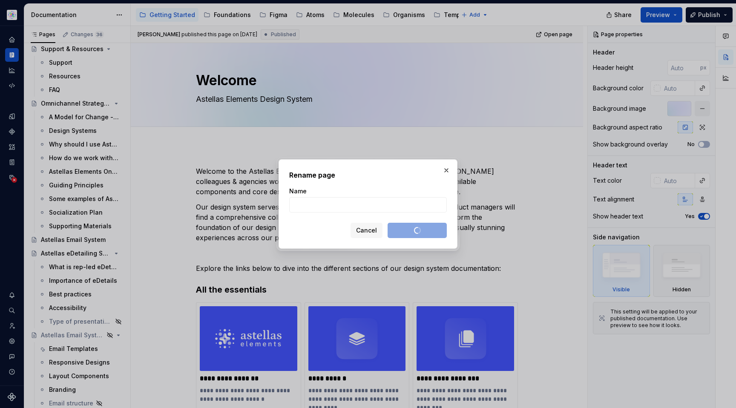
type textarea "*"
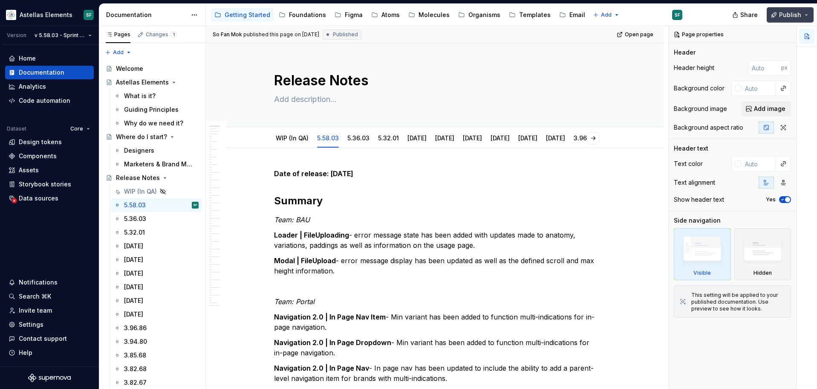
click at [808, 17] on button "Publish" at bounding box center [790, 14] width 47 height 15
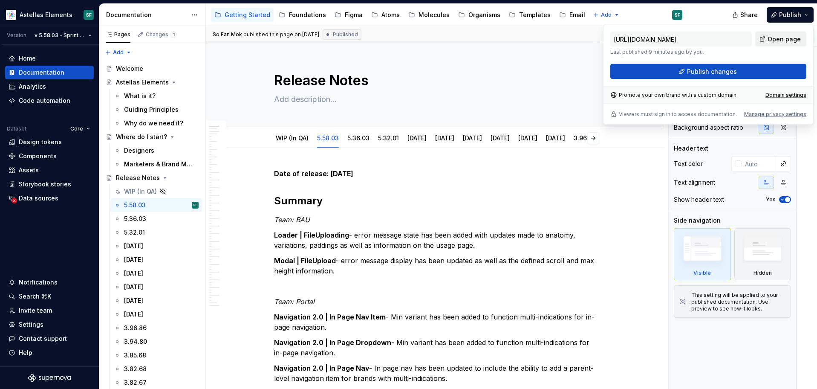
click at [786, 39] on span "Open page" at bounding box center [784, 39] width 33 height 9
click at [89, 37] on html "Astellas Elements SF Version v 5.58.03 - Sprint 57 | [DATE] Home Documentation …" at bounding box center [408, 194] width 817 height 389
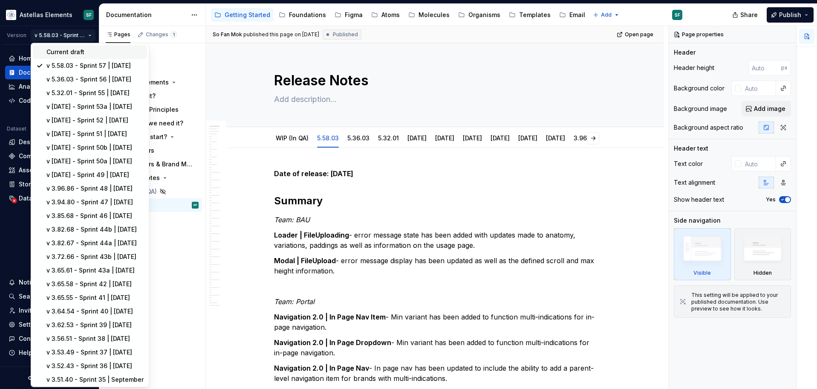
click at [78, 53] on div "Current draft" at bounding box center [94, 52] width 97 height 9
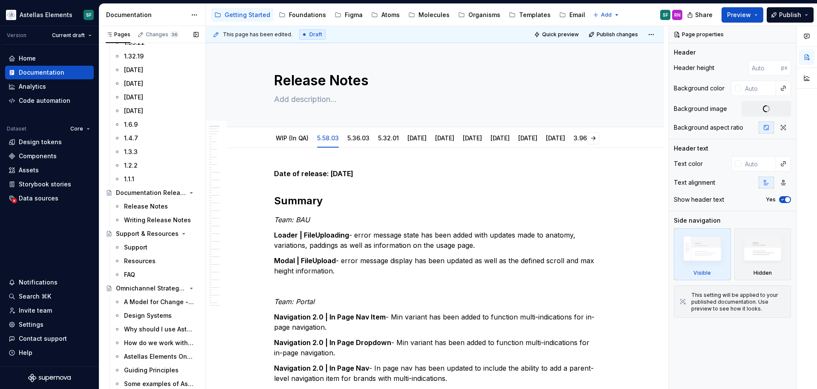
scroll to position [817, 0]
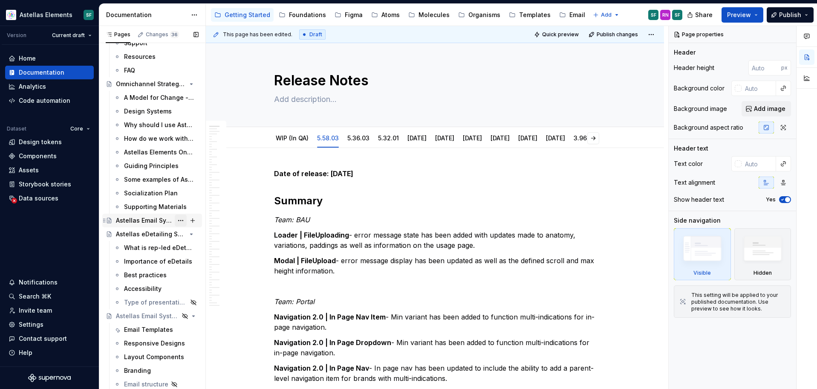
click at [184, 221] on button "Page tree" at bounding box center [181, 220] width 12 height 12
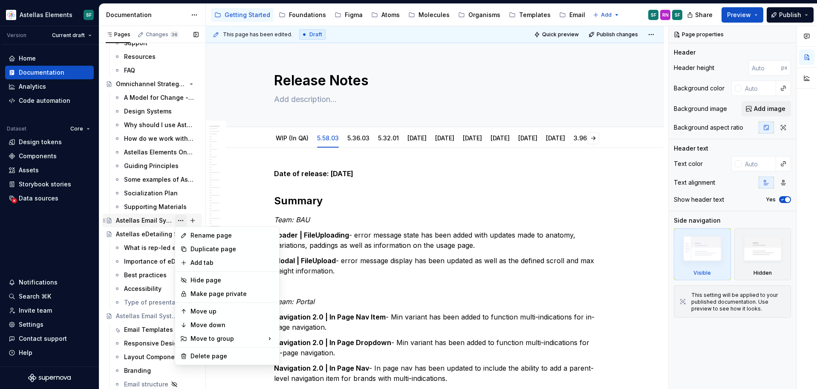
type textarea "*"
click at [197, 238] on div "Rename page" at bounding box center [233, 235] width 84 height 9
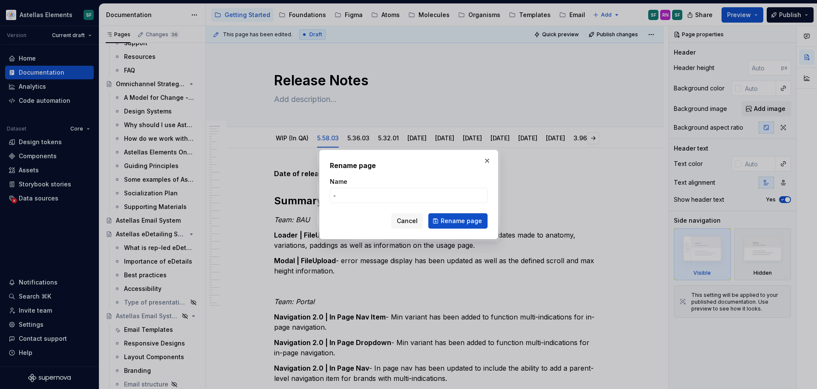
type input "-"
click at [356, 210] on form "Name - Cancel Rename page" at bounding box center [409, 202] width 158 height 51
click at [445, 220] on span "Rename page" at bounding box center [461, 220] width 41 height 9
type textarea "*"
click at [480, 159] on div "Rename page Name - Cancel Rename page" at bounding box center [408, 194] width 179 height 89
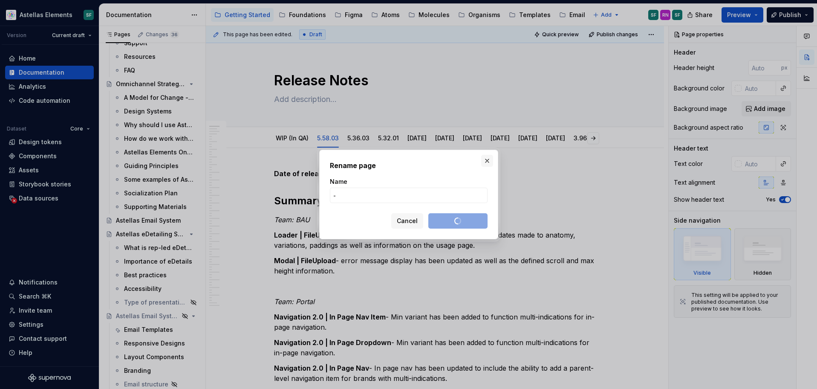
click at [484, 161] on button "button" at bounding box center [487, 161] width 12 height 12
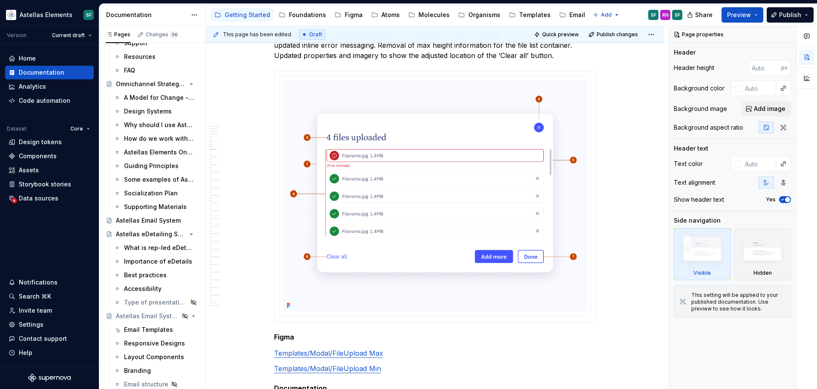
scroll to position [1488, 0]
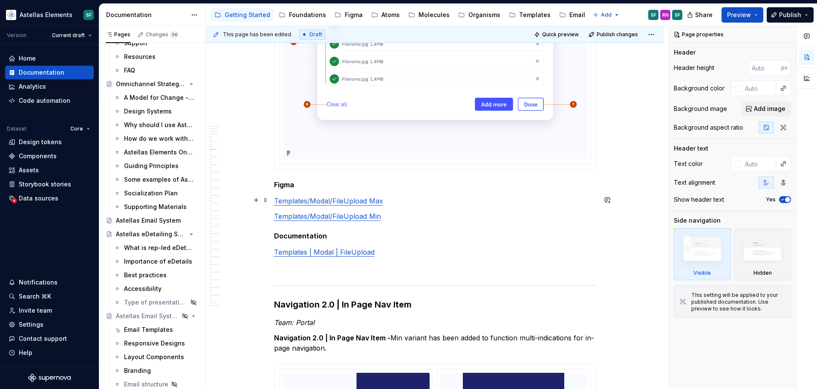
drag, startPoint x: 370, startPoint y: 199, endPoint x: 365, endPoint y: 228, distance: 29.0
click at [370, 199] on link "Templates/Modal/FileUpload Max" at bounding box center [328, 200] width 109 height 9
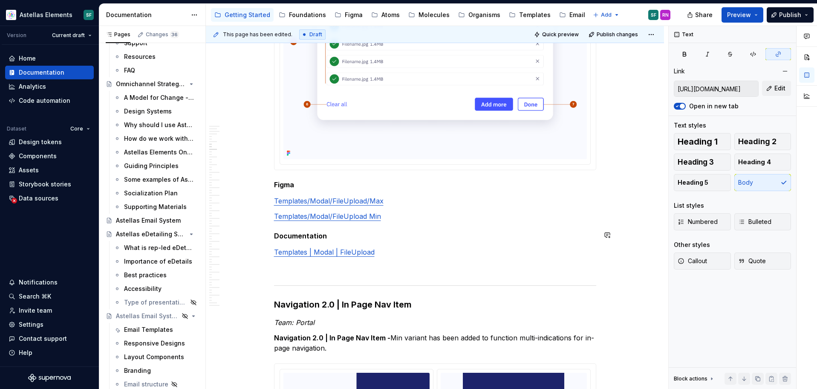
click at [383, 215] on p "Templates/Modal/FileUpload Min" at bounding box center [435, 216] width 322 height 10
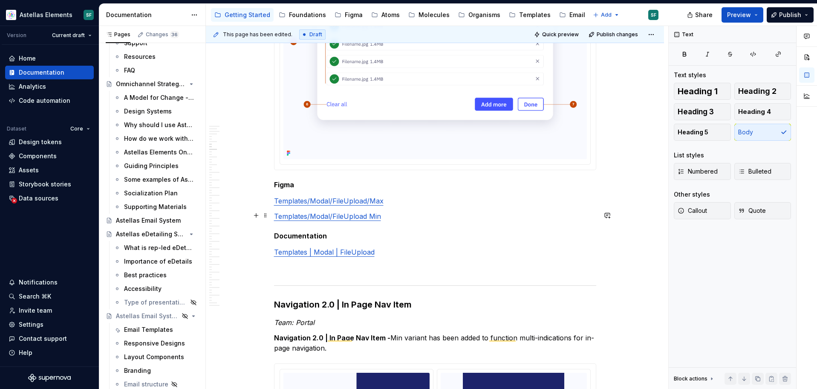
click at [371, 214] on link "Templates/Modal/FileUpload Min" at bounding box center [327, 216] width 107 height 9
click at [407, 214] on p "Templates/Modal/FileUpload/Min" at bounding box center [435, 216] width 322 height 10
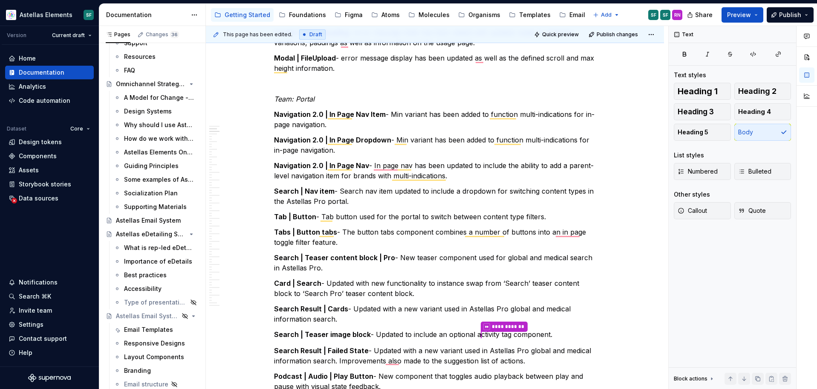
scroll to position [0, 0]
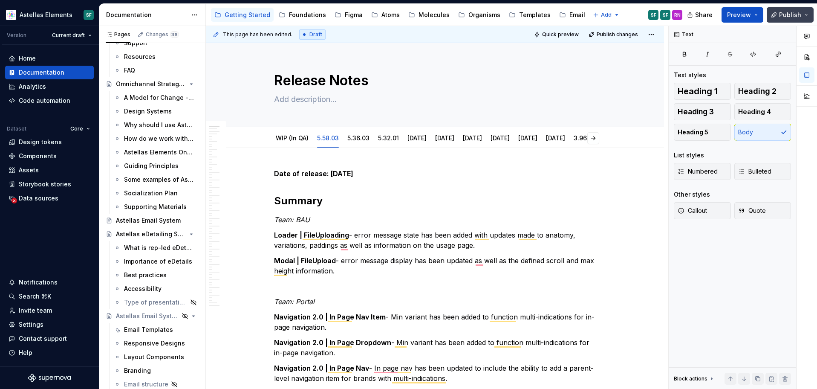
click at [811, 14] on button "Publish" at bounding box center [790, 14] width 47 height 15
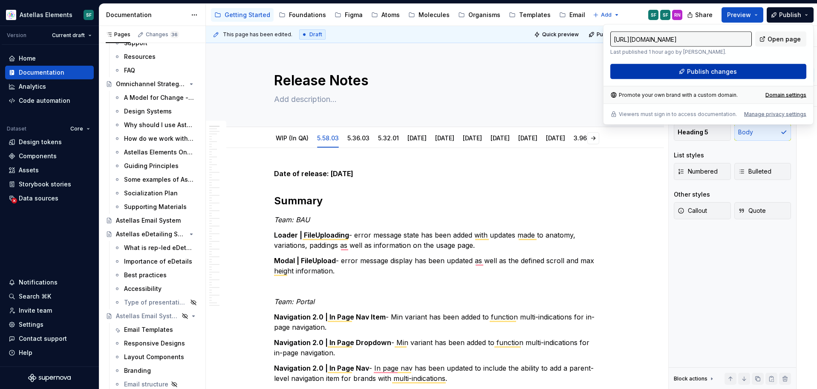
click at [745, 70] on button "Publish changes" at bounding box center [708, 71] width 196 height 15
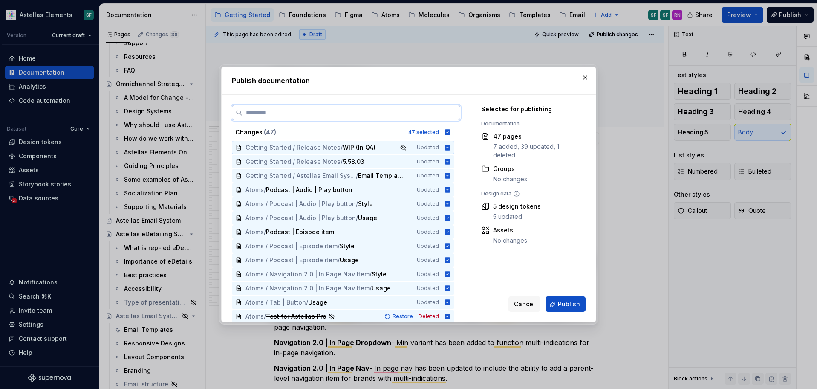
click at [450, 150] on icon at bounding box center [448, 147] width 6 height 6
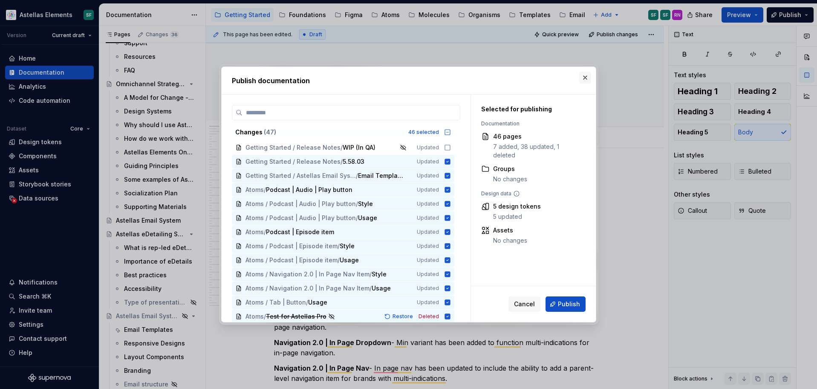
click at [585, 74] on button "button" at bounding box center [585, 78] width 12 height 12
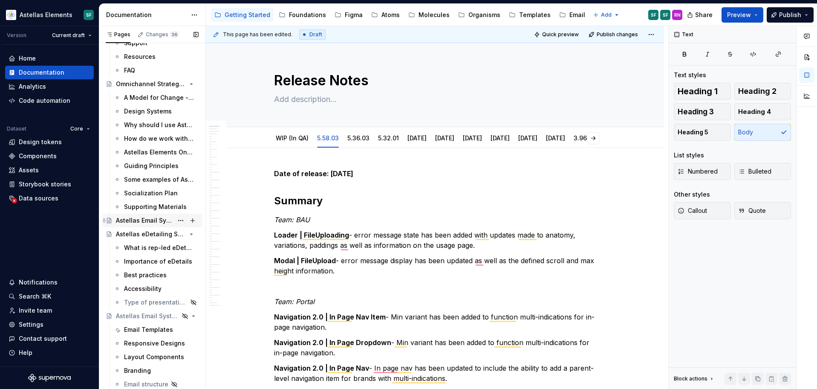
click at [147, 217] on div "Astellas Email System" at bounding box center [144, 220] width 57 height 9
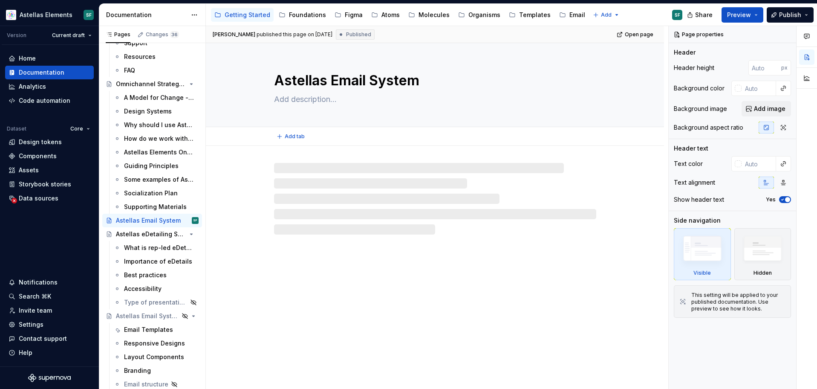
click at [338, 83] on textarea "Astellas Email System" at bounding box center [433, 80] width 322 height 20
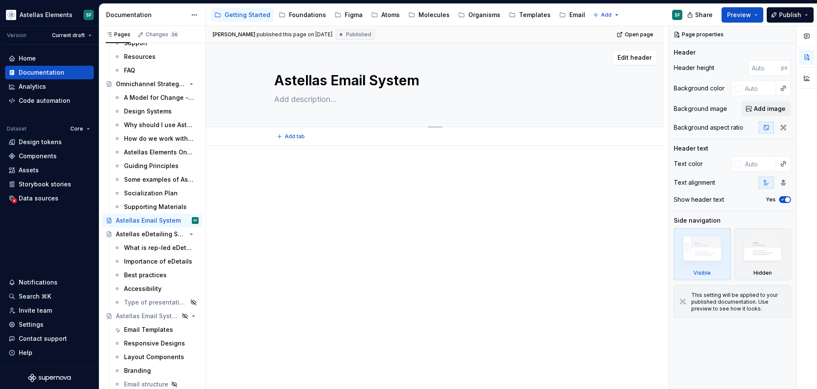
click at [429, 83] on textarea "Astellas Email System" at bounding box center [433, 80] width 322 height 20
drag, startPoint x: 428, startPoint y: 81, endPoint x: 272, endPoint y: 79, distance: 155.6
click at [272, 79] on div "Astellas Email System" at bounding box center [435, 85] width 390 height 84
type textarea "*"
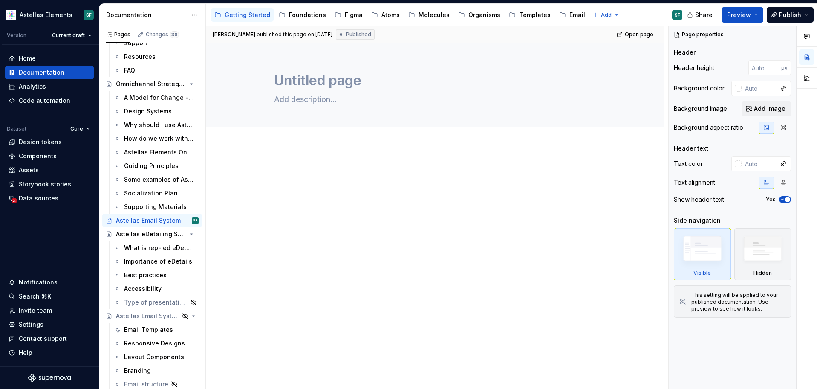
click at [306, 164] on div at bounding box center [435, 236] width 458 height 180
click at [312, 73] on textarea at bounding box center [433, 80] width 322 height 20
click at [286, 174] on p at bounding box center [435, 171] width 322 height 10
click at [301, 83] on textarea at bounding box center [433, 80] width 322 height 20
click at [161, 205] on div "Supporting Materials" at bounding box center [155, 206] width 63 height 9
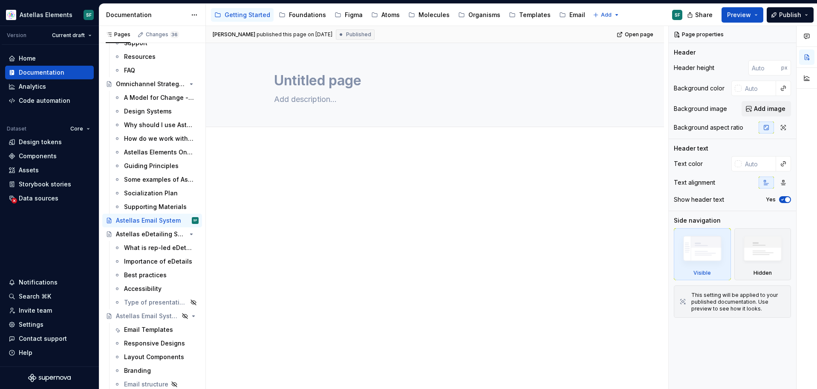
click at [282, 214] on div at bounding box center [435, 236] width 458 height 180
click at [324, 167] on p at bounding box center [435, 171] width 322 height 10
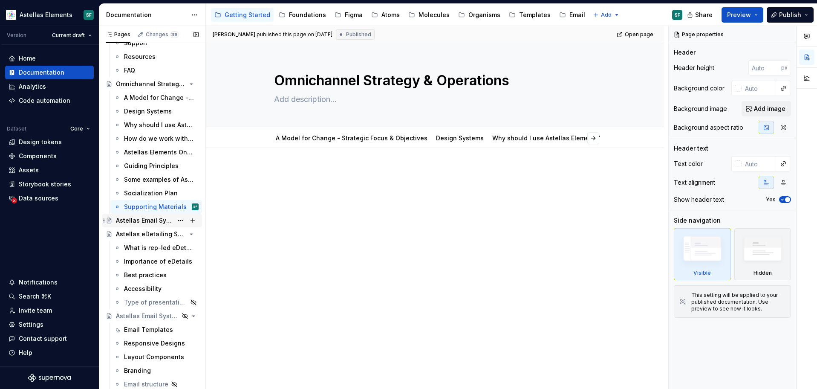
click at [155, 220] on div "Astellas Email System" at bounding box center [144, 220] width 57 height 9
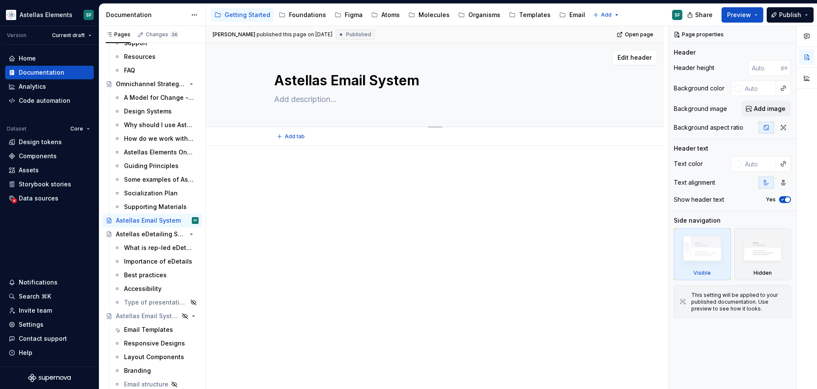
click at [330, 84] on textarea "Astellas Email System" at bounding box center [433, 80] width 322 height 20
click at [419, 82] on textarea "Astellas Email System" at bounding box center [433, 80] width 322 height 20
click at [444, 78] on textarea "Astellas Email System" at bounding box center [433, 80] width 322 height 20
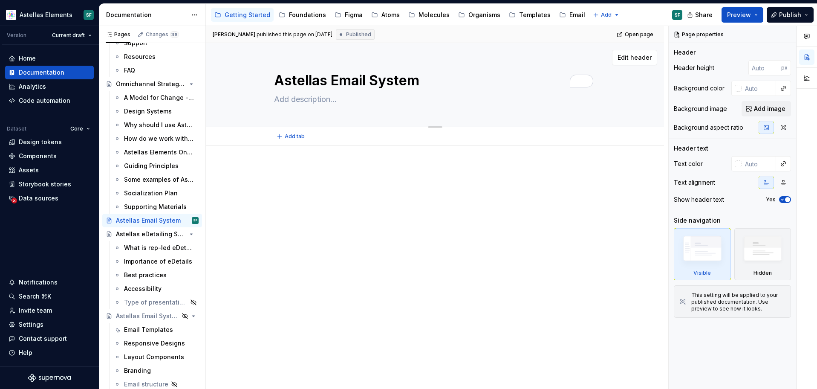
click at [398, 79] on textarea "Astellas Email System" at bounding box center [433, 80] width 322 height 20
click at [419, 79] on textarea "Astellas Email System" at bounding box center [433, 80] width 322 height 20
type textarea "*"
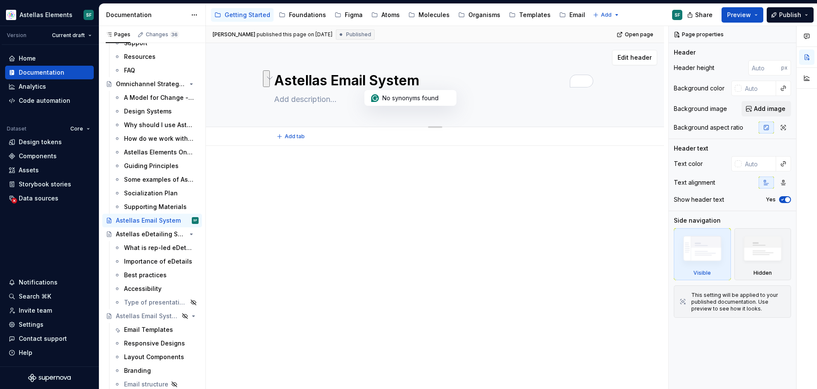
type textarea "-"
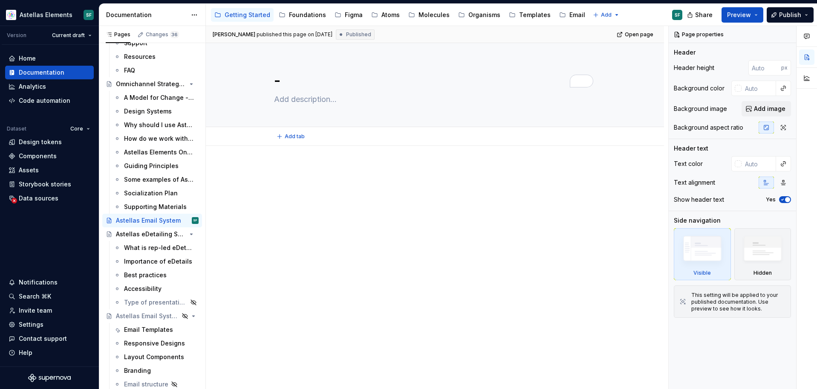
type textarea "*"
type textarea "-"
click at [358, 200] on div at bounding box center [435, 187] width 322 height 43
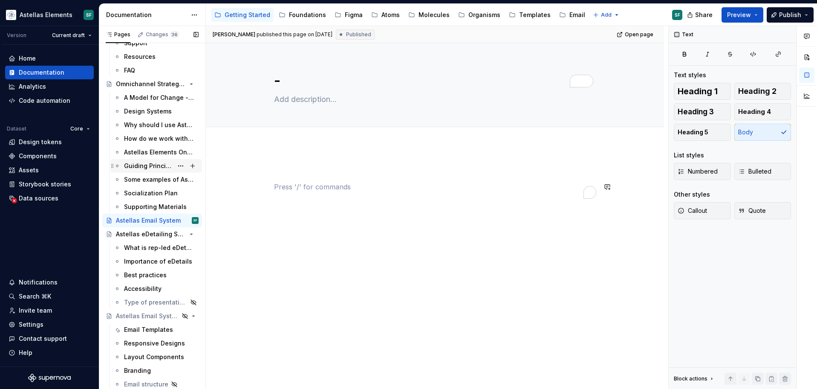
click at [348, 168] on p "To enrich screen reader interactions, please activate Accessibility in Grammarl…" at bounding box center [435, 171] width 322 height 10
click at [340, 155] on div at bounding box center [435, 236] width 458 height 180
click at [335, 179] on div "To enrich screen reader interactions, please activate Accessibility in Grammarl…" at bounding box center [435, 182] width 322 height 32
click at [339, 154] on div at bounding box center [435, 236] width 458 height 180
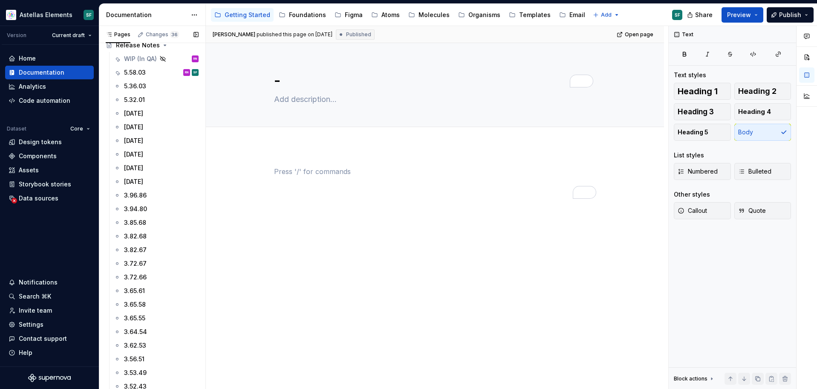
scroll to position [130, 0]
click at [154, 61] on div "WIP (In QA)" at bounding box center [140, 61] width 33 height 9
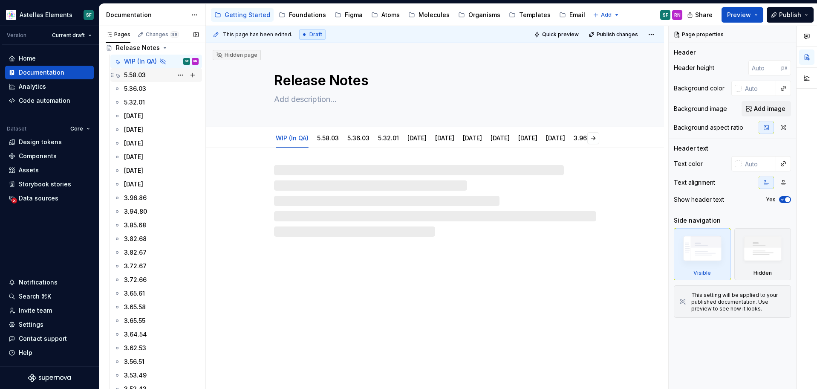
click at [148, 75] on div "5.58.03 RN SF" at bounding box center [161, 75] width 75 height 12
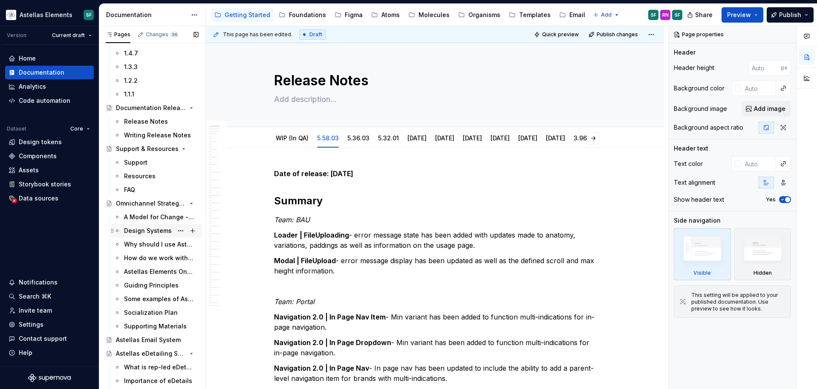
scroll to position [706, 0]
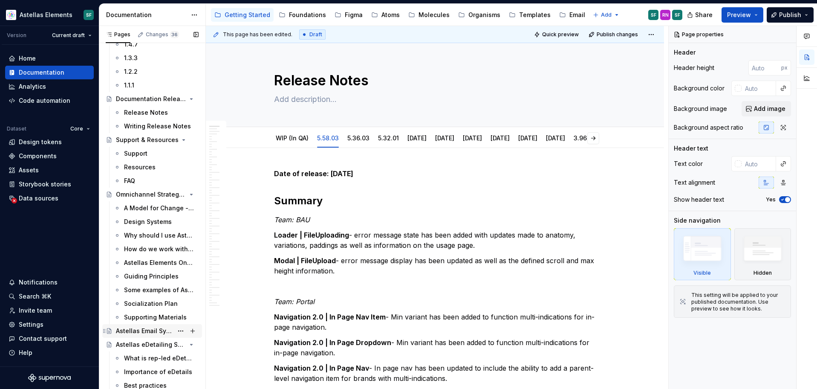
click at [138, 329] on div "Astellas Email System" at bounding box center [144, 330] width 57 height 9
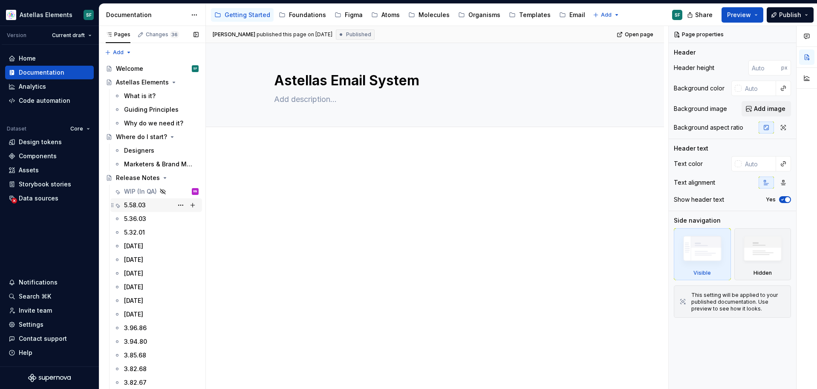
click at [136, 203] on div "5.58.03" at bounding box center [135, 205] width 22 height 9
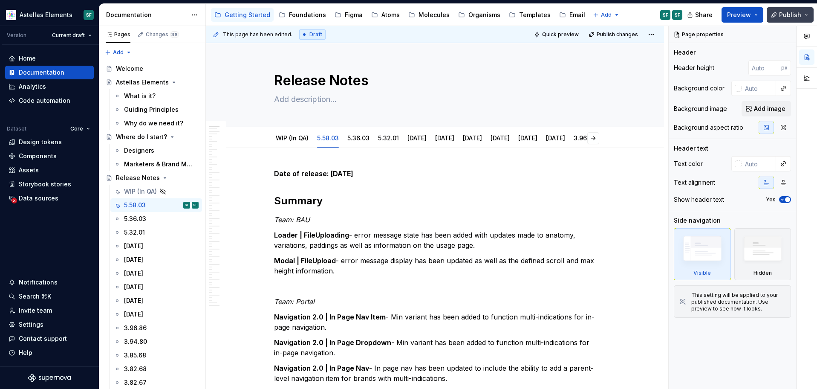
click at [808, 14] on button "Publish" at bounding box center [790, 14] width 47 height 15
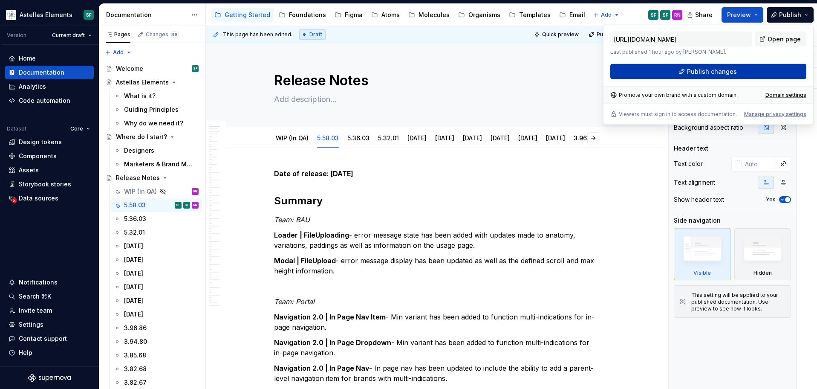
click at [763, 69] on button "Publish changes" at bounding box center [708, 71] width 196 height 15
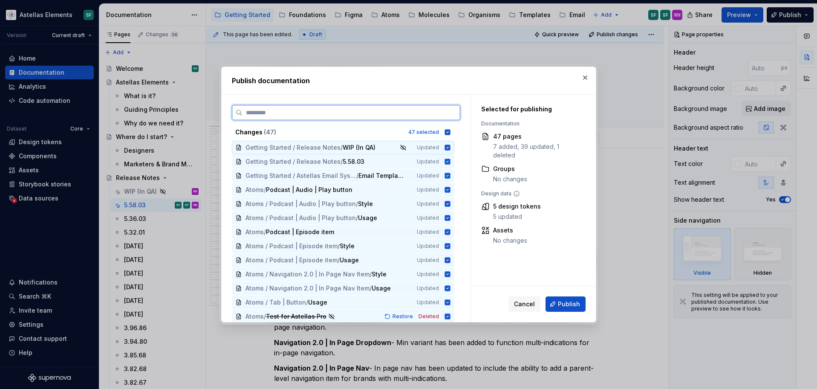
click at [450, 147] on icon at bounding box center [448, 147] width 6 height 6
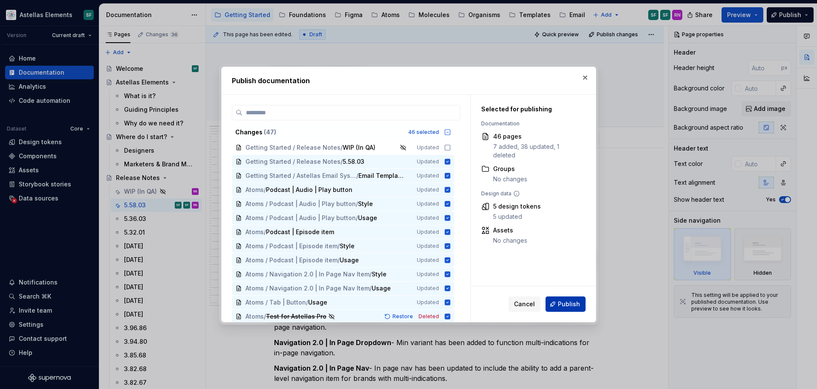
click at [579, 308] on button "Publish" at bounding box center [566, 303] width 40 height 15
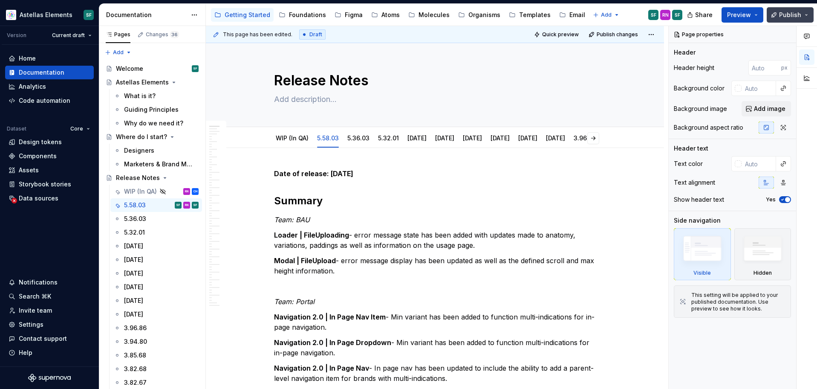
click at [809, 14] on button "Publish" at bounding box center [790, 14] width 47 height 15
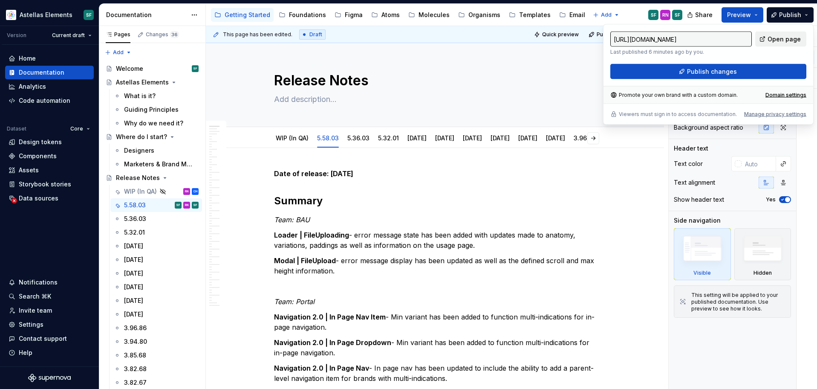
click at [785, 37] on span "Open page" at bounding box center [784, 39] width 33 height 9
type textarea "*"
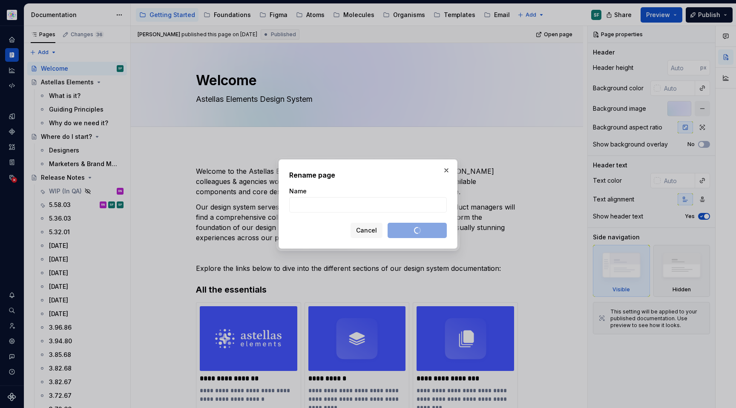
scroll to position [797, 0]
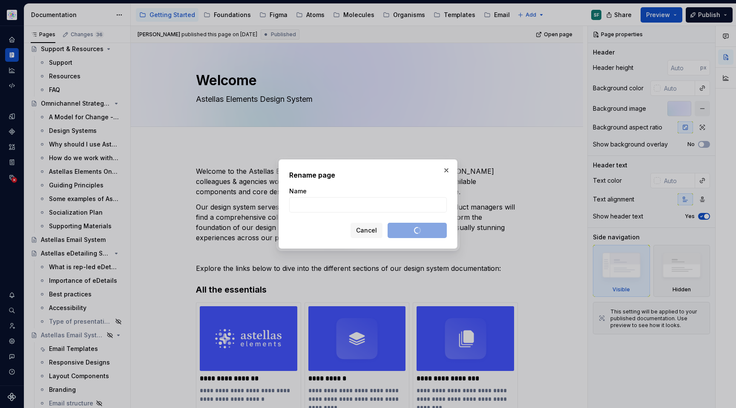
type textarea "*"
